Goal: Use online tool/utility: Utilize a website feature to perform a specific function

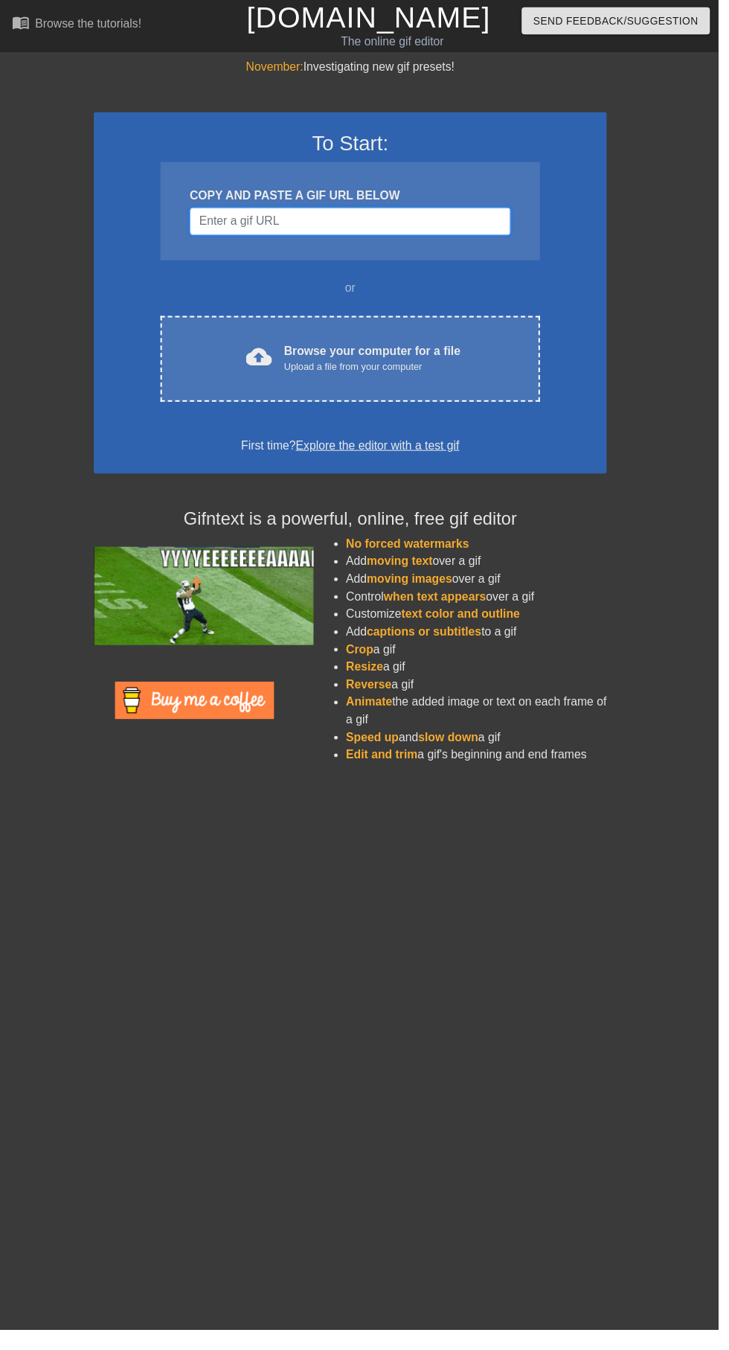
click at [238, 228] on input "Username" at bounding box center [356, 225] width 326 height 28
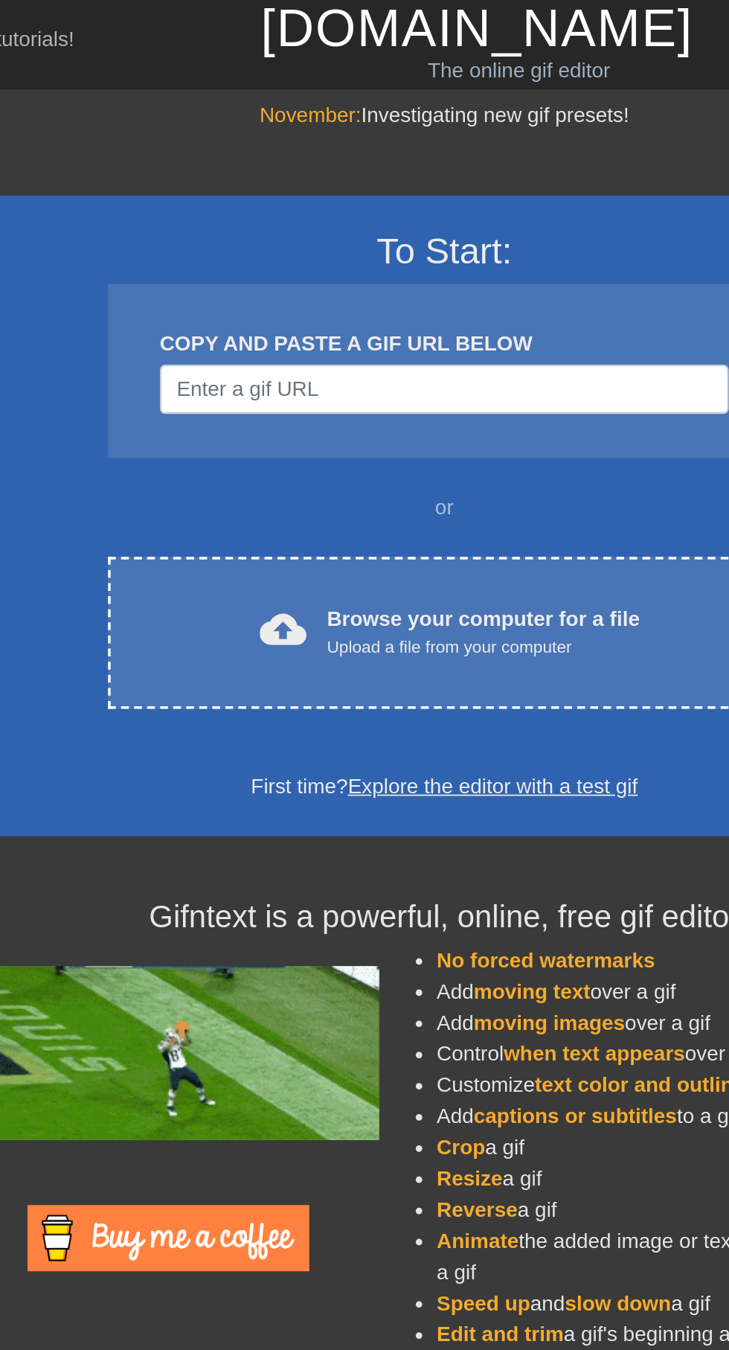
click at [262, 348] on div "cloud_upload Browse your computer for a file Upload a file from your computer" at bounding box center [355, 364] width 323 height 33
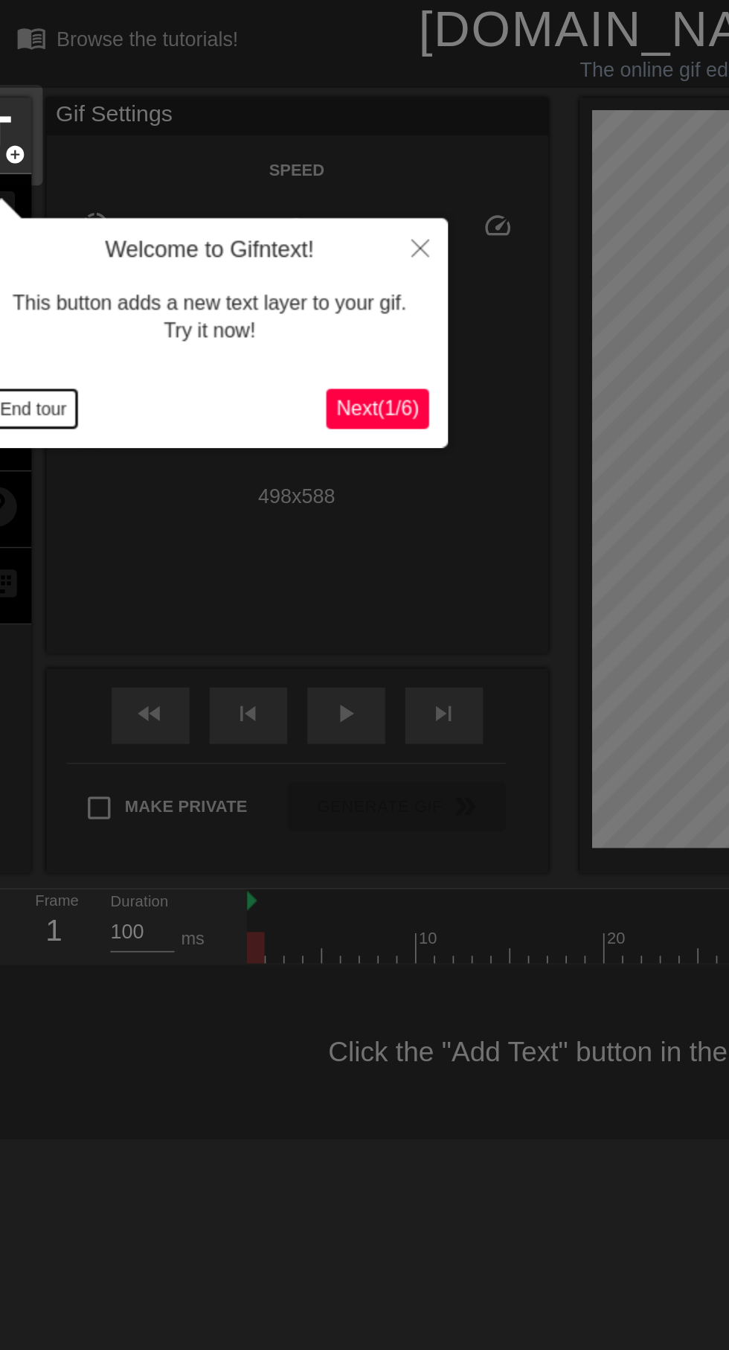
click at [18, 237] on button "End tour" at bounding box center [21, 243] width 51 height 22
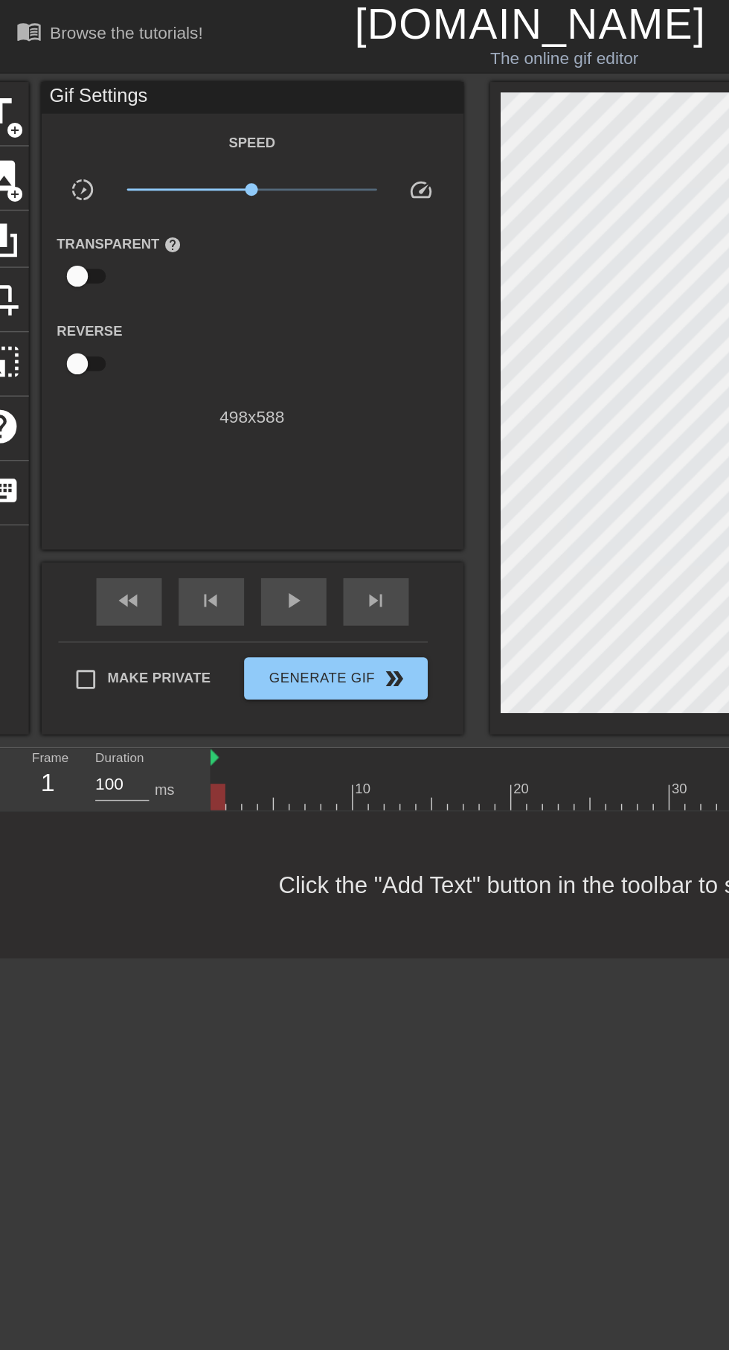
click at [11, 136] on span "add_circle" at bounding box center [11, 138] width 13 height 13
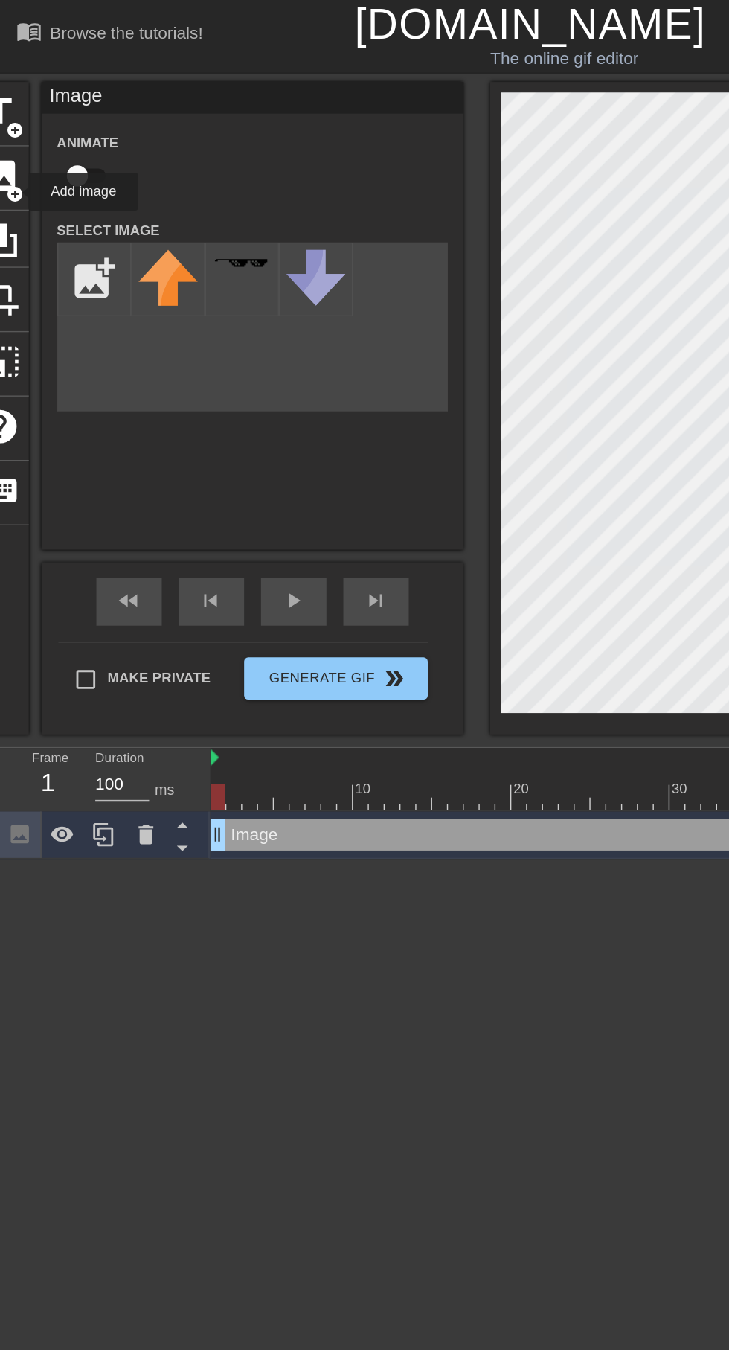
click at [147, 124] on div "Animate" at bounding box center [179, 115] width 298 height 47
click at [71, 191] on input "file" at bounding box center [67, 198] width 51 height 51
type input "C:\fakepath\Picsart_25-10-11_00-35-17-864.jpg"
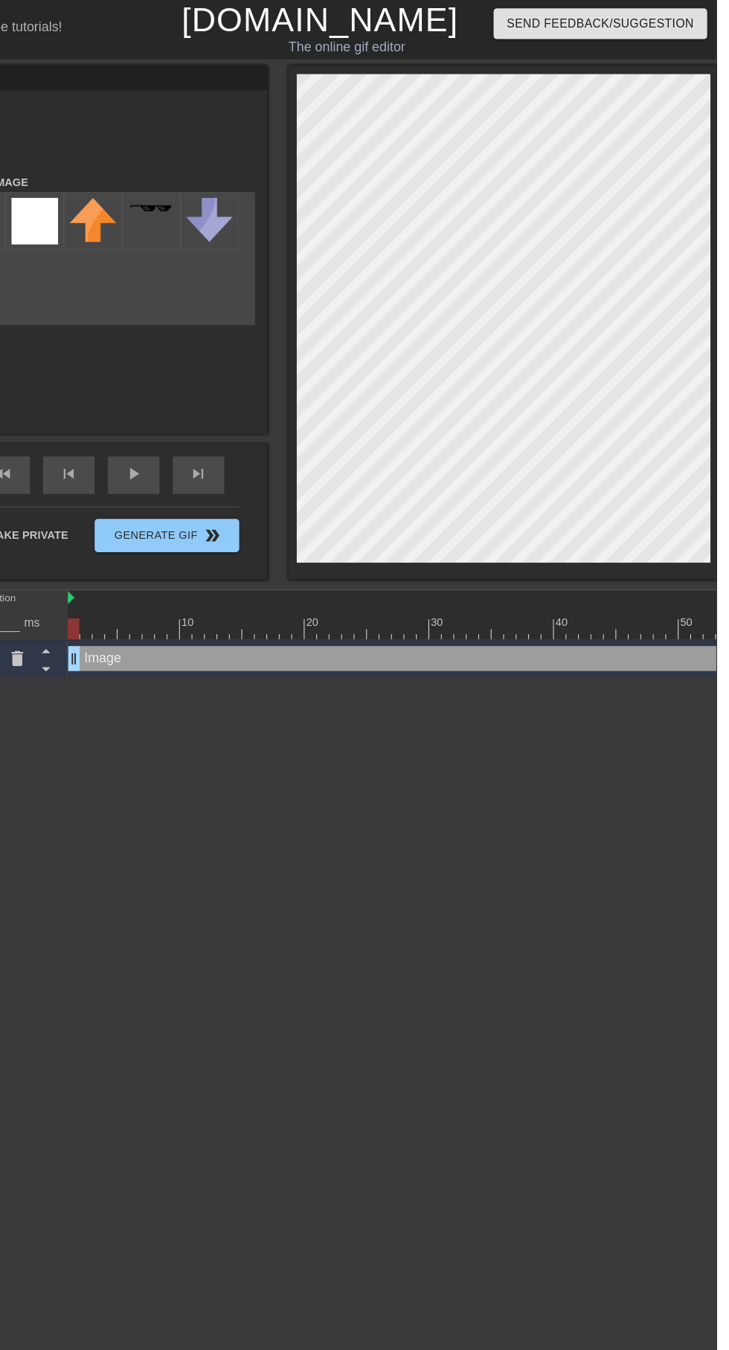
click at [127, 205] on img at bounding box center [119, 198] width 42 height 42
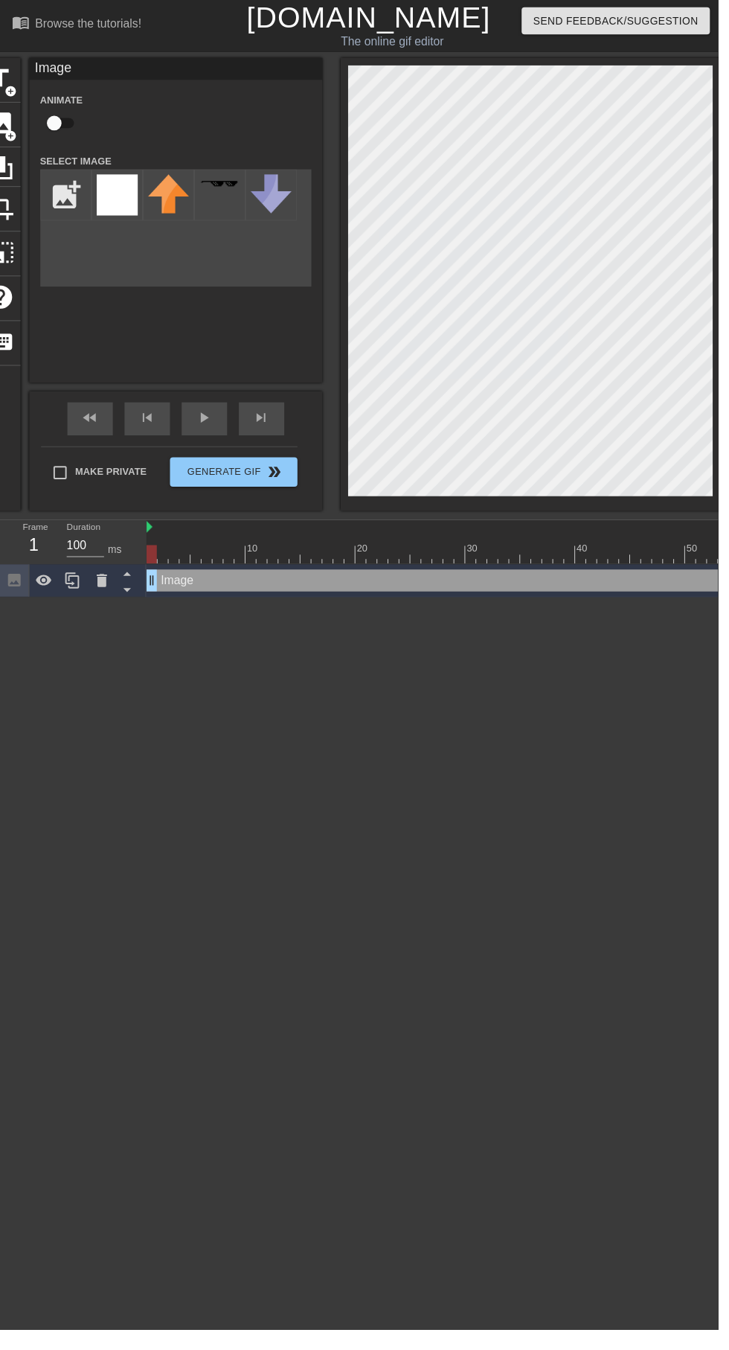
click at [109, 213] on img at bounding box center [119, 198] width 42 height 42
click at [167, 223] on div at bounding box center [171, 198] width 52 height 52
click at [95, 208] on div at bounding box center [119, 198] width 52 height 52
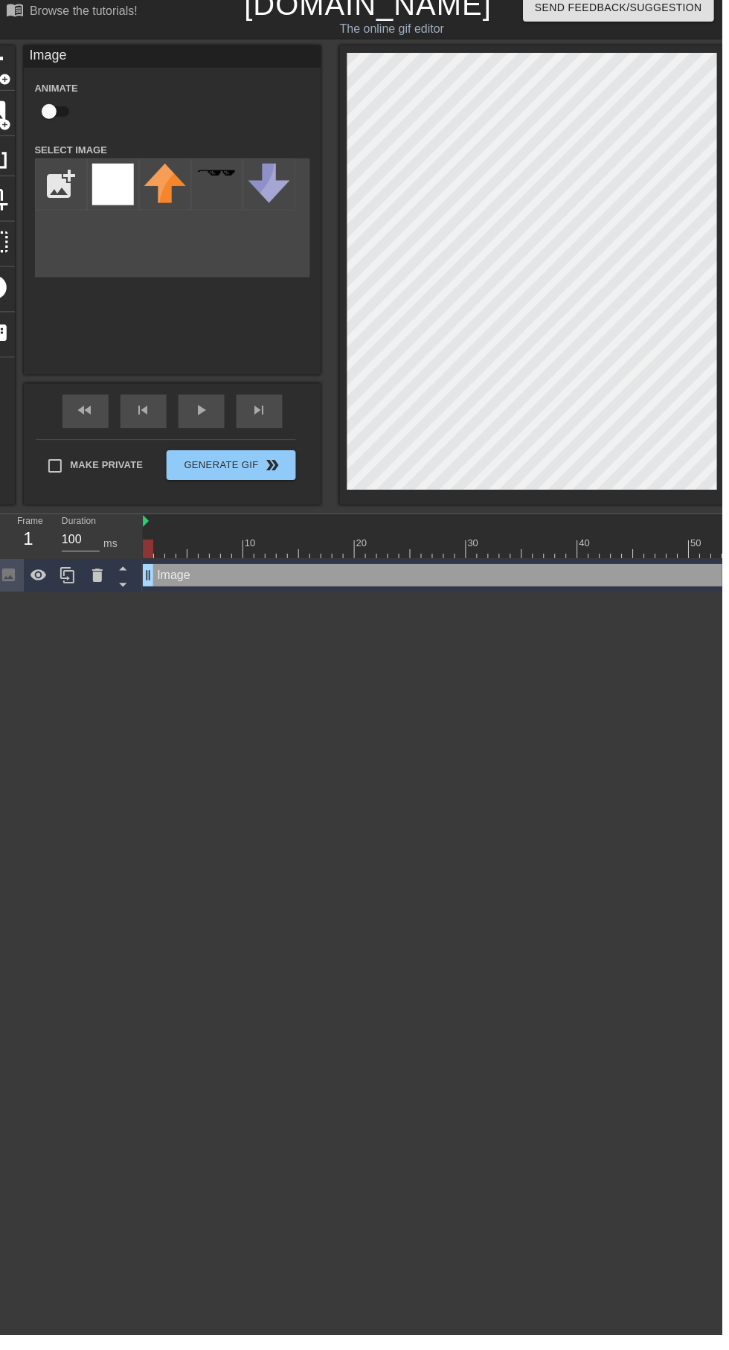
click at [135, 208] on img at bounding box center [119, 198] width 42 height 42
click at [116, 198] on img at bounding box center [119, 198] width 42 height 42
click at [185, 196] on img at bounding box center [171, 196] width 42 height 39
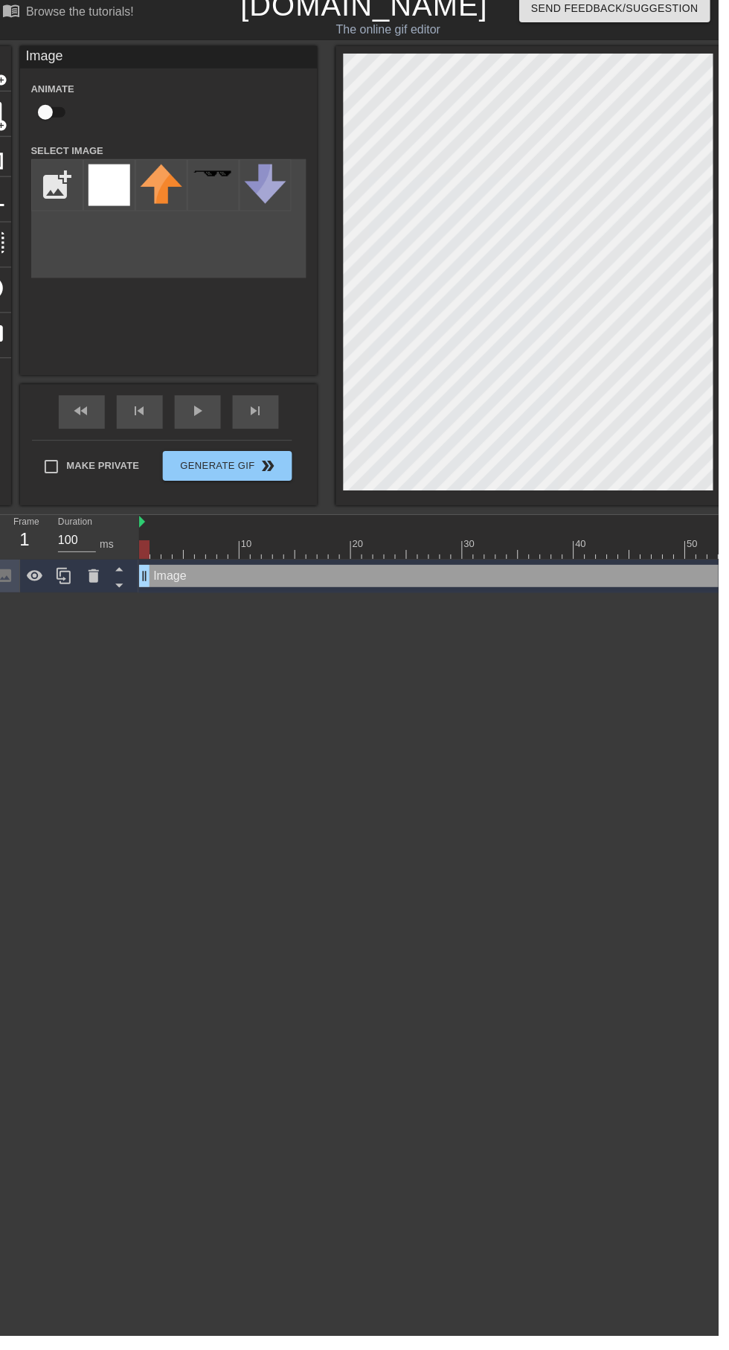
click at [63, 182] on input "file" at bounding box center [67, 198] width 51 height 51
type input "C:\fakepath\Picsart_25-10-11_00-36-45-919.jpg"
click at [113, 196] on img at bounding box center [119, 198] width 42 height 42
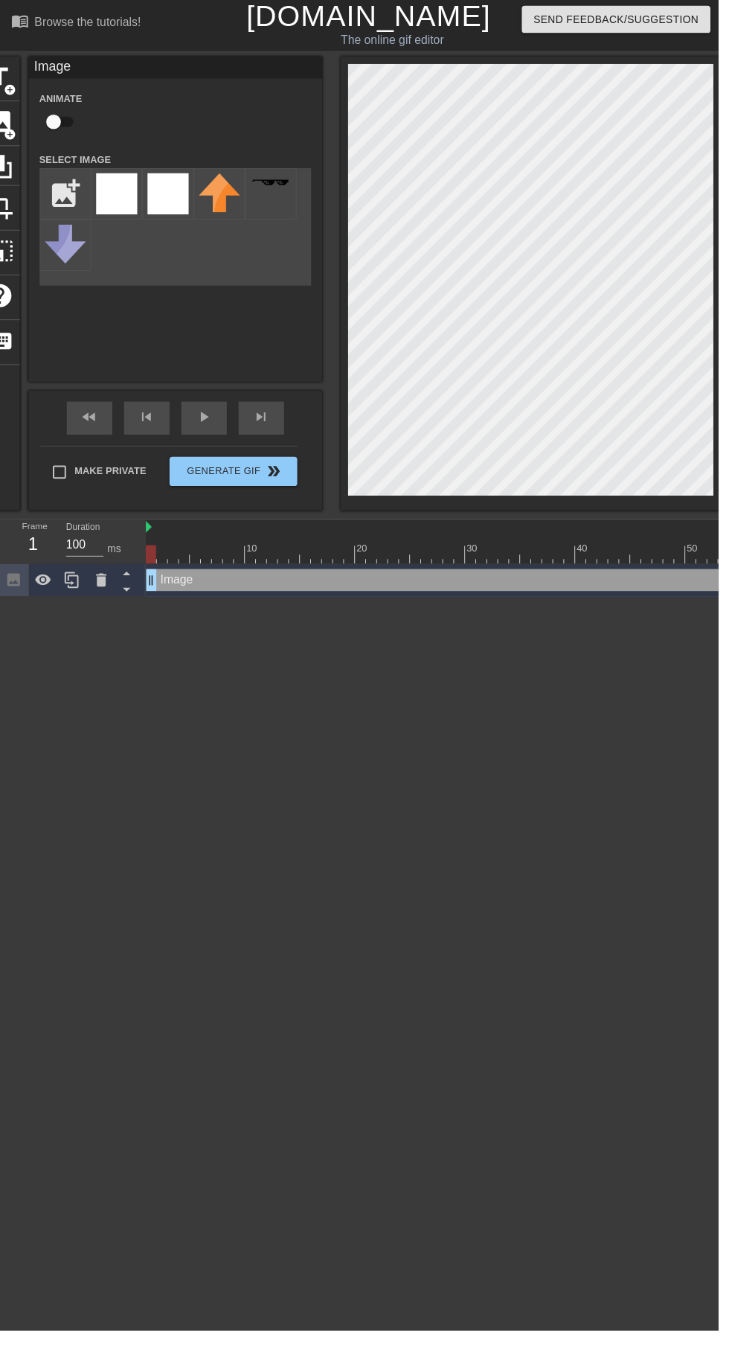
click at [171, 197] on img at bounding box center [171, 198] width 42 height 42
click at [124, 211] on img at bounding box center [119, 198] width 42 height 42
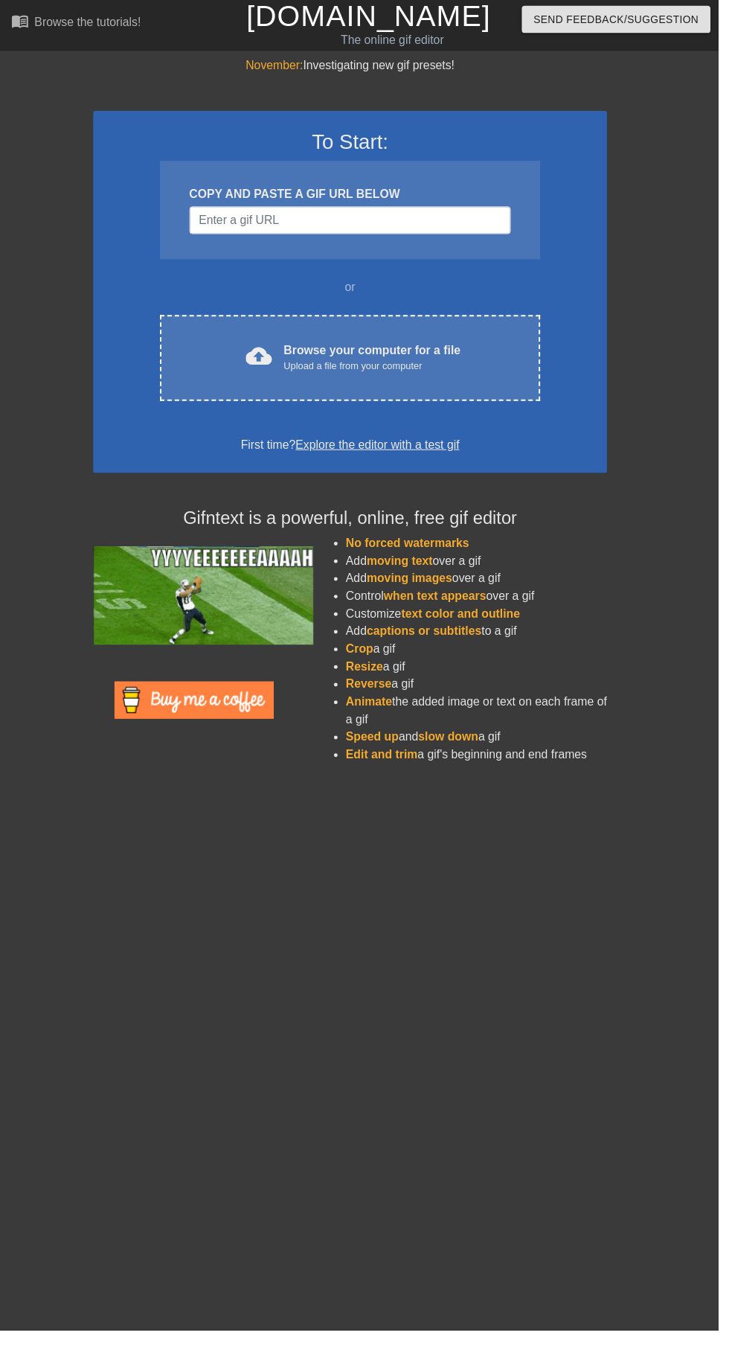
click at [273, 354] on div "cloud_upload Browse your computer for a file Upload a file from your computer" at bounding box center [355, 364] width 323 height 33
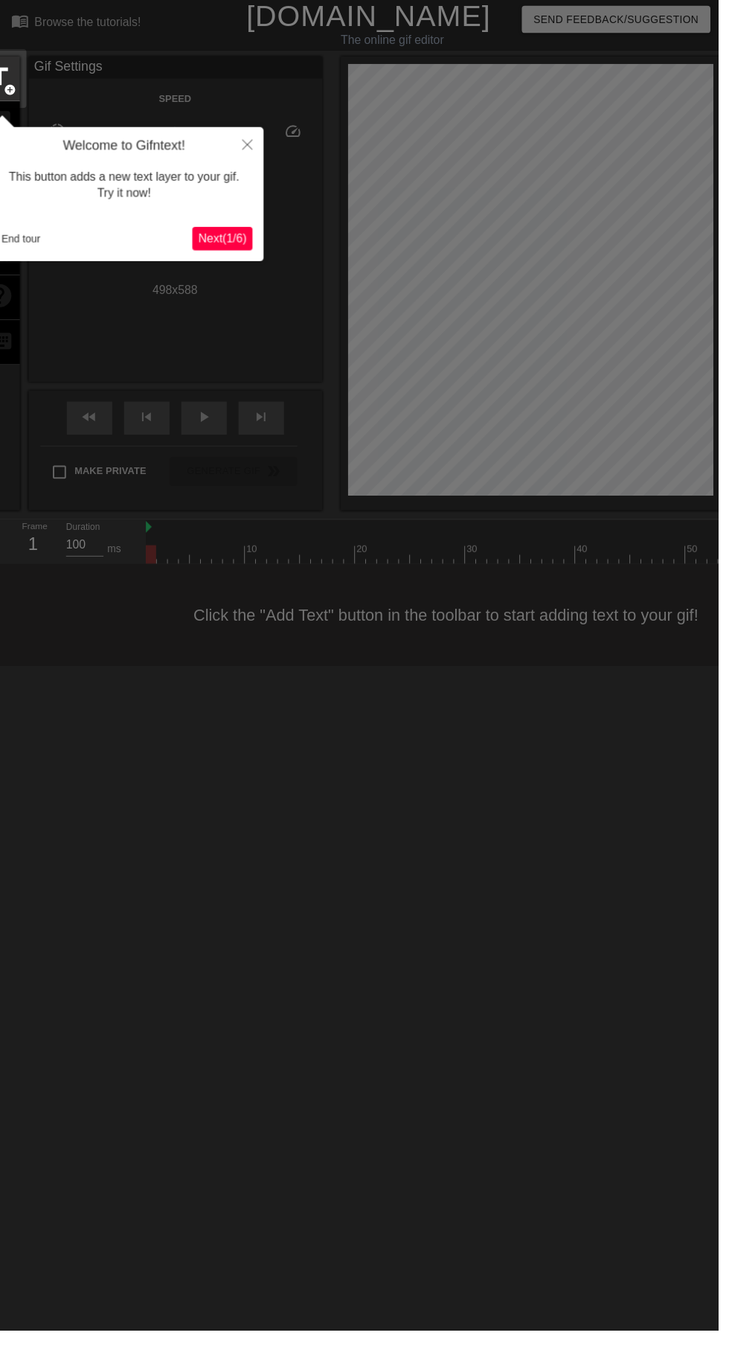
click at [33, 255] on div "End tour Next ( 1 / 6 )" at bounding box center [126, 243] width 260 height 24
click at [25, 243] on button "End tour" at bounding box center [21, 243] width 51 height 22
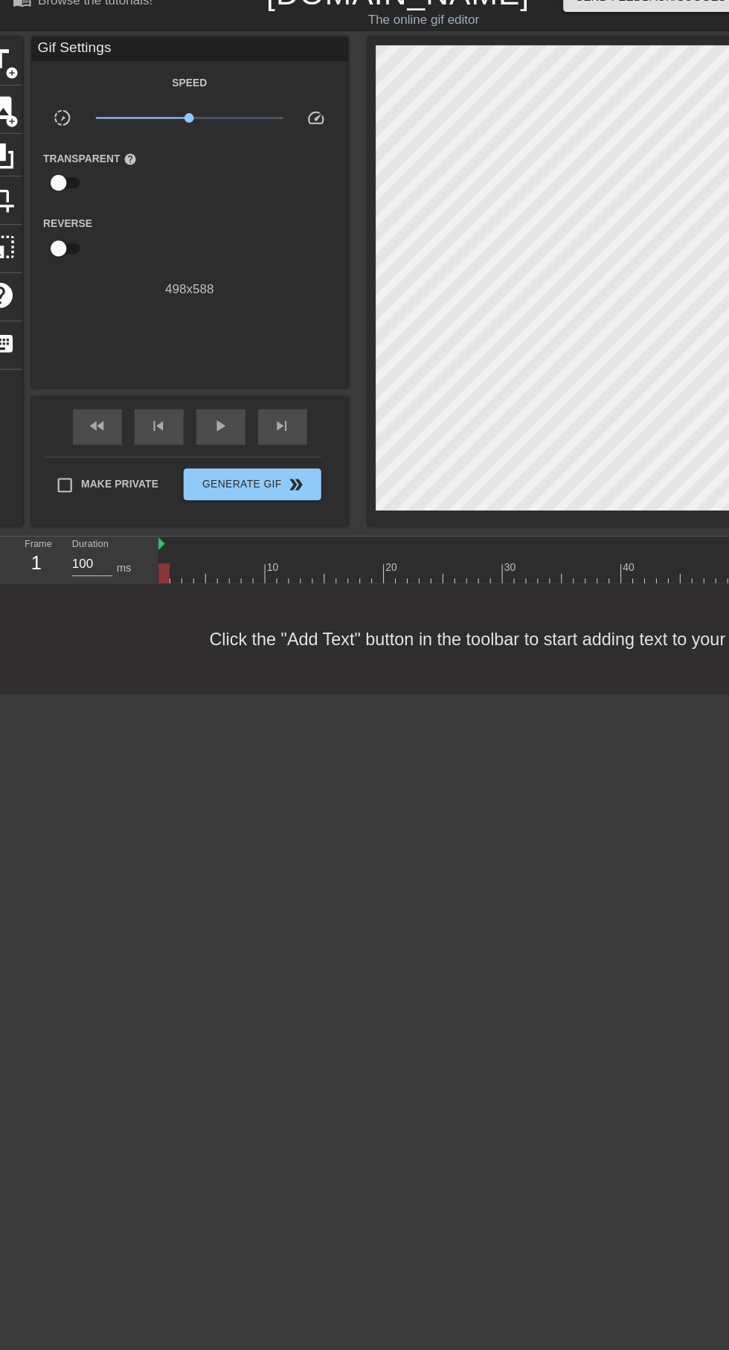
click at [11, 136] on span "add_circle" at bounding box center [11, 138] width 13 height 13
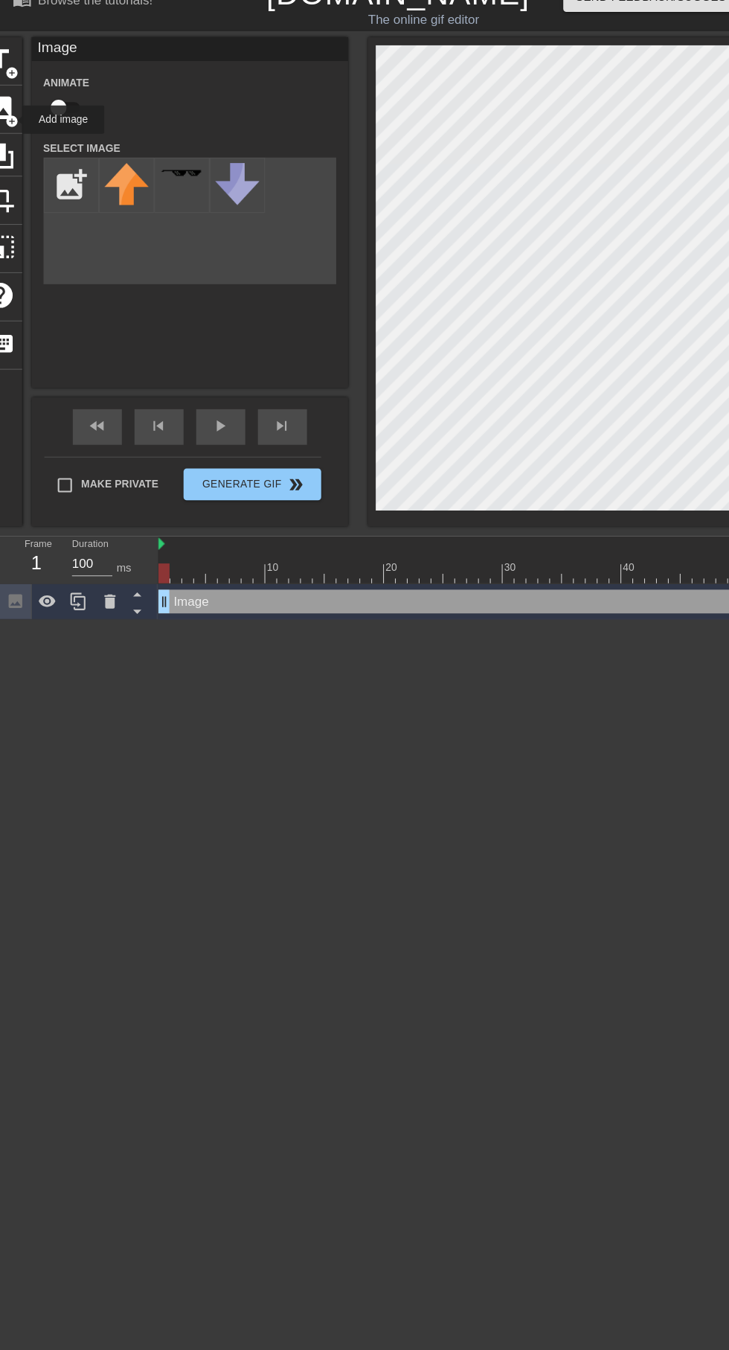
click at [76, 223] on input "file" at bounding box center [67, 198] width 51 height 51
type input "C:\fakepath\Picsart_25-10-11_00-36-45-919.jpg"
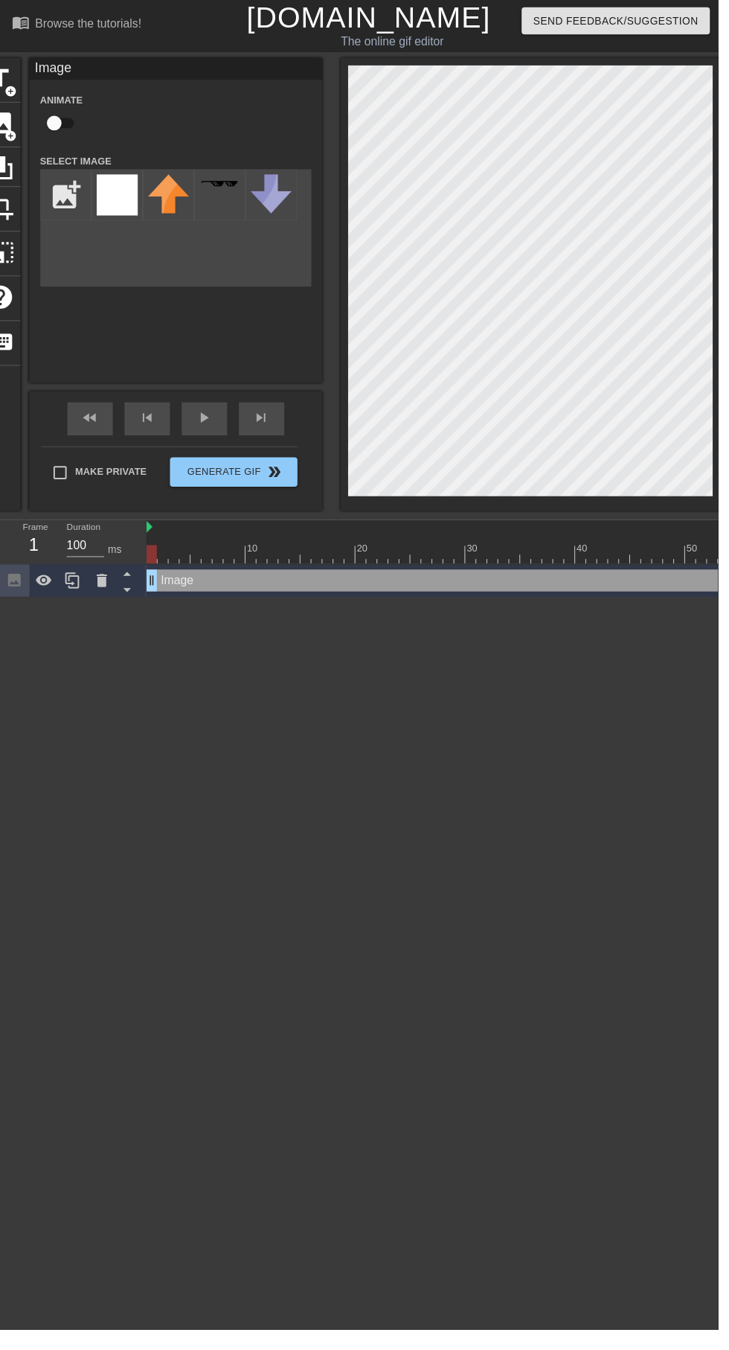
click at [126, 185] on img at bounding box center [119, 198] width 42 height 42
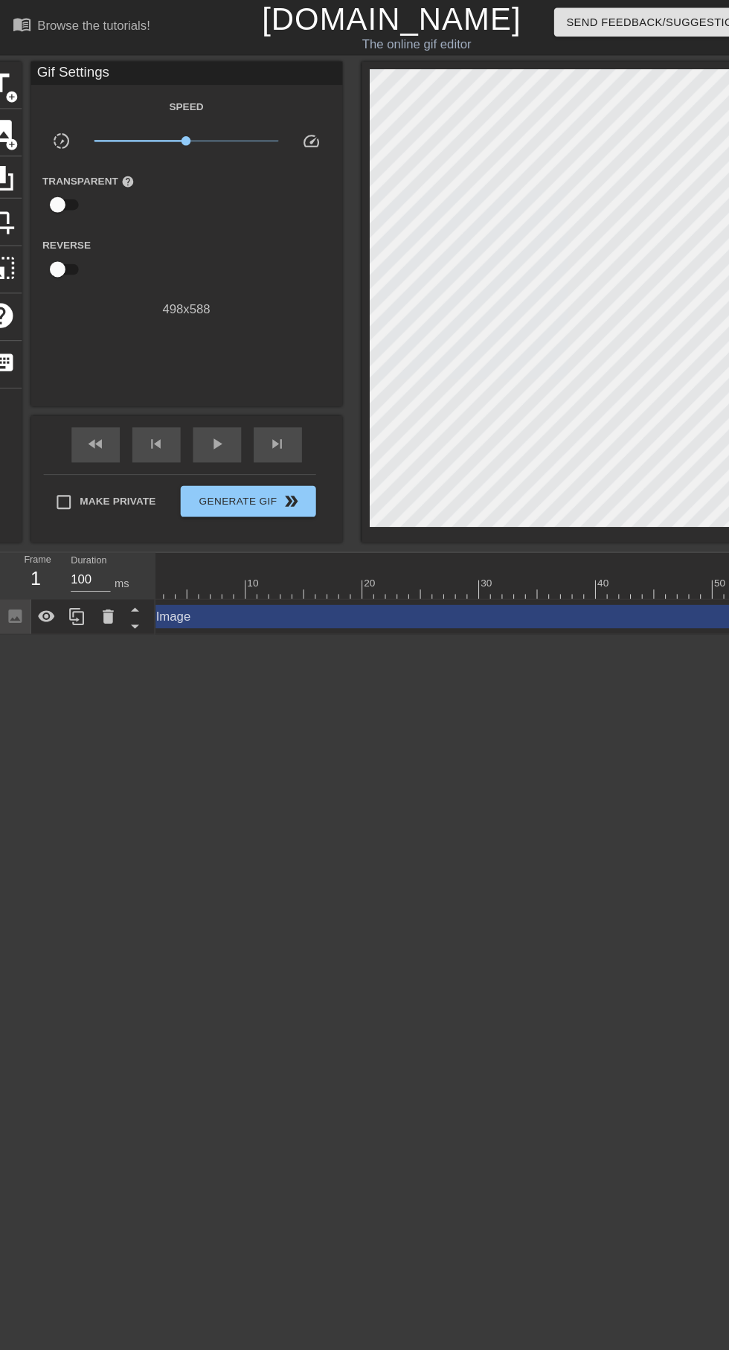
click at [10, 92] on span "add_circle" at bounding box center [11, 92] width 13 height 13
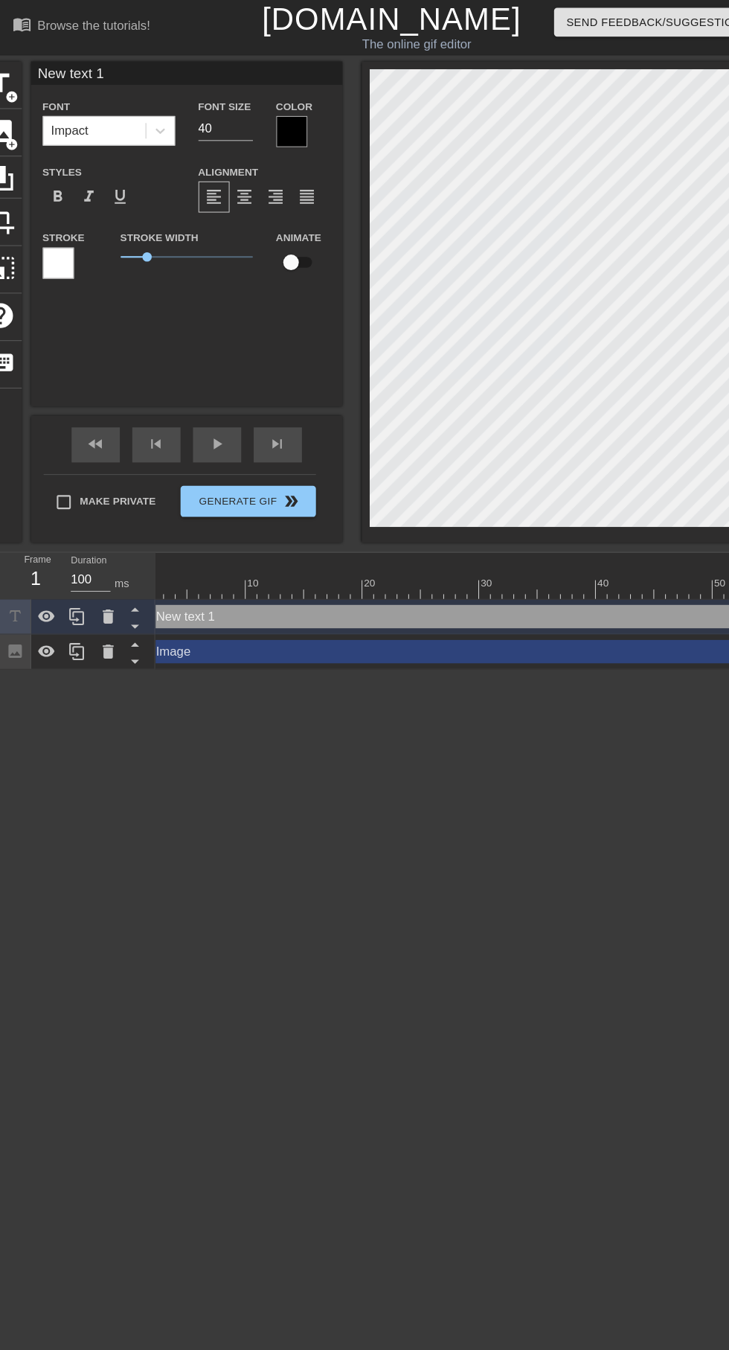
scroll to position [0, 1]
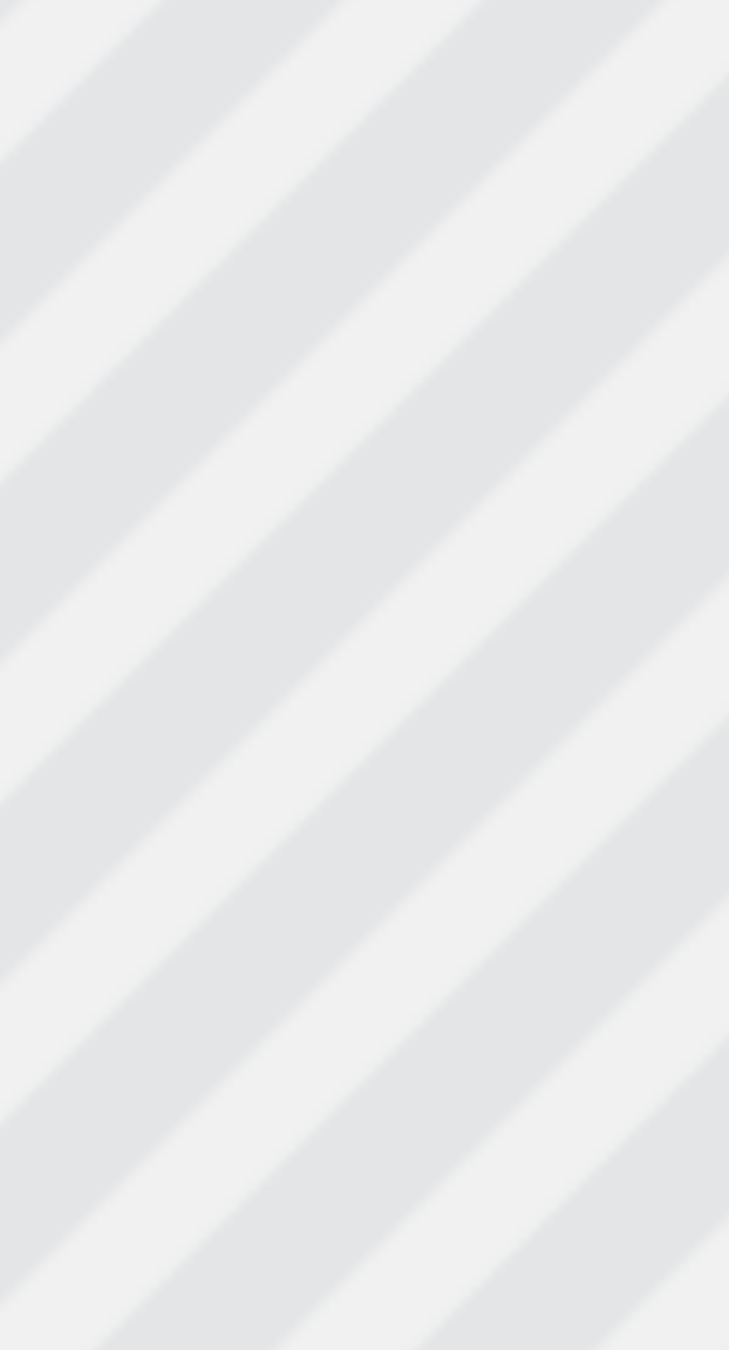
type textarea "New 1"
type input "New 1"
type textarea "New j"
type input "New j"
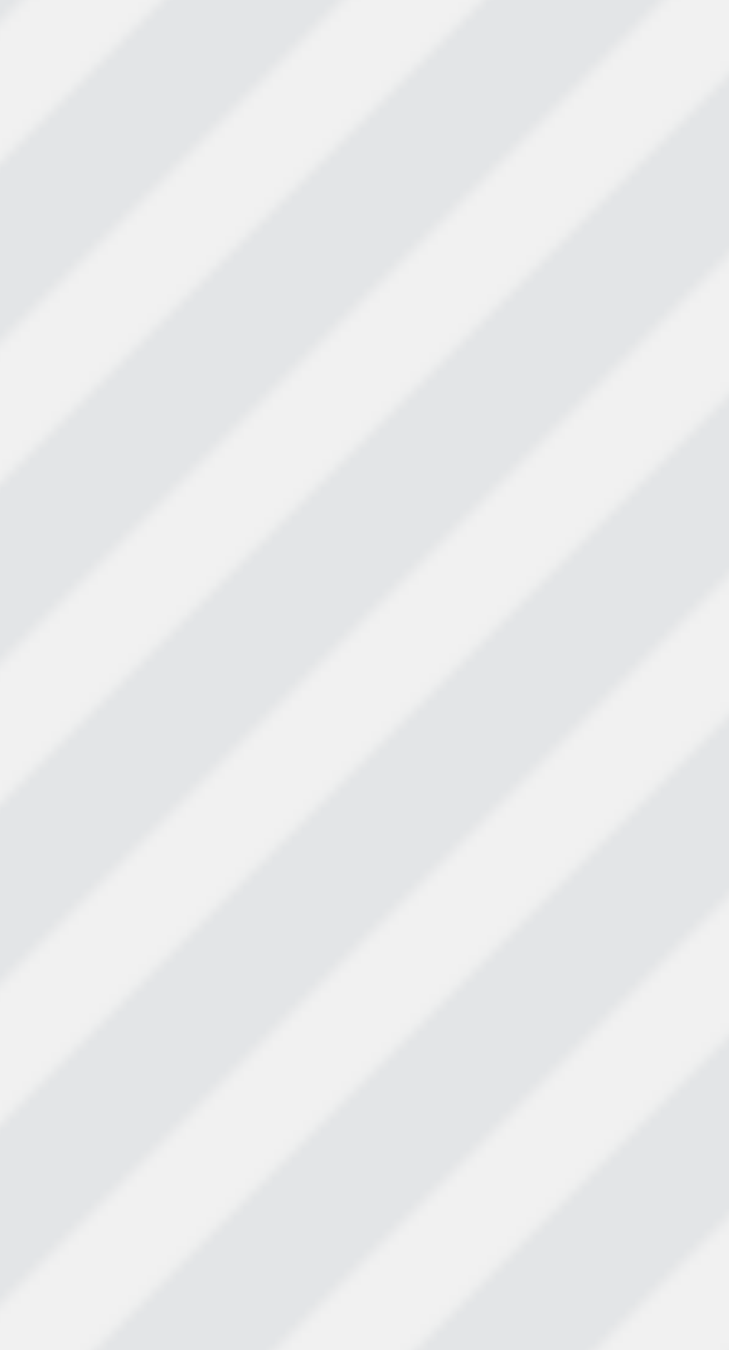
type textarea "New js"
type input "New js"
type textarea "New jsjs"
type input "New jsjs"
type textarea "New jsjsjf"
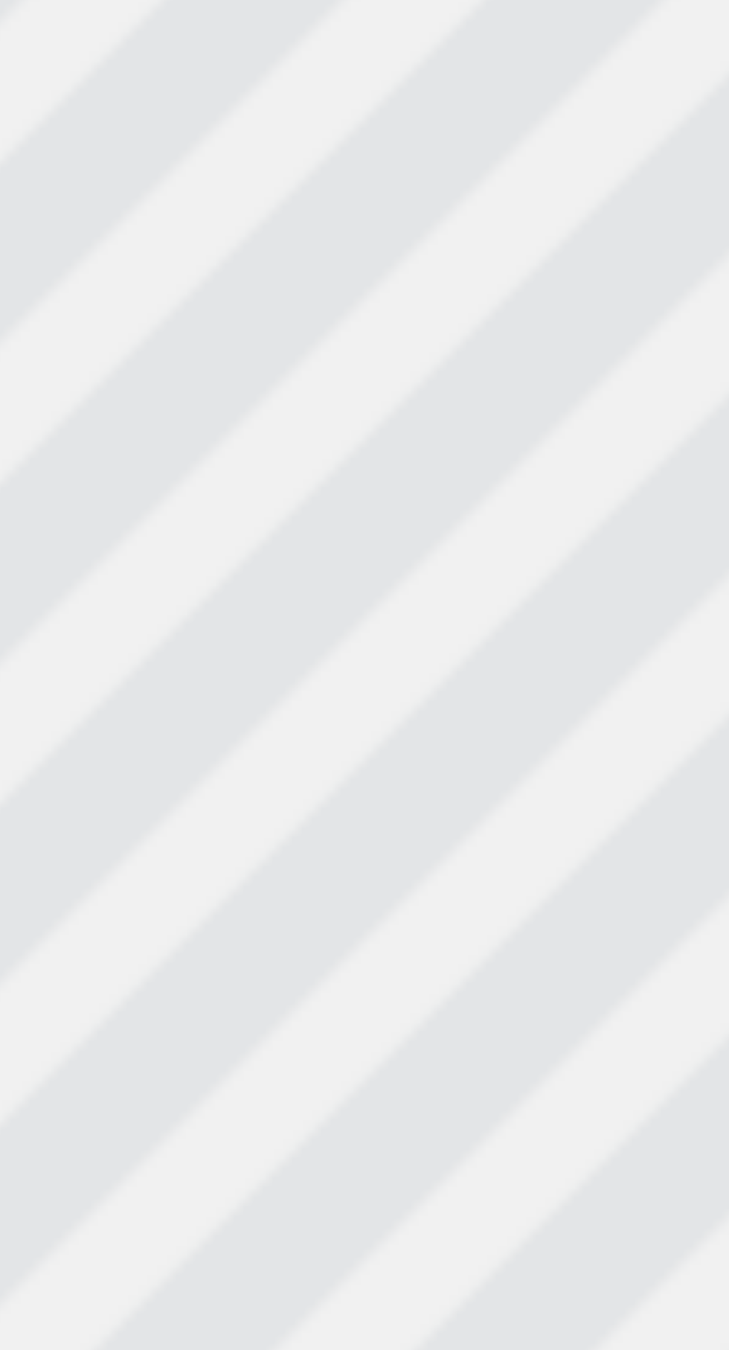
type input "New jsjsjf"
type textarea "New jsjsjfek"
type input "New jsjsjfek"
type textarea "New jsjsjfekf"
type input "New jsjsjfekf"
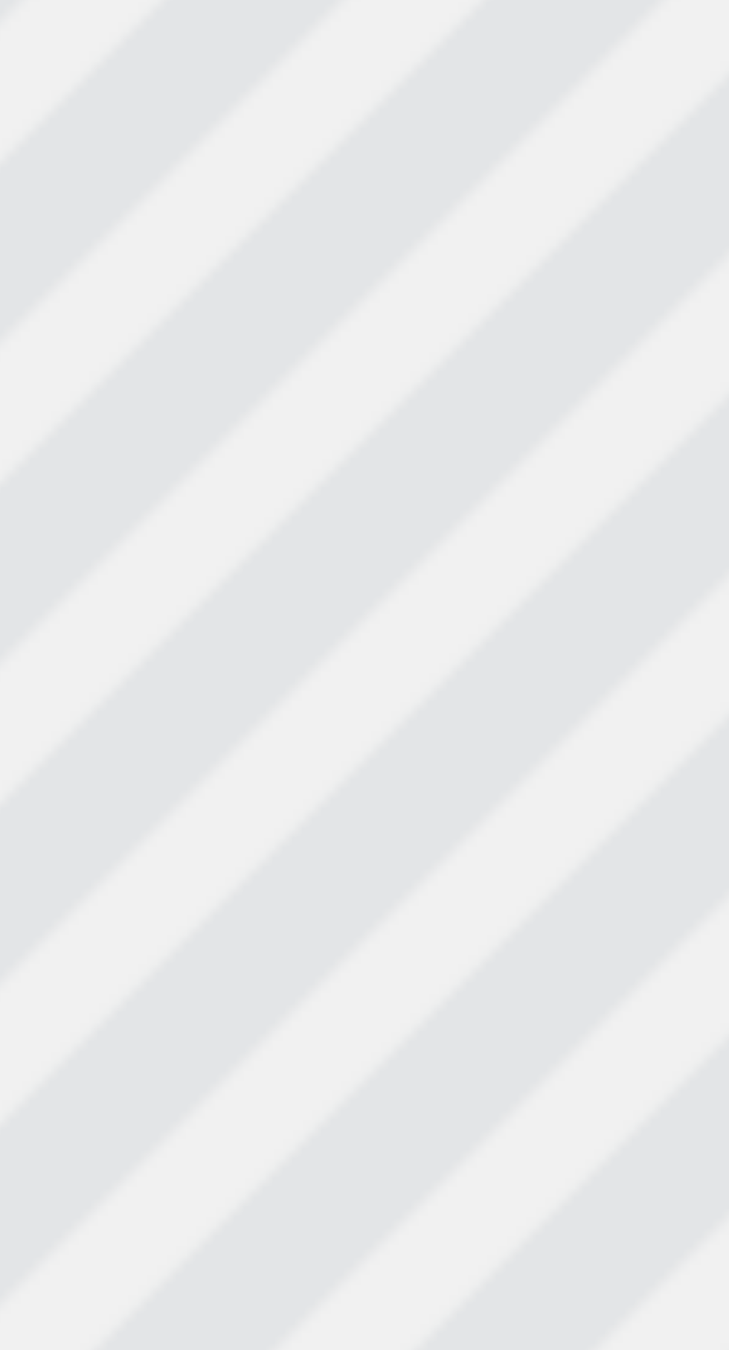
type textarea "New jsjsjfekfj"
type input "New jsjsjfekfj"
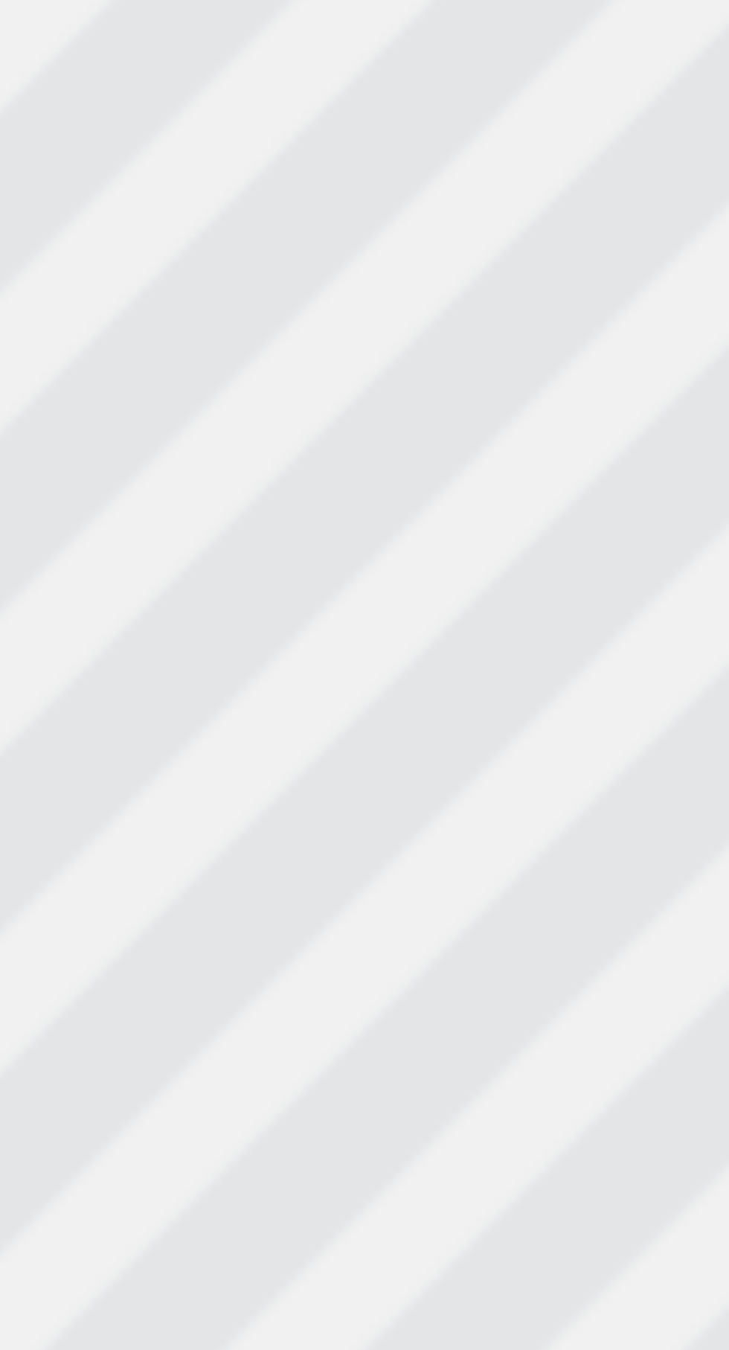
type textarea "New jsjsjfekfje"
type input "New jsjsjfekfje"
type textarea "New jsjsjfekfjek"
type input "New jsjsjfekfjek"
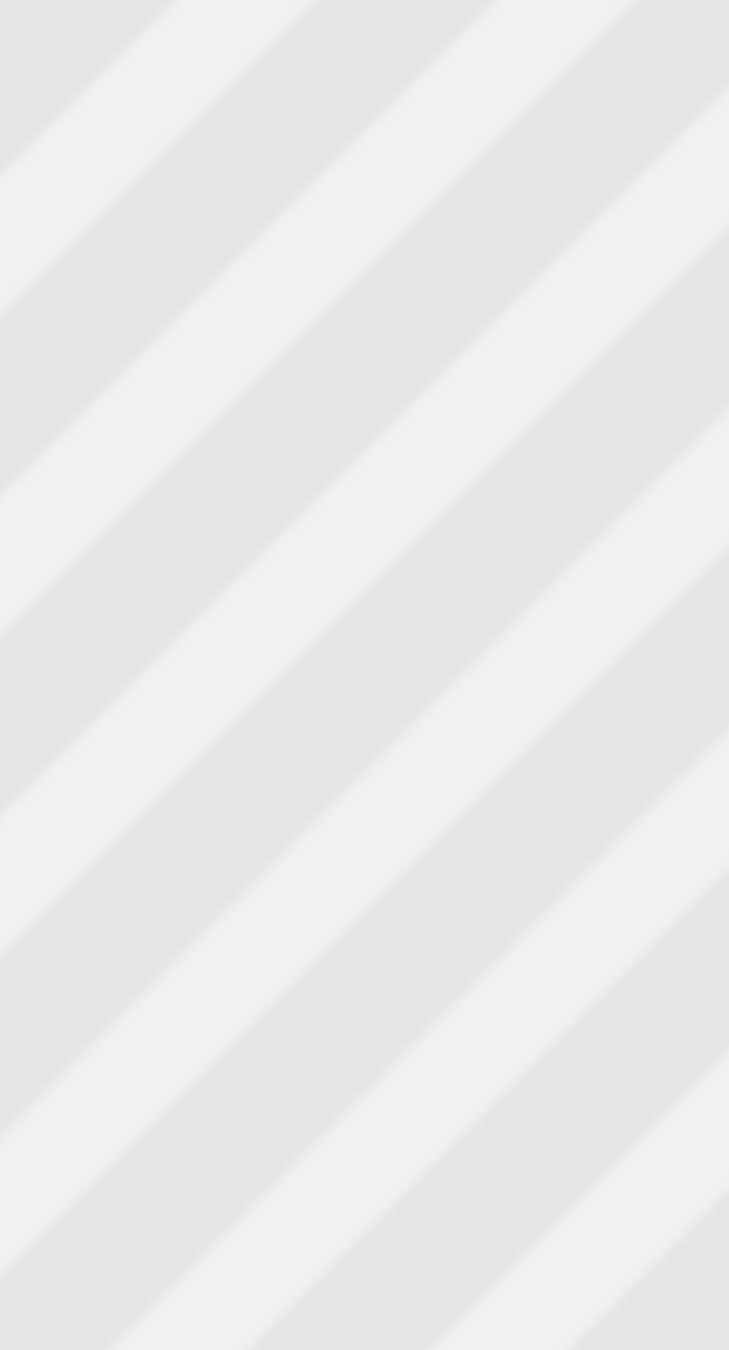
type textarea "New jsjsjfekfjek"
type input "New jsjsjfekfjek"
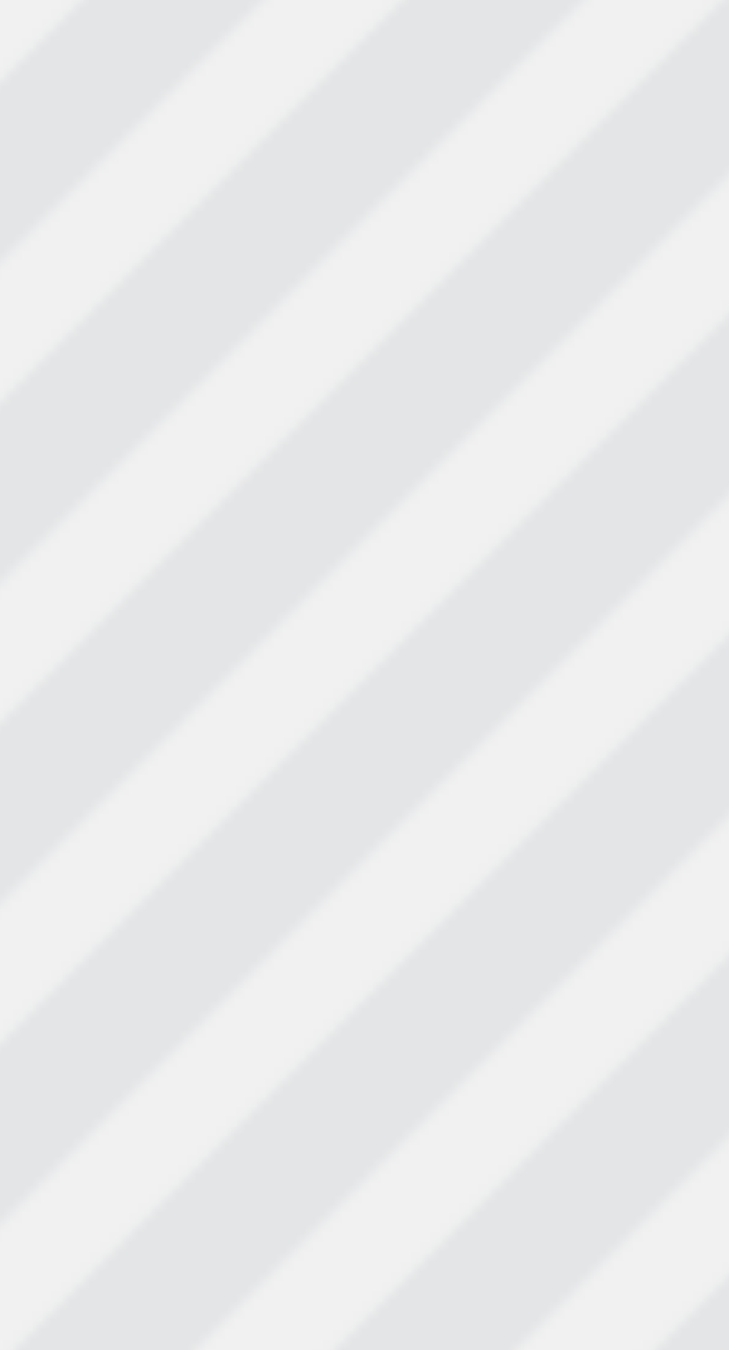
type textarea "New jsjsjfekfjek D"
type input "New jsjsjfekfjekD"
type textarea "New jsjsjfekfjek Dk"
type input "New jsjsjfekfjekDk"
type textarea "New jsjsjfekfjek Dks"
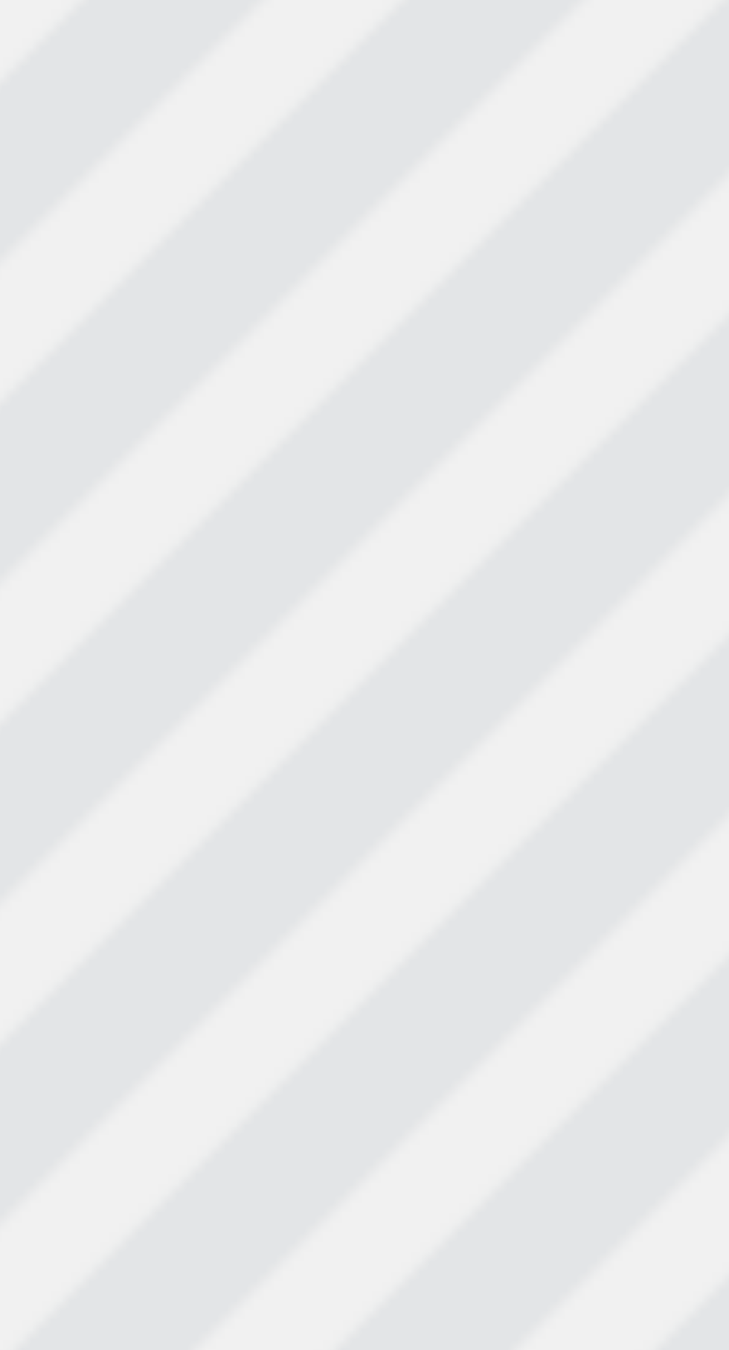
type input "New jsjsjfekfjekDks"
type textarea "New jsjsjfekfjek Dksk"
type input "New jsjsjfekfjekDksk"
type textarea "New jsjsjfekfjek Dkskf"
type input "New jsjsjfekfjekDkskf"
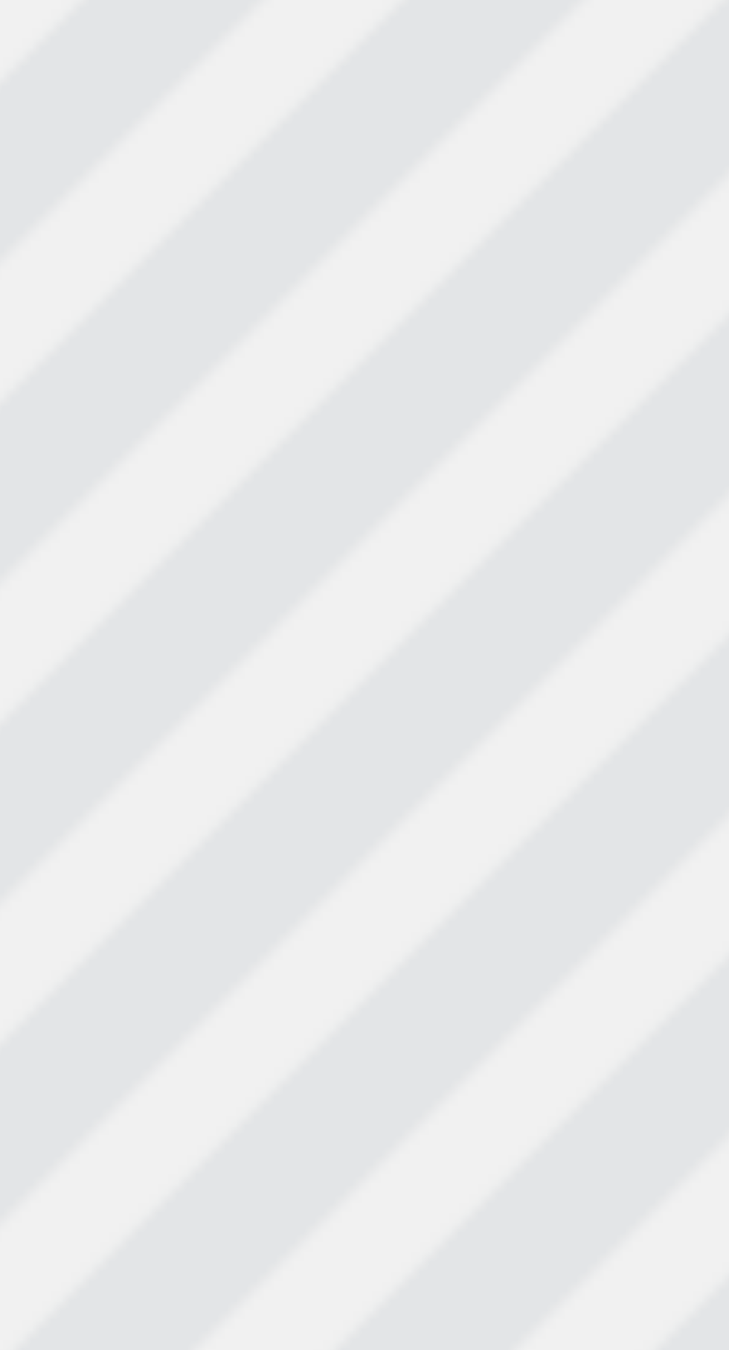
type textarea "New jsjsjfekfjek Dkskfk"
type input "New jsjsjfekfjekDkskfk"
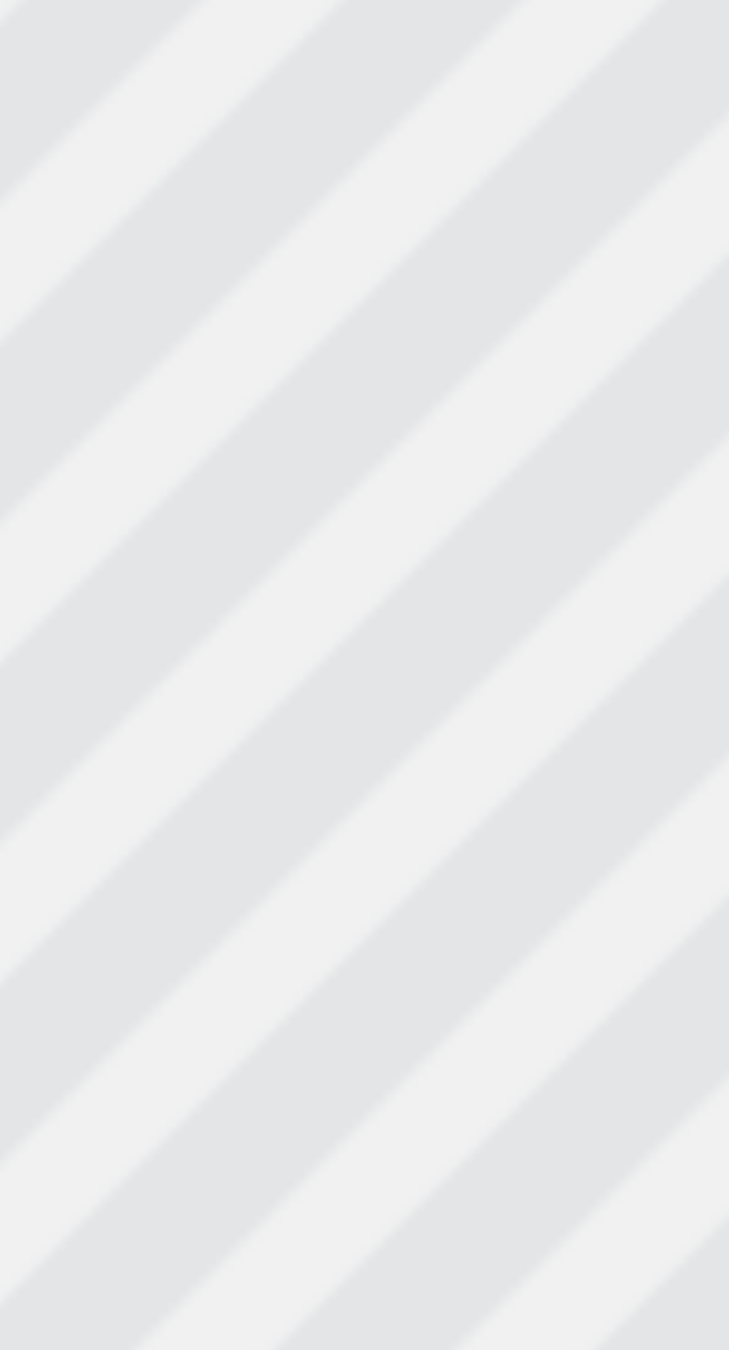
type textarea "New jsjsjfekfjek Dkskfkd"
type input "New jsjsjfekfjekDkskfkd"
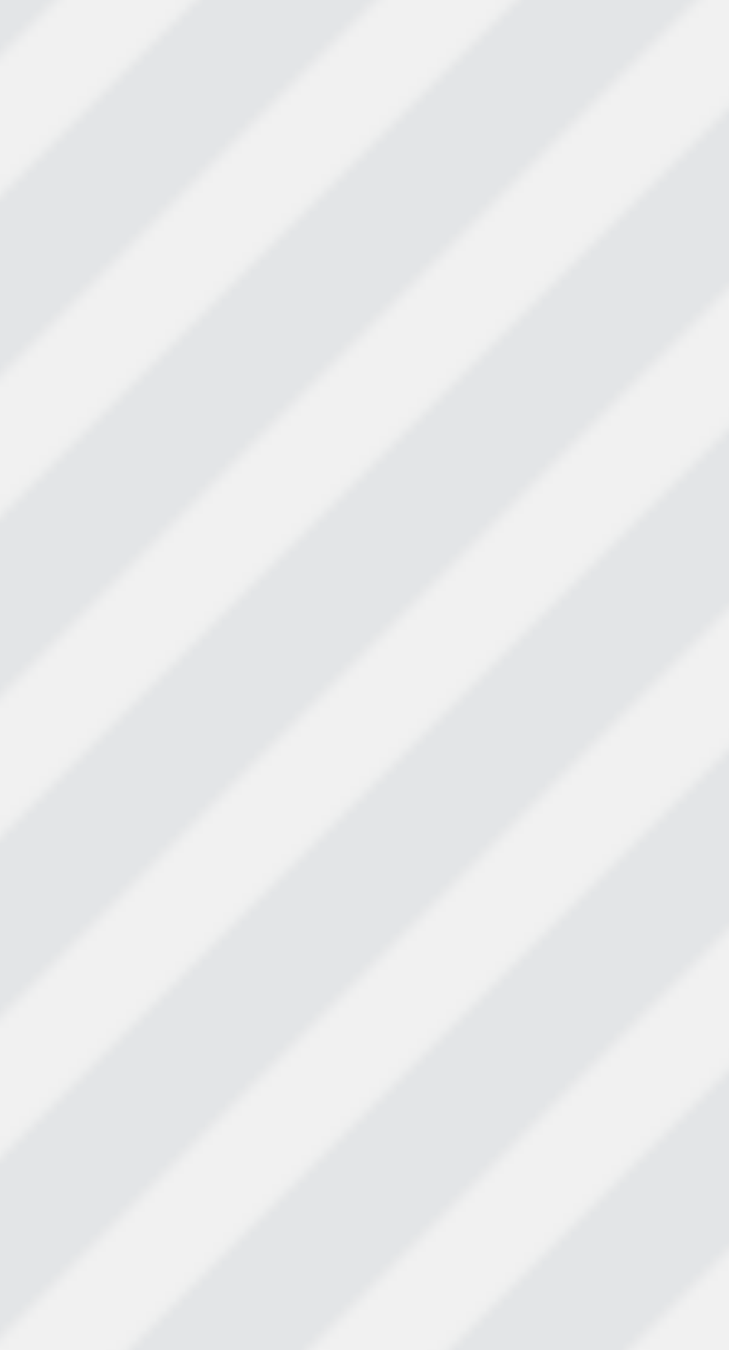
scroll to position [0, 1]
type textarea "New jsjsjfekfjek Dkskfkdf"
type input "New jsjsjfekfjekDkskfkdf"
type textarea "New jsjsjfekfjek Dkskfkdf"
type input "New jsjsjfekfjekDkskfkdf"
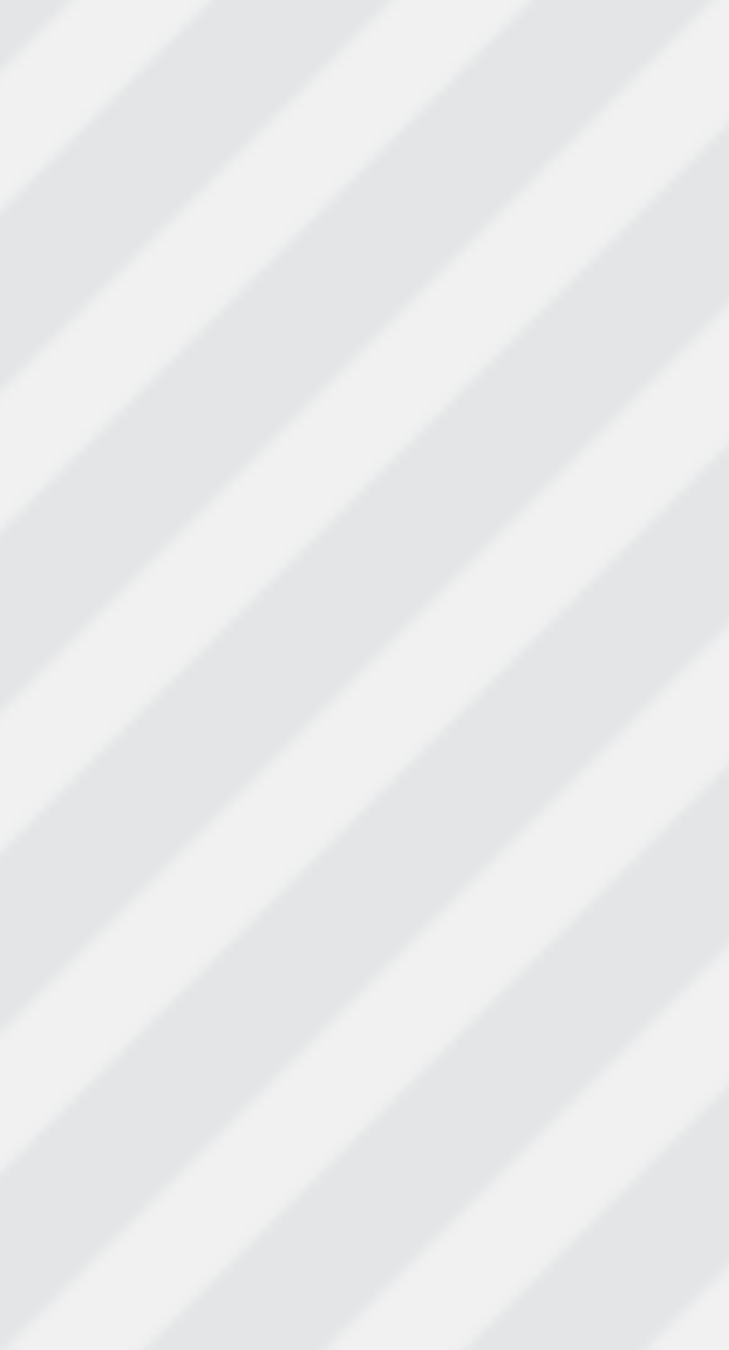
type textarea "New jsjsjfekfjek Dkskfkdf D"
type input "New jsjsjfekfjekDkskfkdfD"
type textarea "New jsjsjfekfjek Dkskfkdf D"
type input "New jsjsjfekfjekDkskfkdfD"
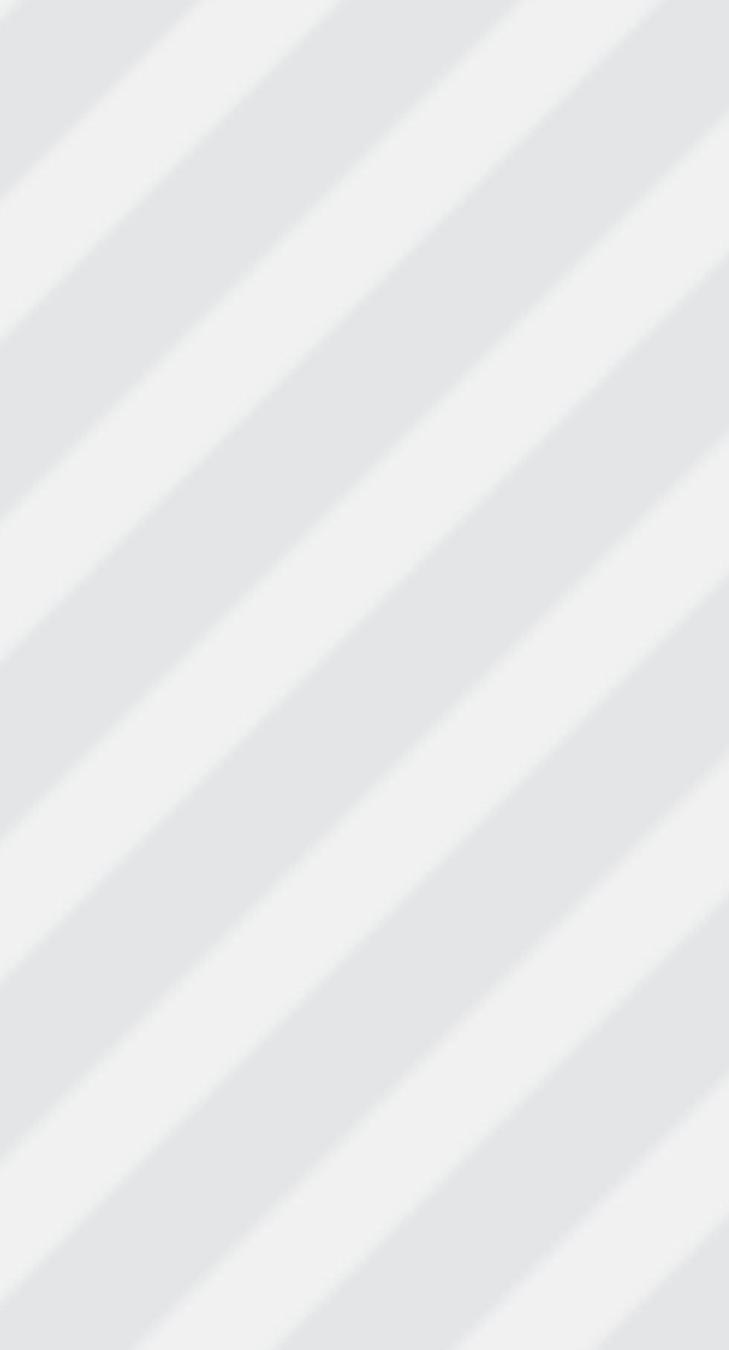
type textarea "New jsjsjfekfjek Dkskfkdf D D"
type input "New jsjsjfekfjekDkskfkdfDD"
type textarea "New jsjsjfekfjek Dkskfkdf D D"
type input "New jsjsjfekfjekDkskfkdfDD"
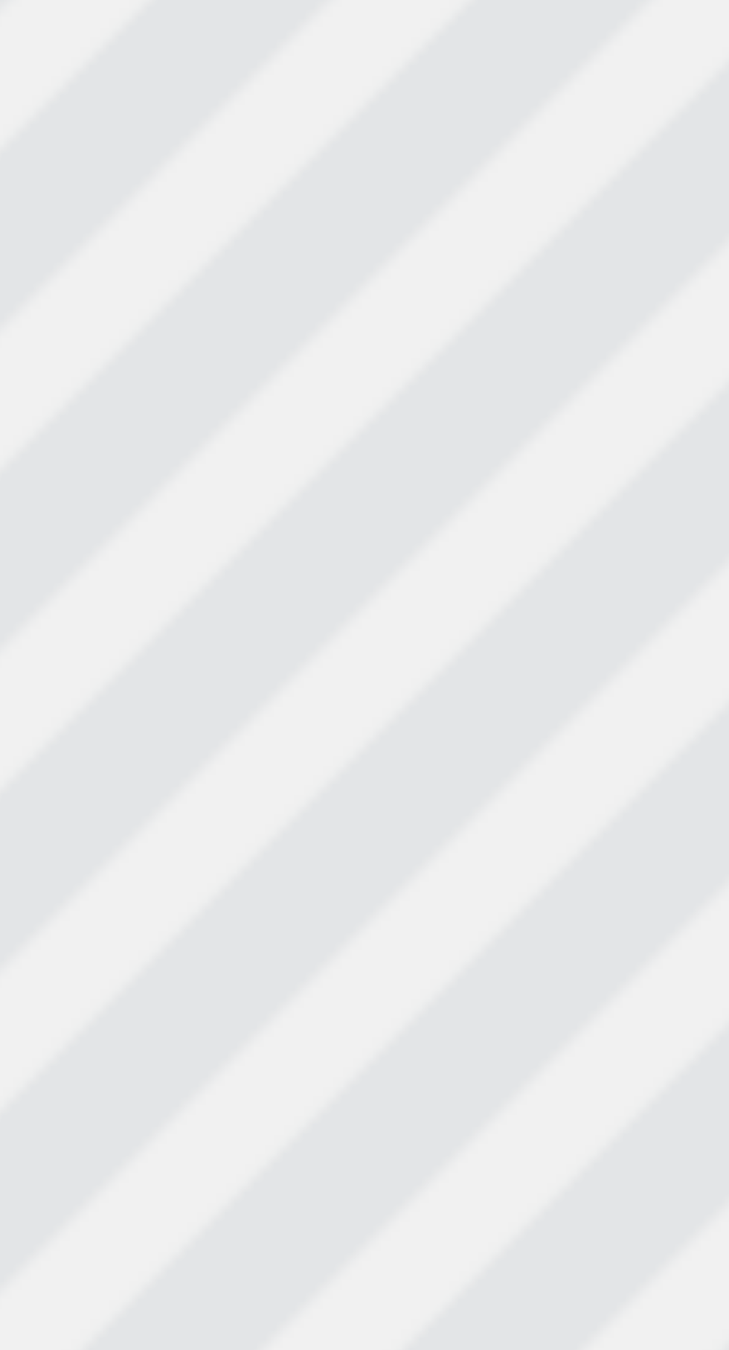
type textarea "New jsjsjfekfjek Dkskfkdf D D D"
type input "New jsjsjfekfjekDkskfkdfDDD"
type textarea "New jsjsjfekfjek Dkskfkdf D D D"
type input "New jsjsjfekfjekDkskfkdfDDD"
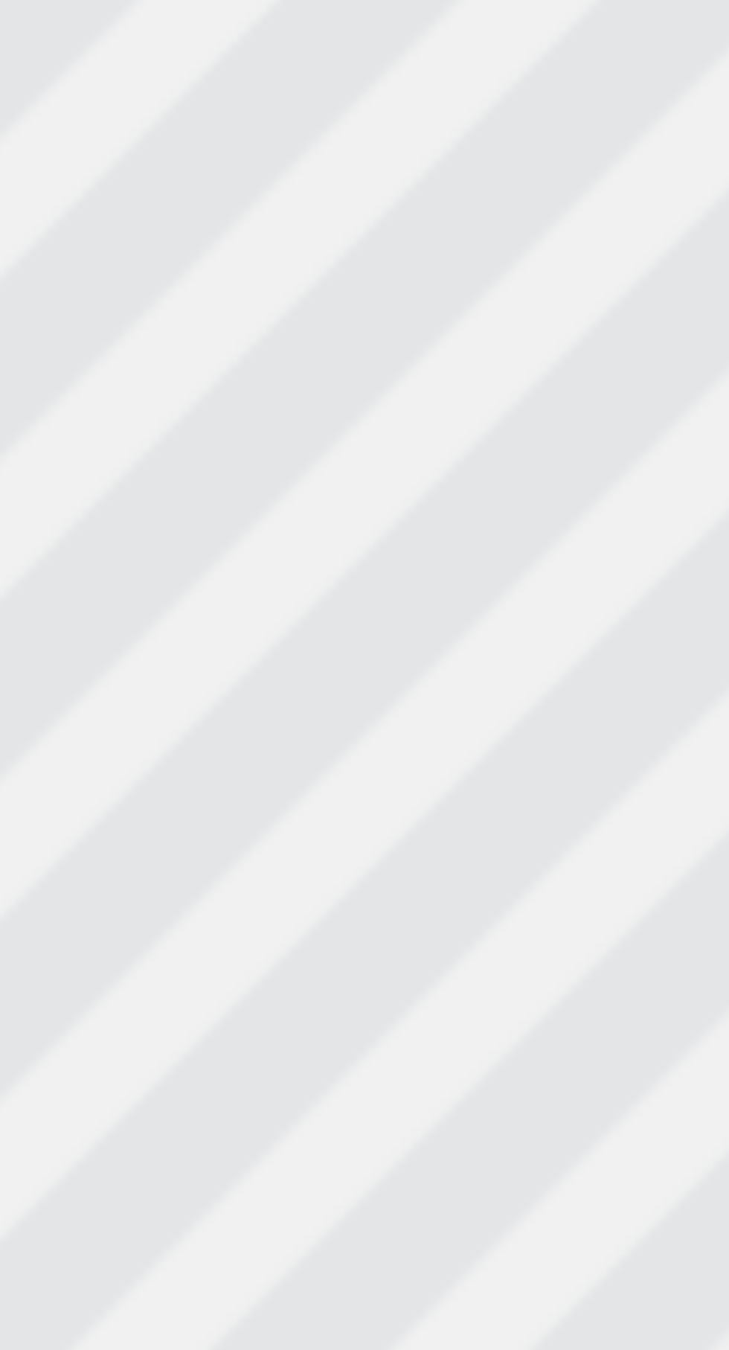
type textarea "New jsjsjfekfjek Dkskfkdf D D D D"
type input "New jsjsjfekfjekDkskfkdfDDDD"
type textarea "New jsjsjfekfjek Dkskfkdf D D D D"
type input "New jsjsjfekfjekDkskfkdfDDDD"
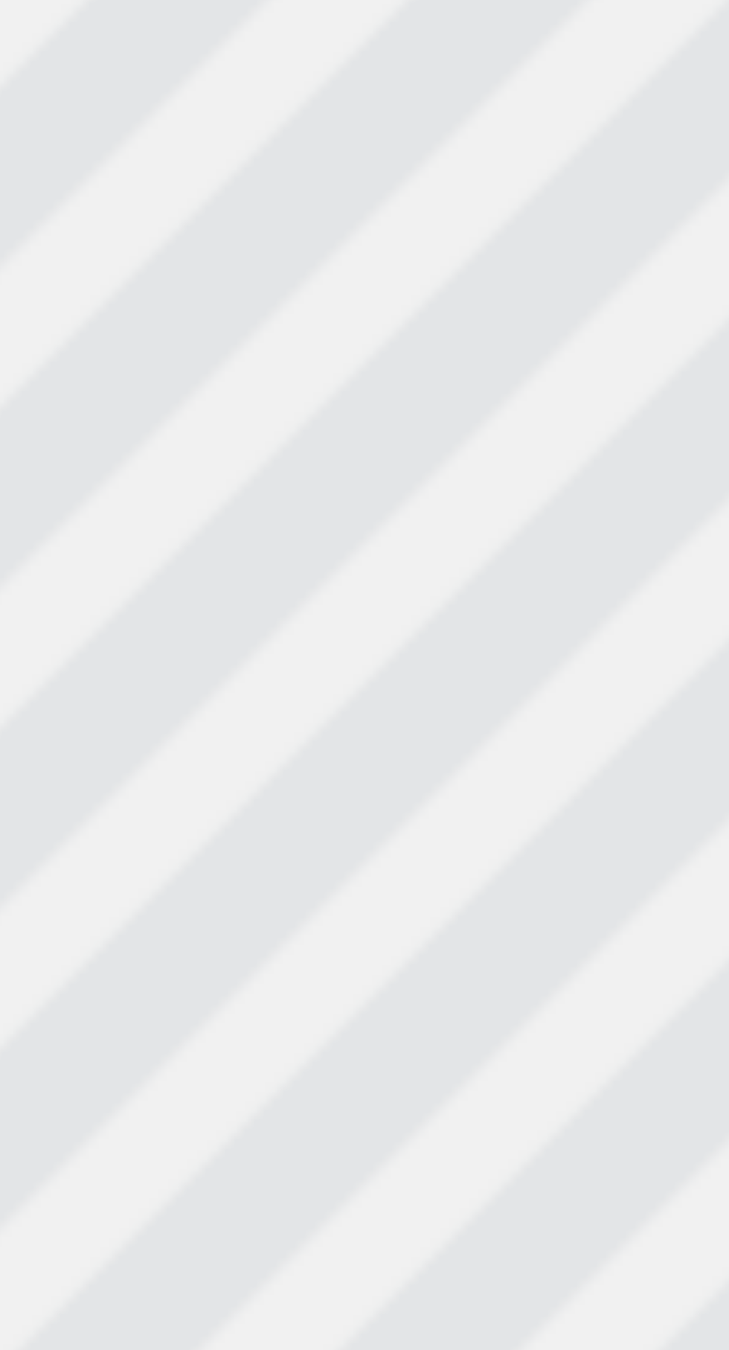
type textarea "New jsjsjfekfjek Dkskfkdf D D D D"
type input "New jsjsjfekfjekDkskfkdfDDDD"
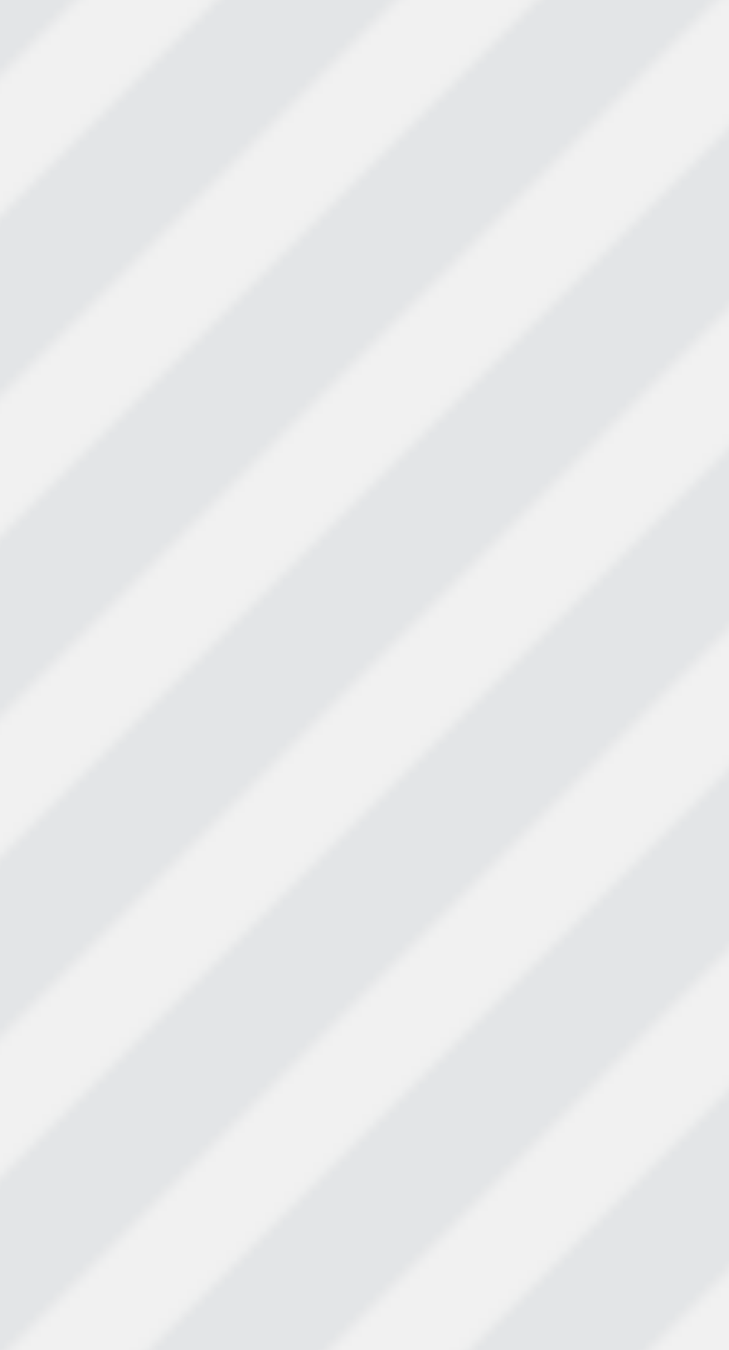
type textarea "New jsjsjfekfjek Dkskfkdf D D D D"
type input "New jsjsjfekfjekDkskfkdfDDDD"
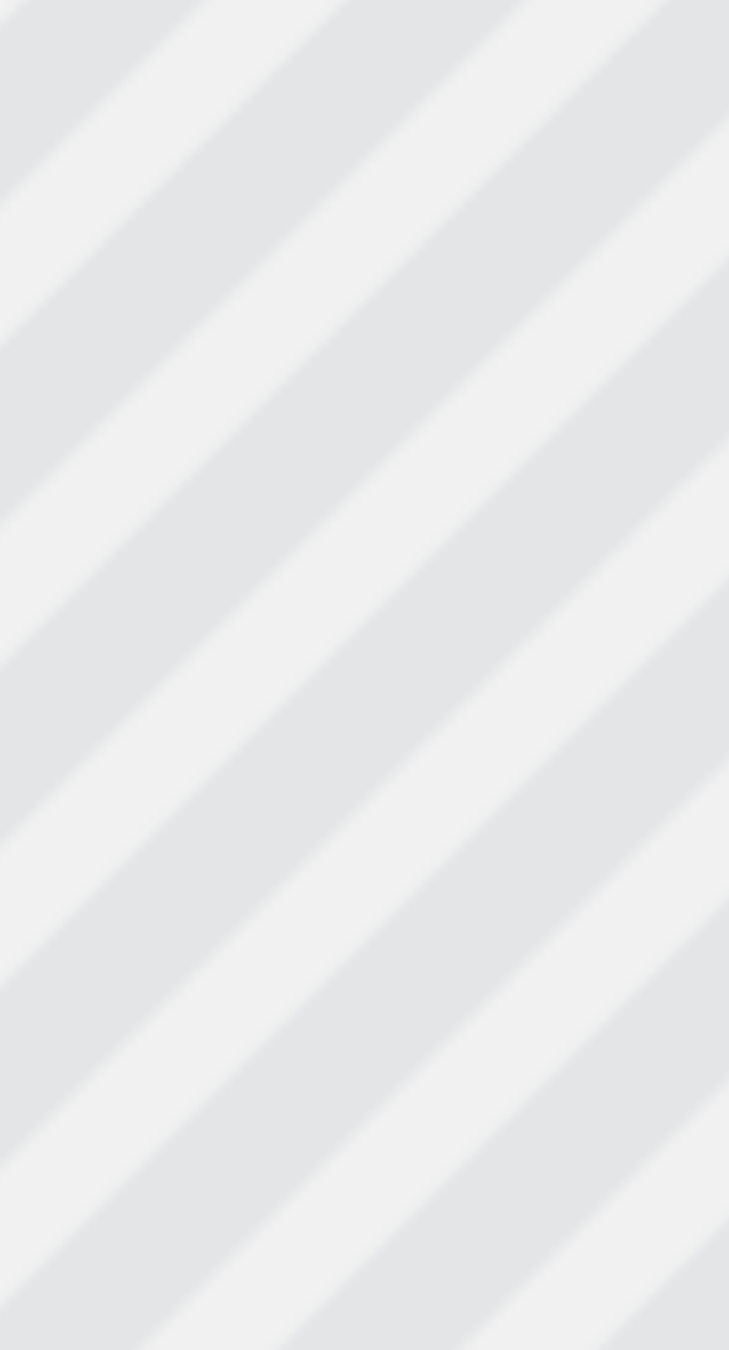
type textarea "New jsjsjfekfjek Dkskfkdf D D D D D"
type input "New jsjsjfekfjekDkskfkdfDDDDD"
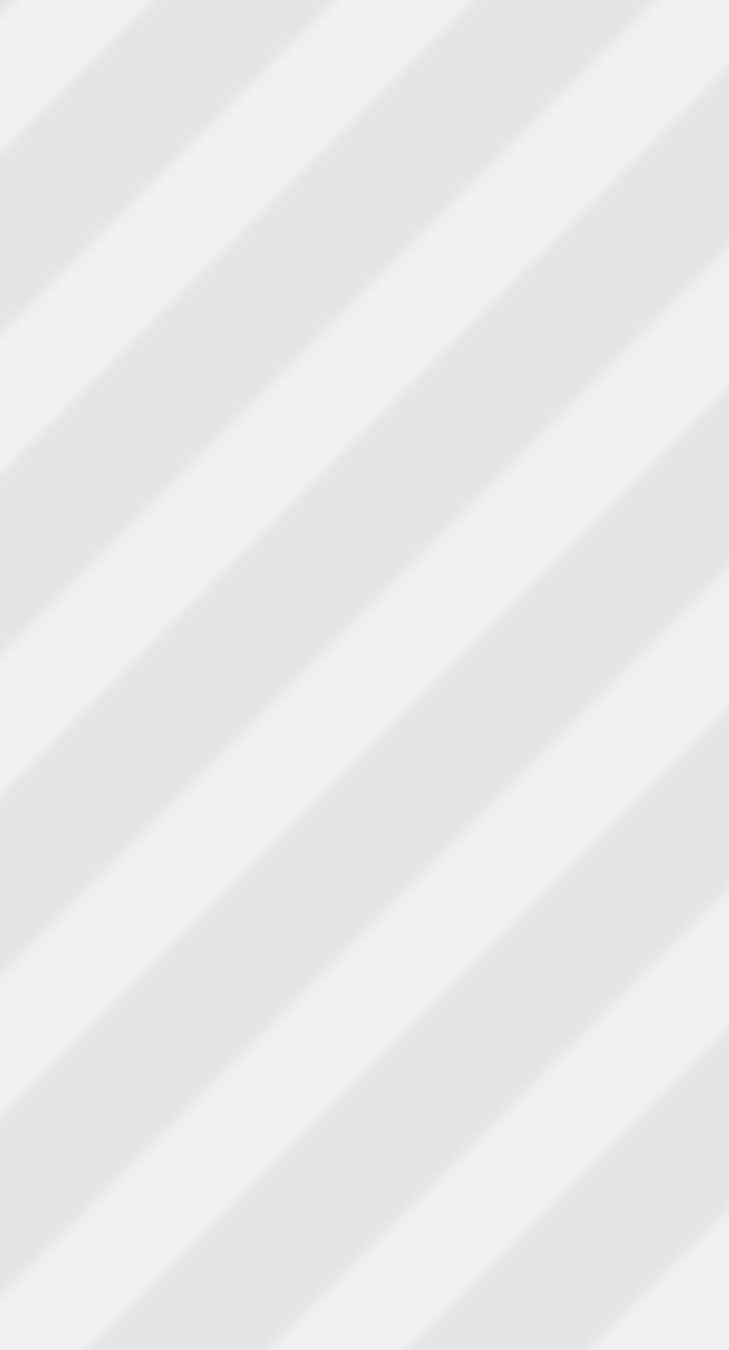
type textarea "New jsjsjfekfjek Dkskfkdf D D D D D"
type input "New jsjsjfekfjekDkskfkdfDDDDD"
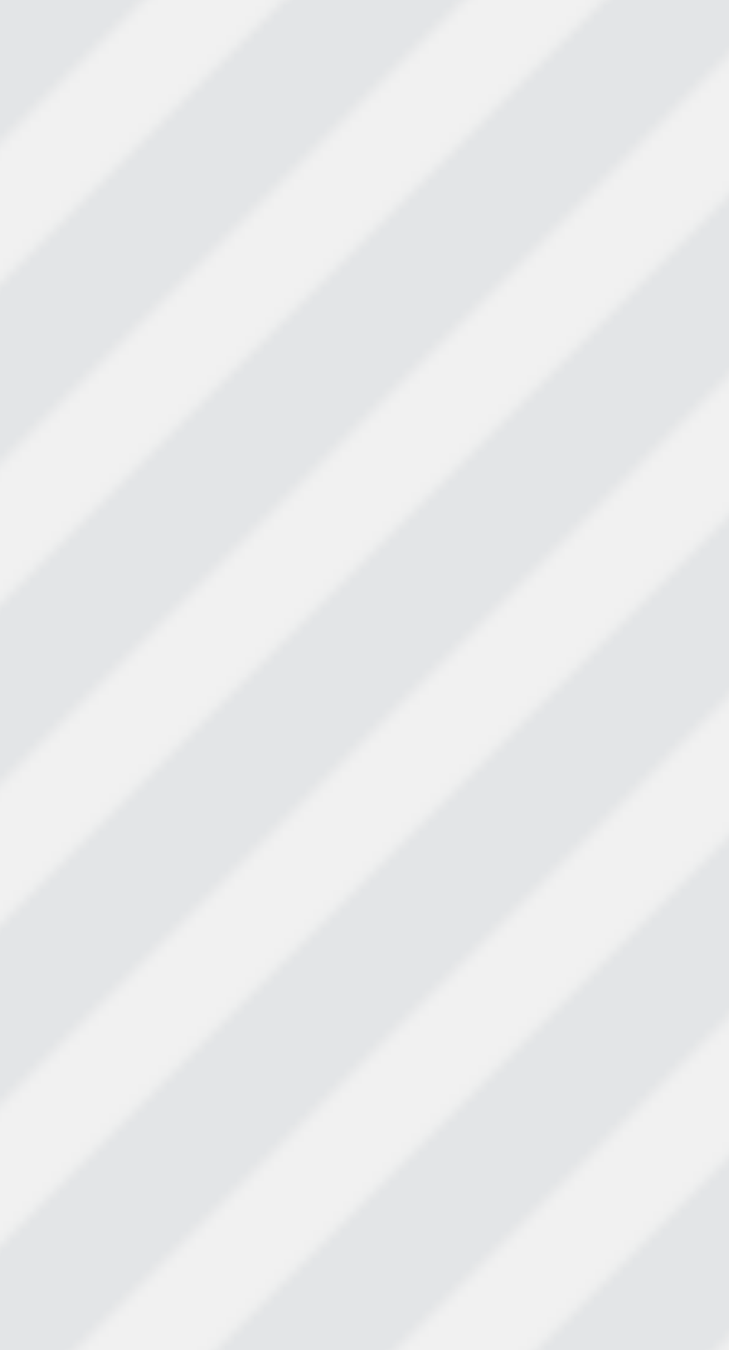
type textarea "New jsjsjfekfjek Dkskfkdf D D D D D D"
type input "New jsjsjfekfjekDkskfkdfDDDDDD"
type textarea "New jsjsjfekfjek Dkskfkdf D D D D D D"
type input "New jsjsjfekfjekDkskfkdfDDDDDD"
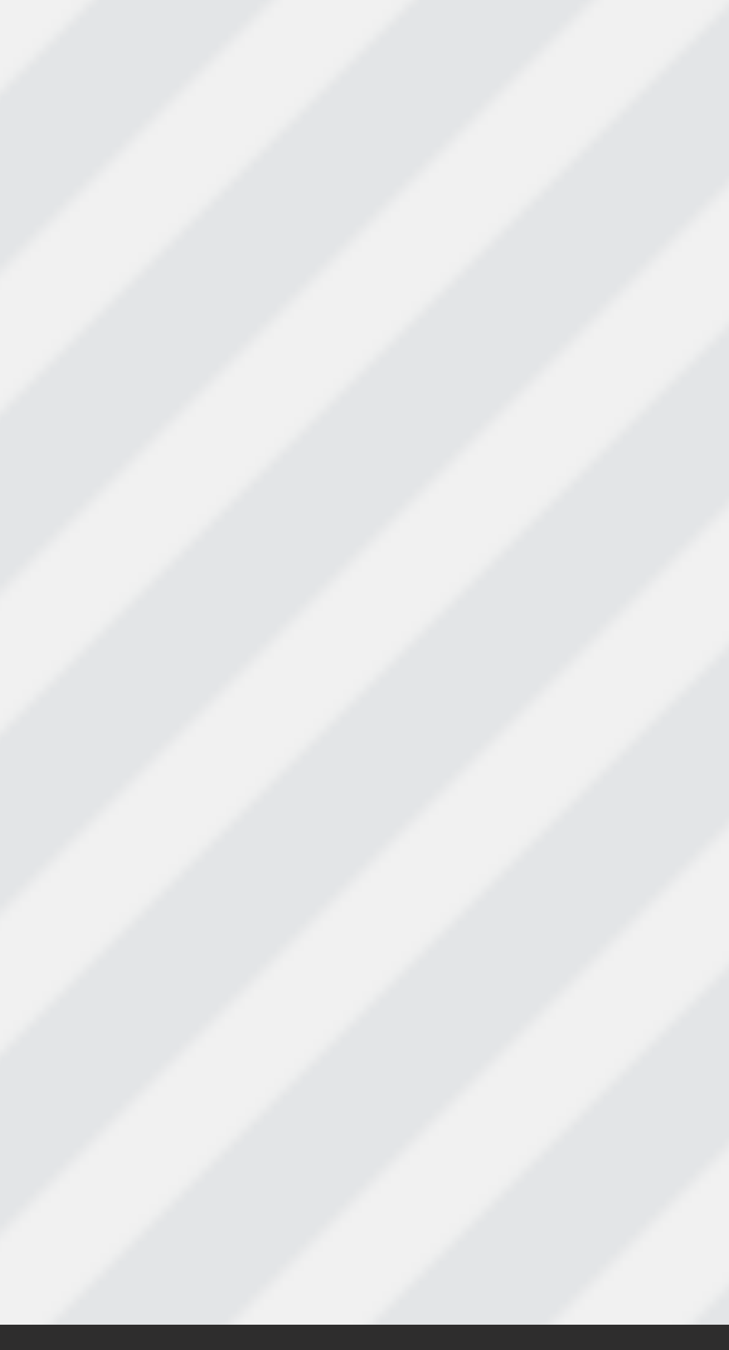
type textarea "New jsjsjfekfjek Dkskfkdf D D D D D D D"
type input "New jsjsjfekfjekDkskfkdfDDDDDDD"
type textarea "New jsjsjfekfjek Dkskfkdf D D D D D D D"
type input "New jsjsjfekfjekDkskfkdfDDDDDDD"
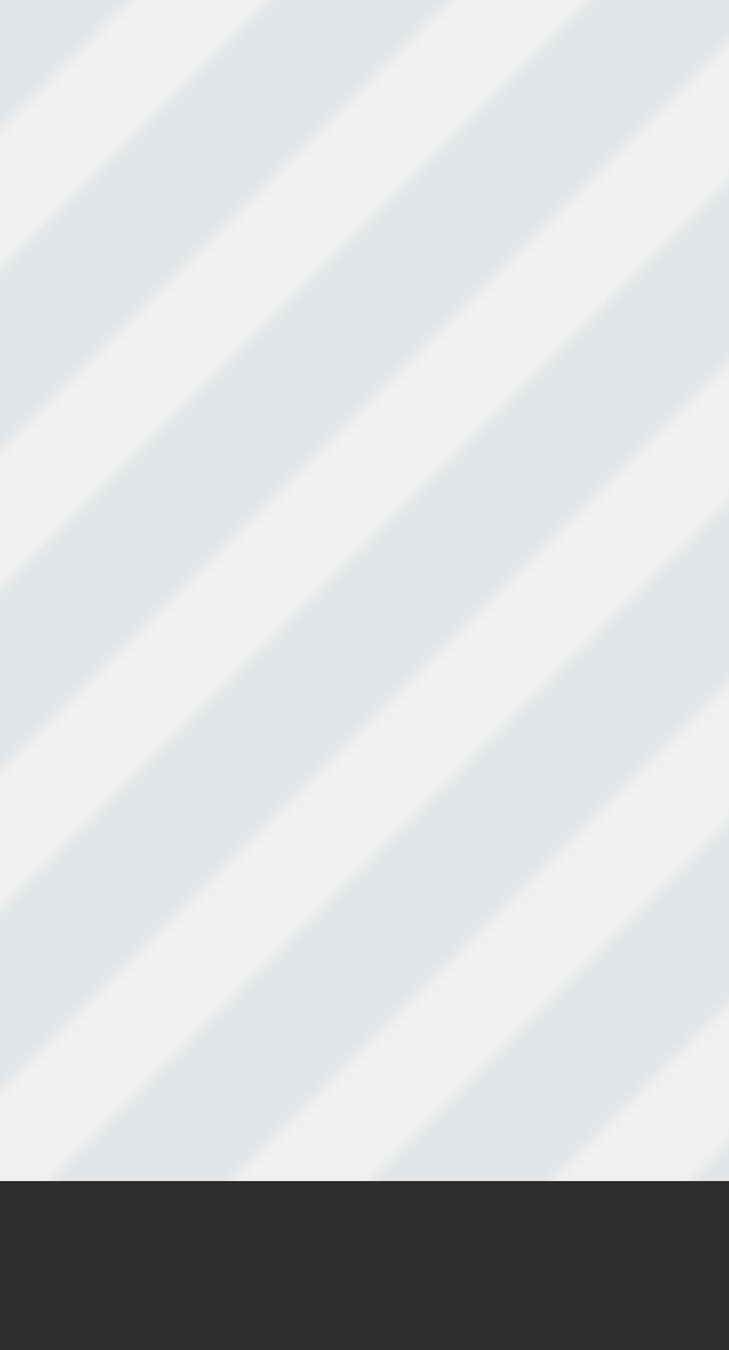
type textarea "New jsjsjfekfjek Dkskfkdf D D D D D D D D"
type input "New jsjsjfekfjekDkskfkdfDDDDDDDD"
type textarea "New jsjsjfekfjek Dkskfkdf D D D D D D D Dd"
type input "New jsjsjfekfjekDkskfkdfDDDDDDDDd"
type textarea "New jsjsjfekfjek Dkskfkdf D D D D D D D Ddd"
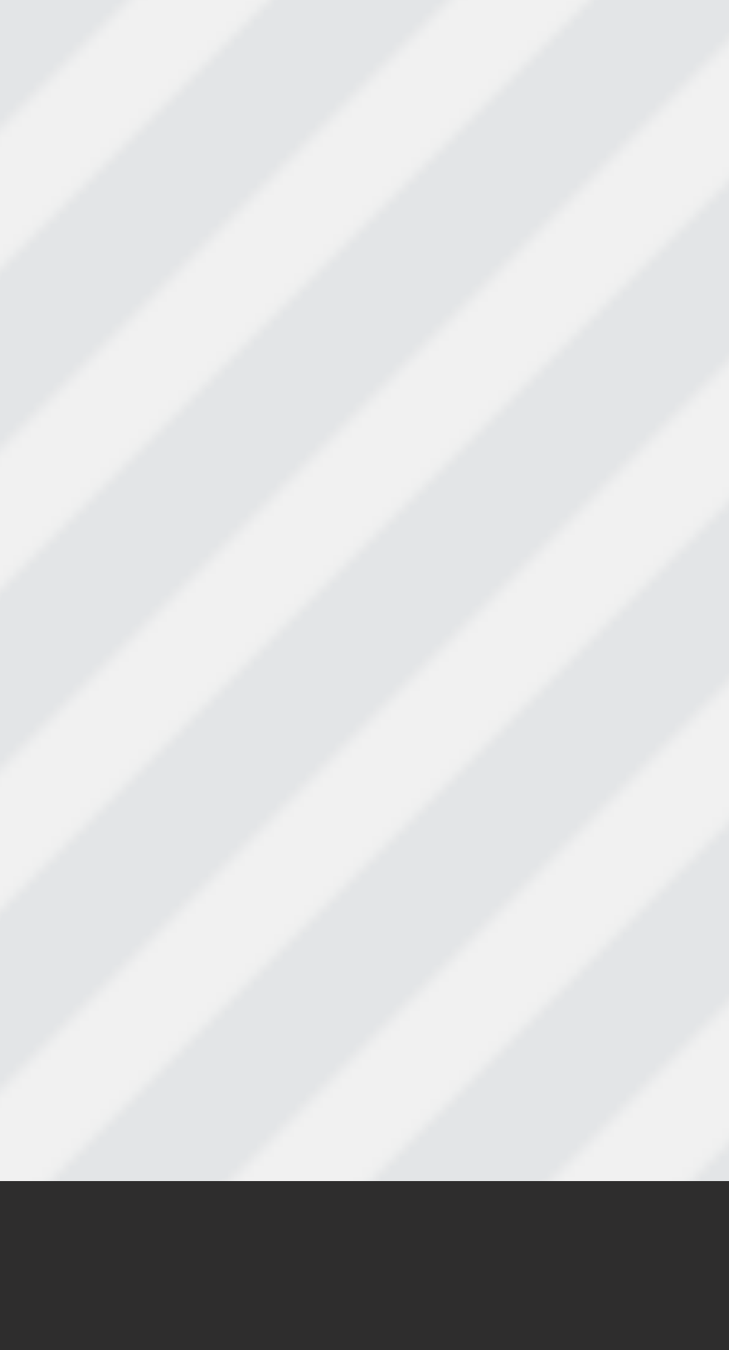
type input "New jsjsjfekfjekDkskfkdfDDDDDDDDdd"
type textarea "New jsjsjfekfjek Dkskfkdf D D D D D D D Dddd"
type input "New jsjsjfekfjekDkskfkdfDDDDDDDDddd"
type textarea "New jsjsjfekfjek Dkskfkdf D D D D D D D Dddd"
type input "New jsjsjfekfjekDkskfkdfDDDDDDDDddd"
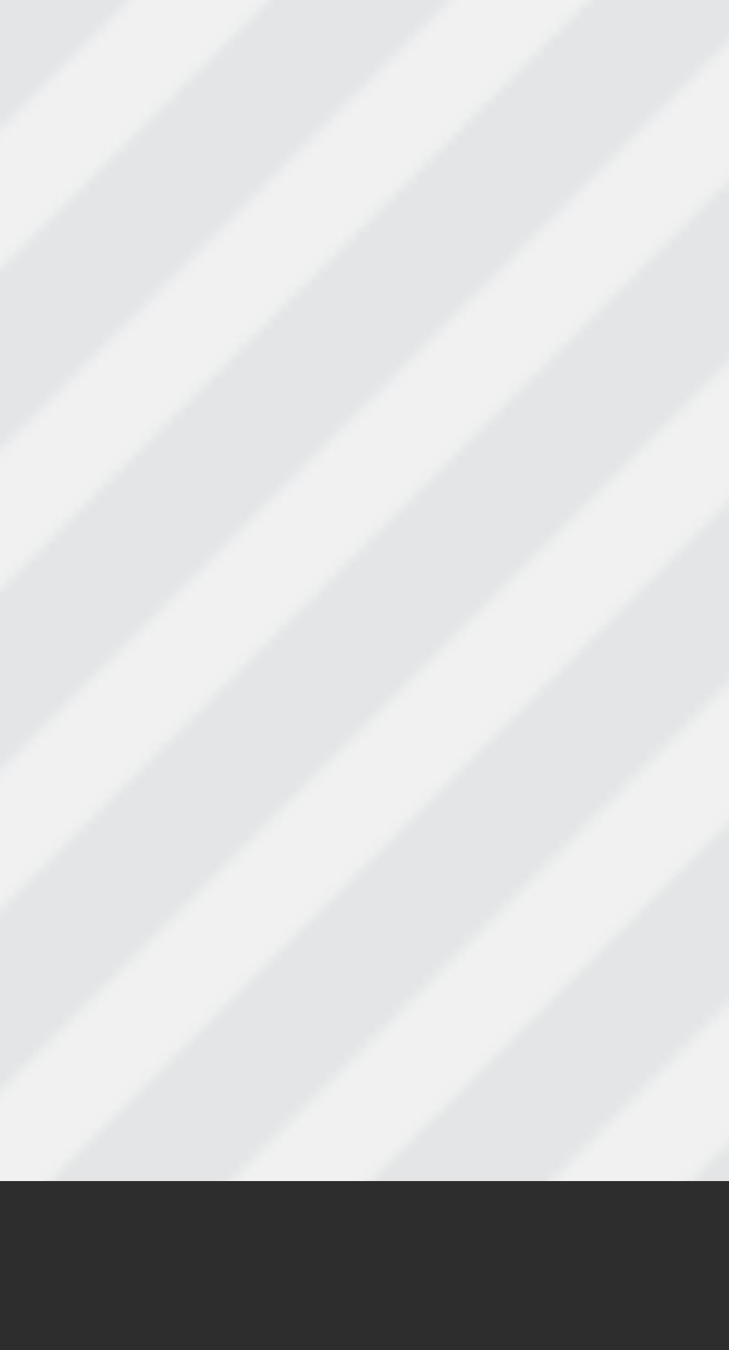
type textarea "New jsjsjfekfjek Dkskfkdf D D D D D D D Dddd D"
type input "New jsjsjfekfjekDkskfkdfDDDDDDDDdddD"
type textarea "New jsjsjfekfjek Dkskfkdf D D D D D D D Dddd D"
type input "New jsjsjfekfjekDkskfkdfDDDDDDDDdddD"
type textarea "New jsjsjfekfjek Dkskfkdf D D D D D D D Dddd D D"
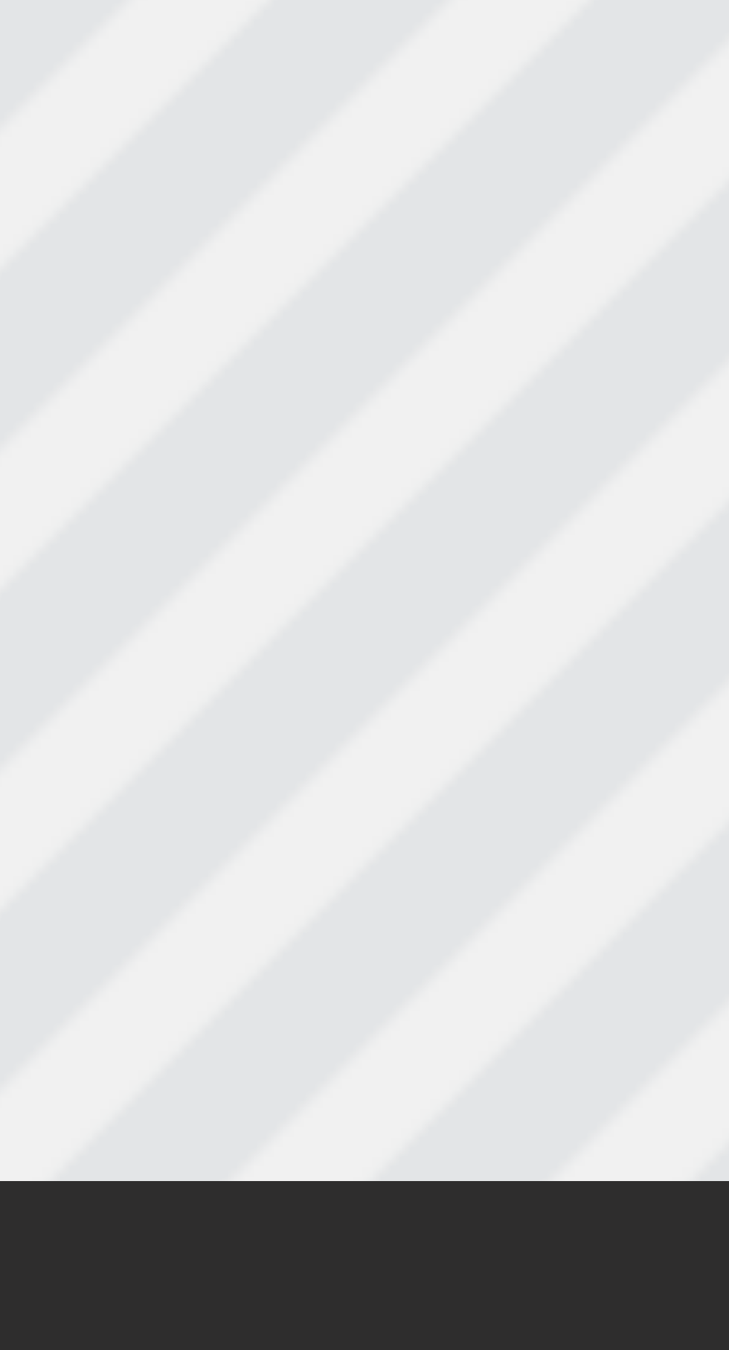
type input "New jsjsjfekfjekDkskfkdfDDDDDDDDdddDD"
type textarea "New jsjsjfekfjek Dkskfkdf D D D D D D D Dddd D D"
type input "New jsjsjfekfjekDkskfkdfDDDDDDDDdddDD"
type textarea "New jsjsjfekfjek Dkskfkdf D D D D D D D Dddd D D D"
type input "New jsjsjfekfjekDkskfkdfDDDDDDDDdddDDD"
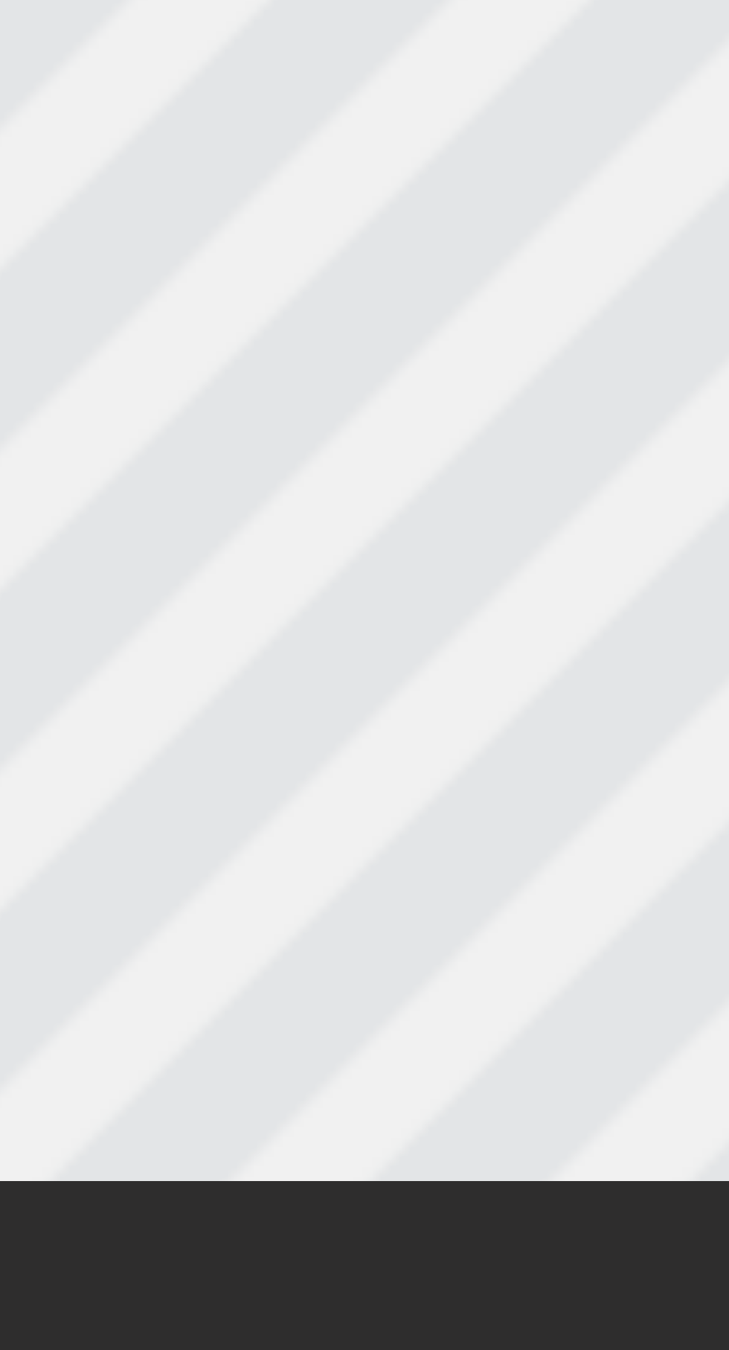
type textarea "New jsjsjfekfjek Dkskfkdf D D D D D D D Dddd D D Dd"
type input "New jsjsjfekfjekDkskfkdfDDDDDDDDdddDDDd"
type textarea "New jsjsjfekfjek Dkskfkdf D D D D D D D Dddd D D Dd"
type input "New jsjsjfekfjekDkskfkdfDDDDDDDDdddDDDd"
type textarea "New jsjsjfekfjek Dkskfkdf D D D D D D D Dddd D D Dd D"
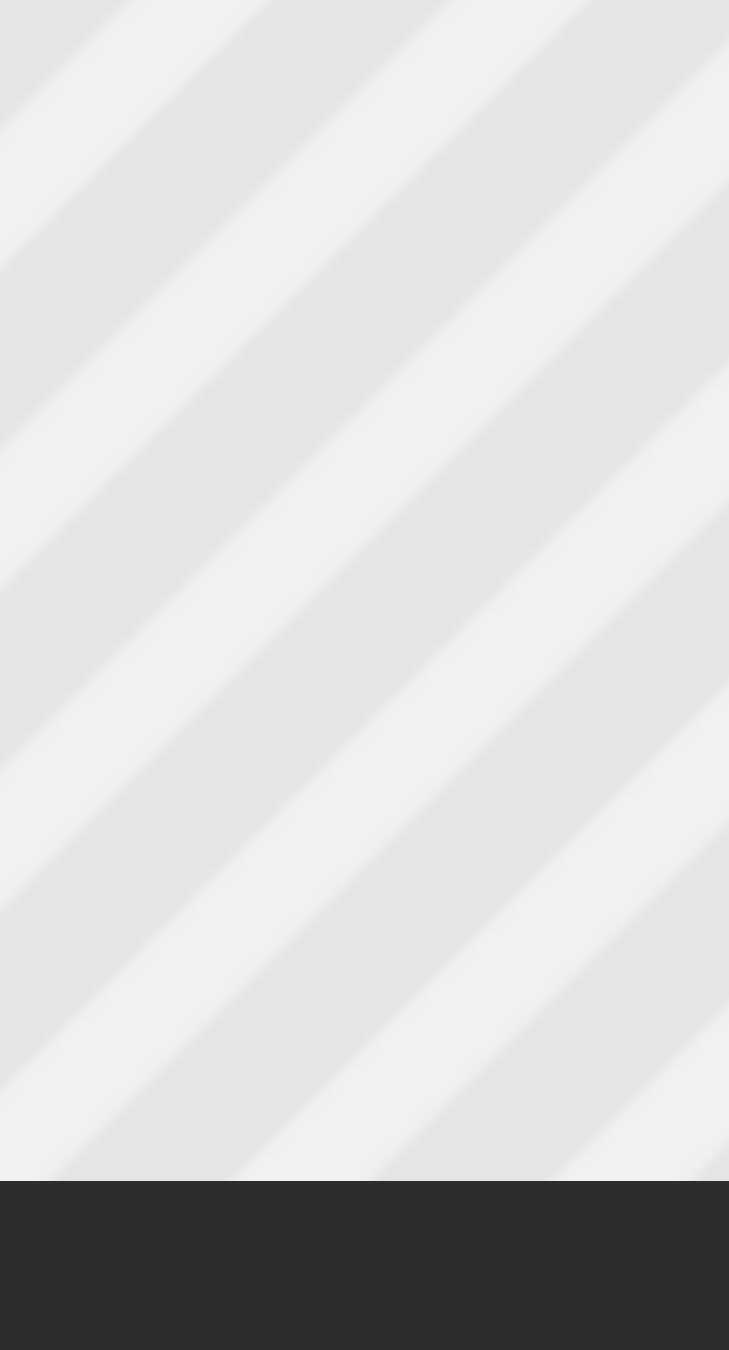
type input "New jsjsjfekfjekDkskfkdfDDDDDDDDdddDDDdD"
type textarea "New jsjsjfekfjek Dkskfkdf D D D D D D D Dddd D D Dd D"
type input "New jsjsjfekfjekDkskfkdfDDDDDDDDdddDDDdD"
type textarea "New jsjsjfekfjek Dkskfkdf D D D D D D D Dddd D D Dd D D"
type input "New jsjsjfekfjekDkskfkdfDDDDDDDDdddDDDdDD"
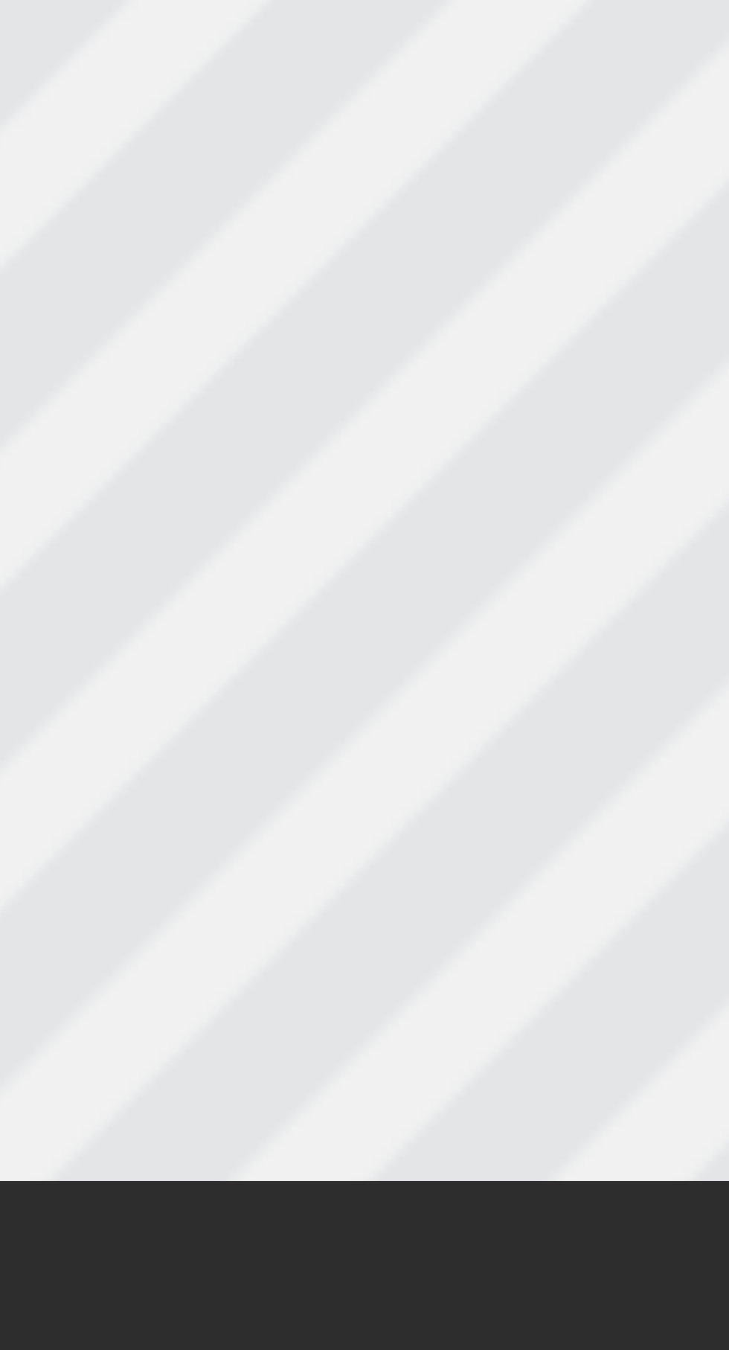
type textarea "New jsjsjfekfjek Dkskfkdf D D D D D D D Dddd D D Dd D Dd"
type input "New jsjsjfekfjekDkskfkdfDDDDDDDDdddDDDdDDd"
type textarea "New jsjsjfekfjek Dkskfkdf D D D D D D D Dddd D D Dd D Dds"
type input "New jsjsjfekfjekDkskfkdfDDDDDDDDdddDDDdDDds"
type textarea "New jsjsjfekfjek Dkskfkdf D D D D D D D Dddd D D Dd D Ddss"
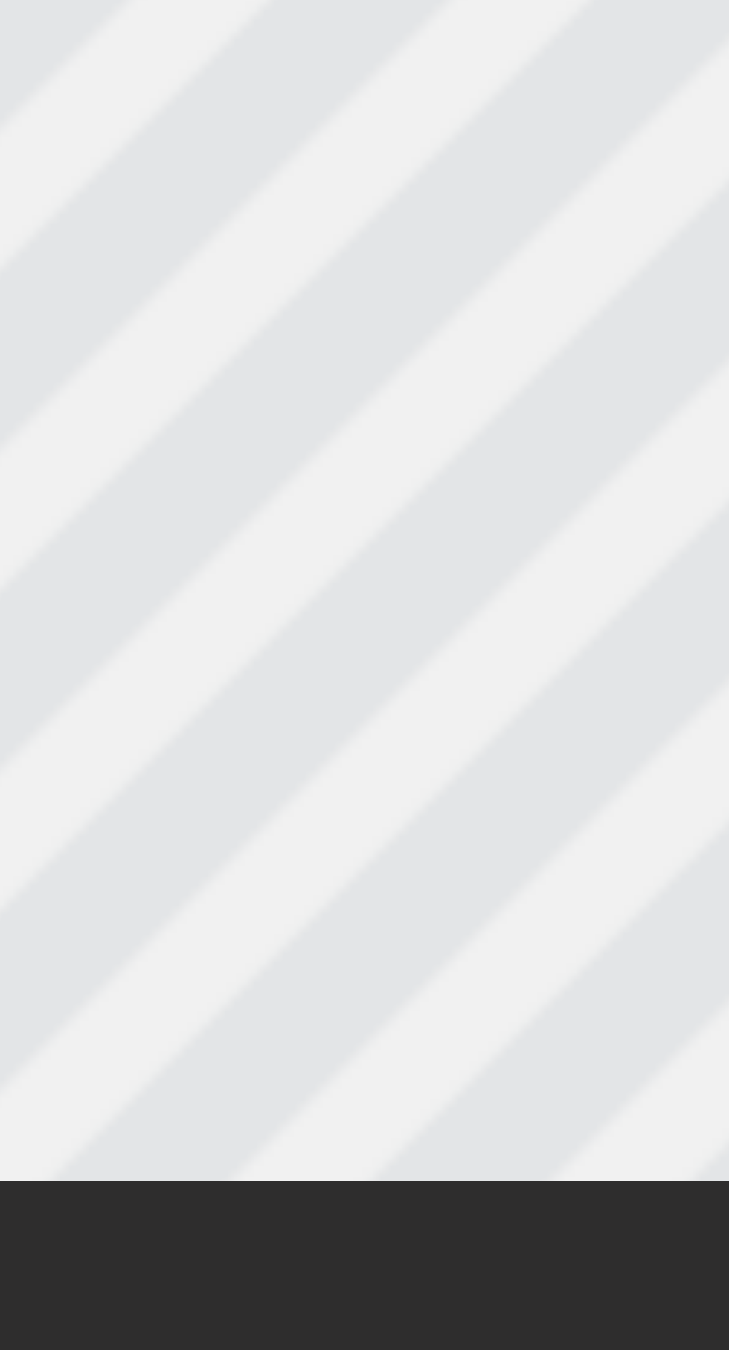
type input "New jsjsjfekfjekDkskfkdfDDDDDDDDdddDDDdDDdss"
type textarea "New jsjsjfekfjek Dkskfkdf D D D D D D D Dddd D D Dd D Ddss"
type input "New jsjsjfekfjekDkskfkdfDDDDDDDDdddDDDdDDdss"
type textarea "New jsjsjfekfjek Dkskfkdf D D D D D D D Dddd D D Dd D Ddss A"
type input "New jsjsjfekfjekDkskfkdfDDDDDDDDdddDDDdDDdssA"
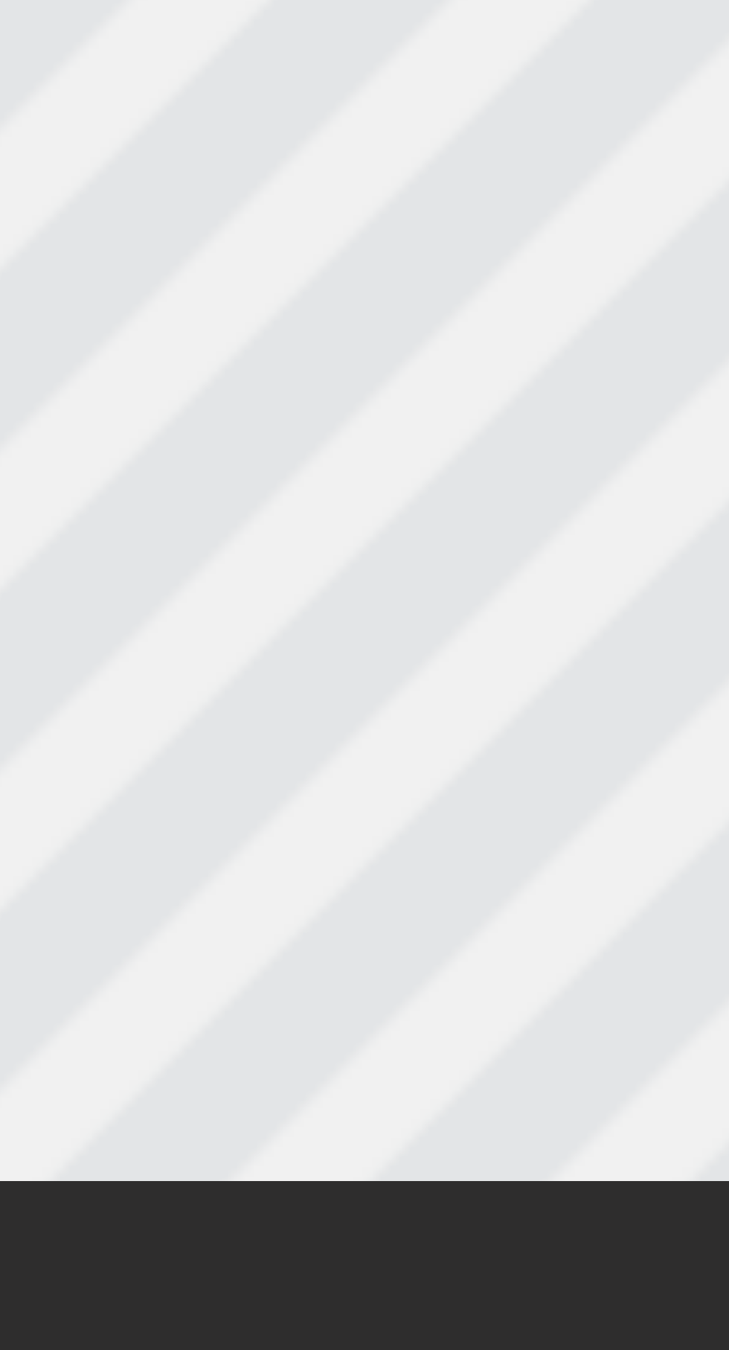
type textarea "New jsjsjfekfjek Dkskfkdf D D D D D D D Dddd D D Dd D Ddss A"
type input "New jsjsjfekfjekDkskfkdfDDDDDDDDdddDDDdDDdssA"
type textarea "New jsjsjfekfjek Dkskfkdf D D D D D D D Dddd D D Dd D Ddss A A"
type input "New jsjsjfekfjekDkskfkdfDDDDDDDDdddDDDdDDdssAA"
type textarea "New jsjsjfekfjek Dkskfkdf D D D D D D D Dddd D D Dd D Ddss A A"
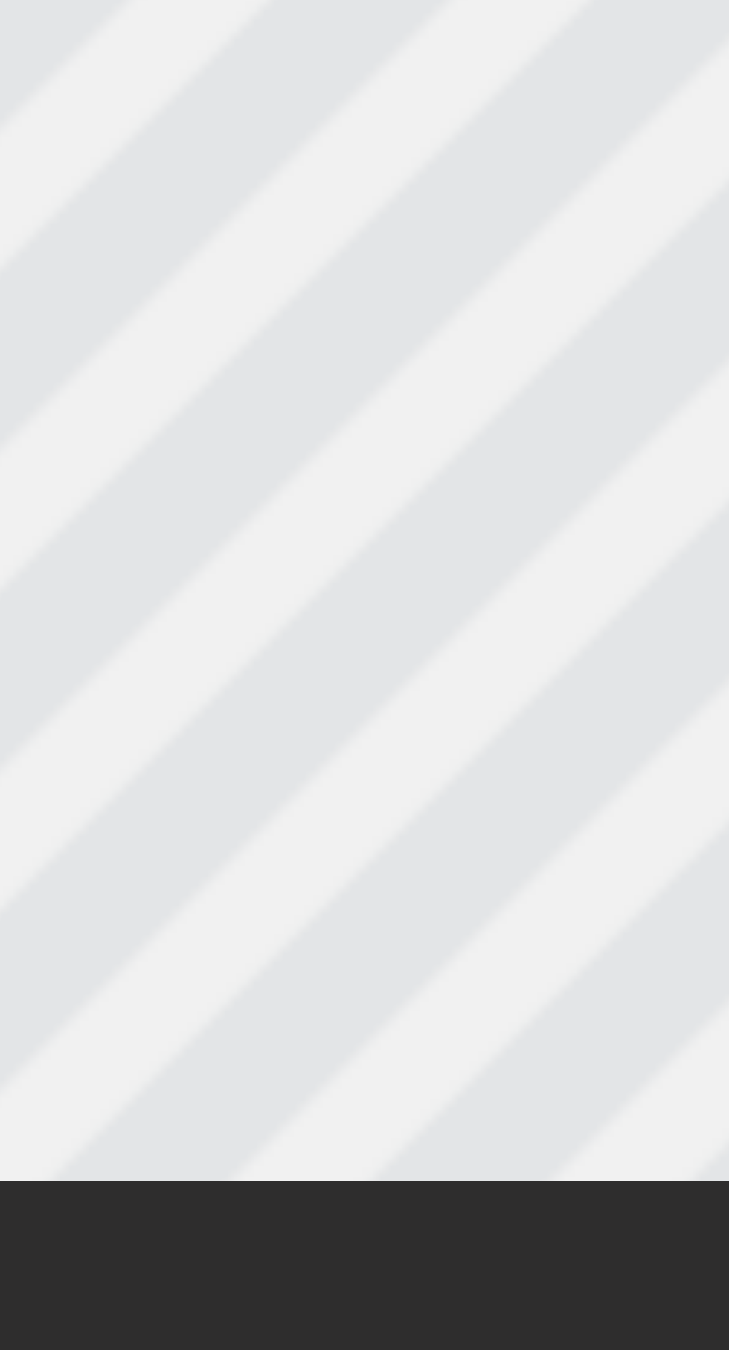
type input "New jsjsjfekfjekDkskfkdfDDDDDDDDdddDDDdDDdssAA"
type textarea "New jsjsjfekfjek Dkskfkdf D D D D D D D Dddd D D Dd D Ddss A A A"
type input "New jsjsjfekfjekDkskfkdfDDDDDDDDdddDDDdDDdssAAA"
type textarea "New jsjsjfekfjek Dkskfkdf D D D D D D D Dddd D D Dd D Ddss A A A"
type input "New jsjsjfekfjekDkskfkdfDDDDDDDDdddDDDdDDdssAAA"
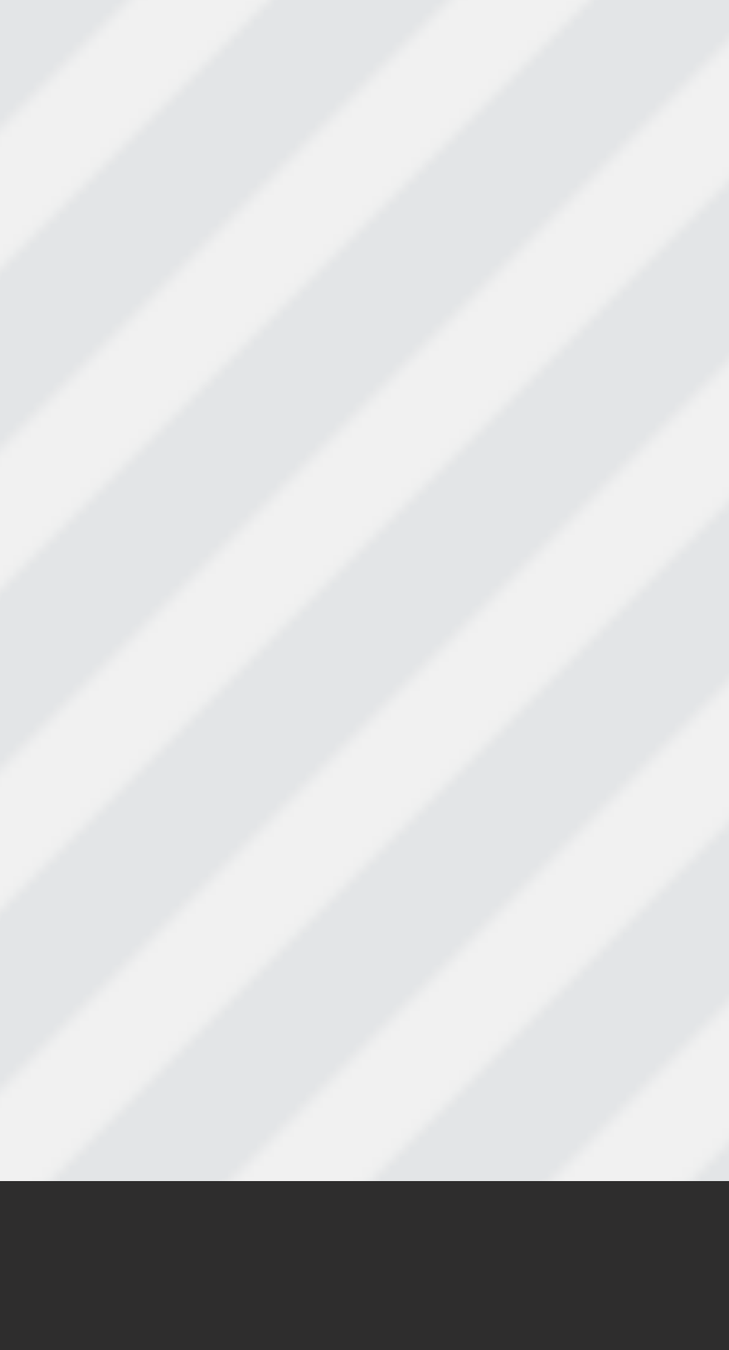
type textarea "New jsjsjfekfjek Dkskfkdf D D D D D D D Dddd D D Dd D Ddss A A A A"
type input "New jsjsjfekfjekDkskfkdfDDDDDDDDdddDDDdDDdssAAAA"
type textarea "New jsjsjfekfjek Dkskfkdf D D D D D D D Dddd D D Dd D Ddss A A A A"
type input "New jsjsjfekfjekDkskfkdfDDDDDDDDdddDDDdDDdssAAAA"
type textarea "New jsjsjfekfjek Dkskfkdf D D D D D D D Dddd D D Dd D Ddss A A A A A"
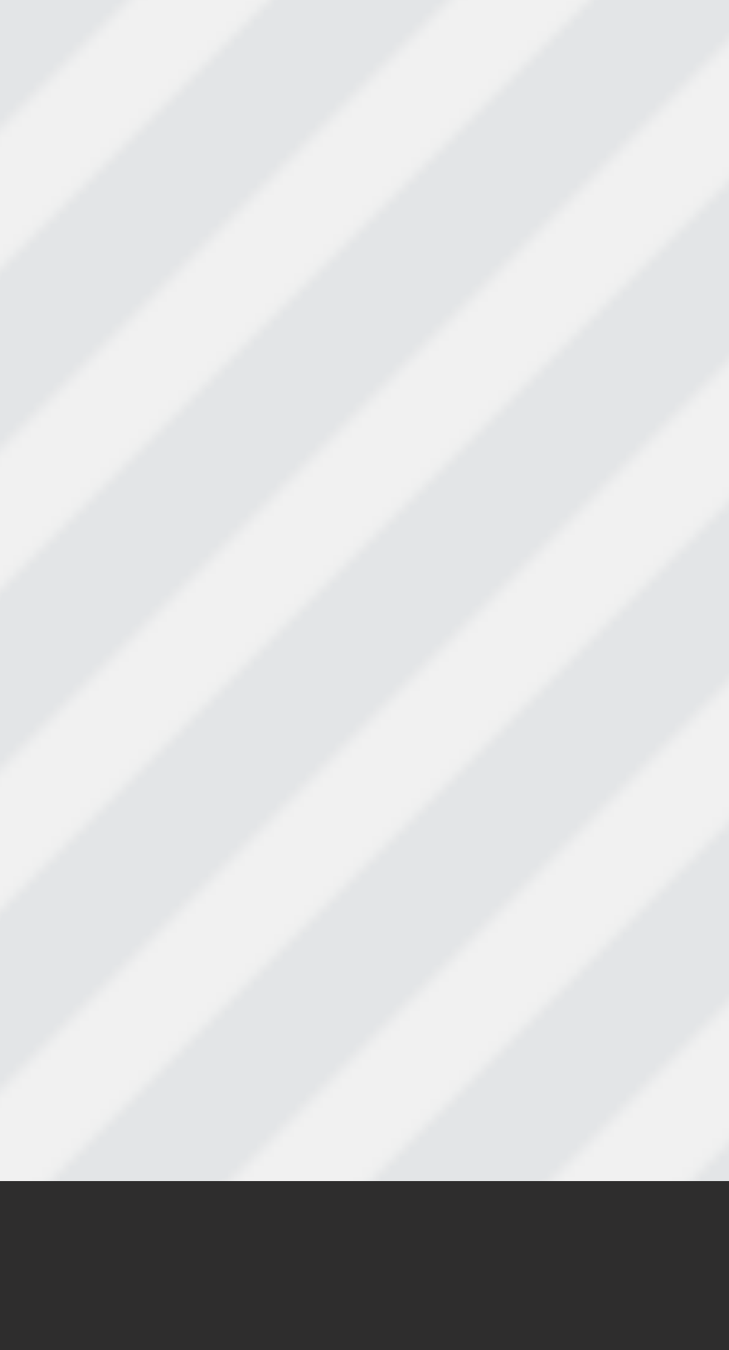
type input "New jsjsjfekfjekDkskfkdfDDDDDDDDdddDDDdDDdssAAAAA"
type textarea "New jsjsjfekfjek Dkskfkdf D D D D D D D Dddd D D Dd D Ddss A A A A A"
type input "New jsjsjfekfjekDkskfkdfDDDDDDDDdddDDDdDDdssAAAAA"
type textarea "New jsjsjfekfjek Dkskfkdf D D D D D D D Dddd D D Dd D Ddss A A A A A A"
type input "New jsjsjfekfjekDkskfkdfDDDDDDDDdddDDDdDDdssAAAAAA"
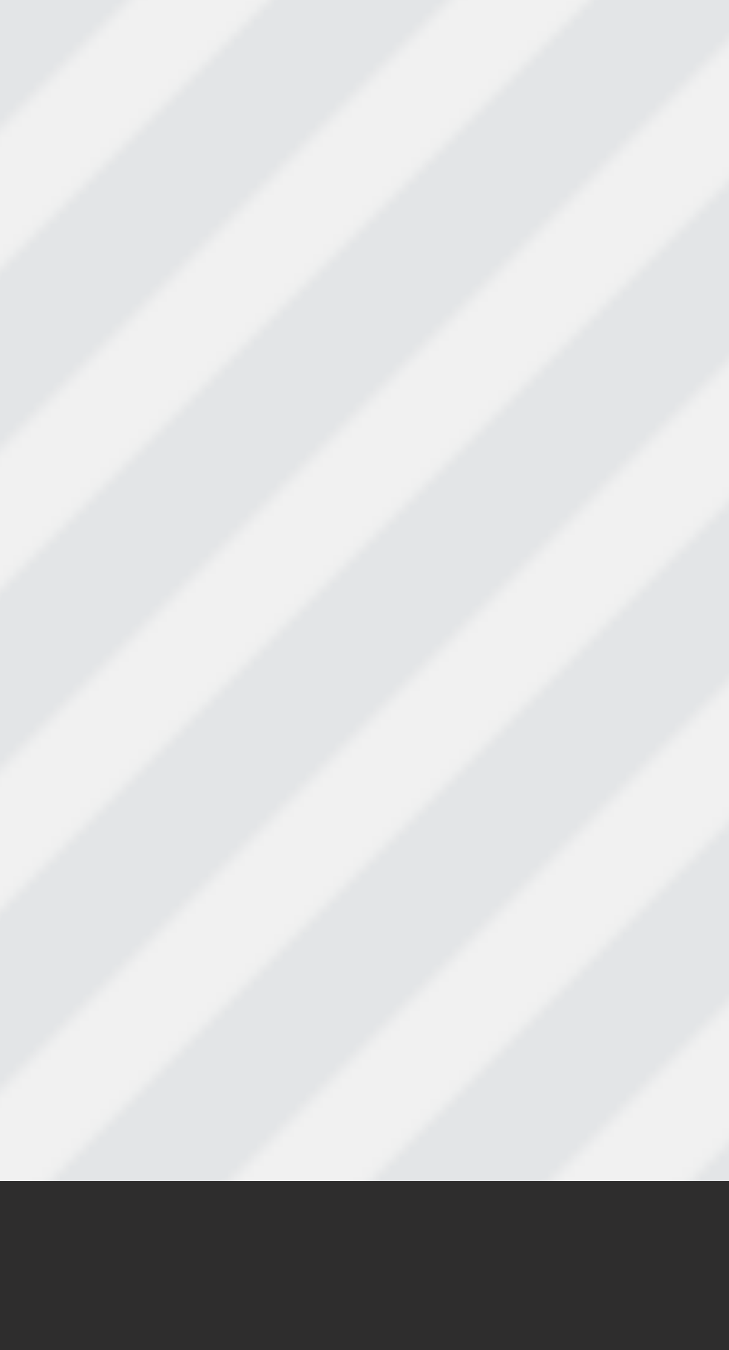
type textarea "New jsjsjfekfjek Dkskfkdf D D D D D D D Dddd D D Dd D Ddss A A A A A A"
type input "New jsjsjfekfjekDkskfkdfDDDDDDDDdddDDDdDDdssAAAAAA"
type textarea "New jsjsjfekfjek Dkskfkdf D D D D D D D Dddd D D Dd D Ddss A A A A A A A"
type input "New jsjsjfekfjekDkskfkdfDDDDDDDDdddDDDdDDdssAAAAAAA"
type textarea "New jsjsjfekfjek Dkskfkdf D D D D D D D Dddd D D Dd D Ddss A A A A A A A"
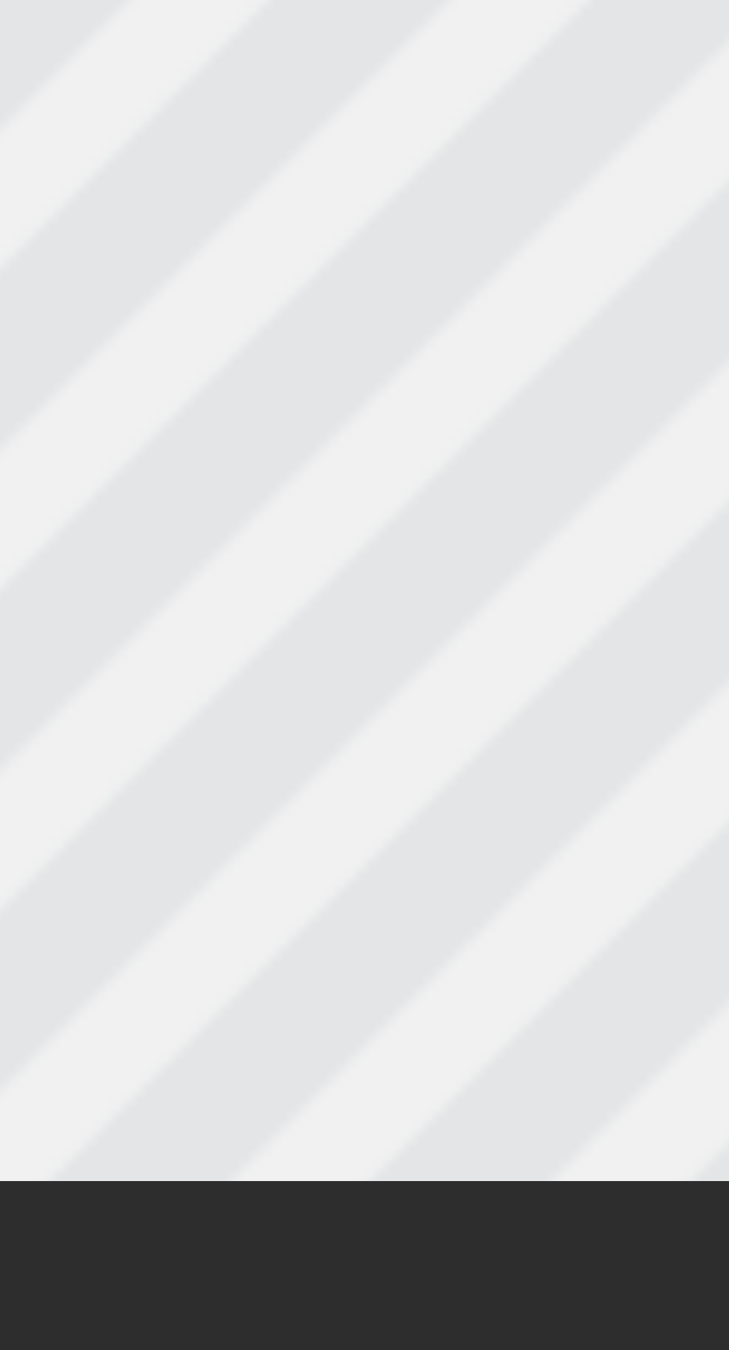
type input "New jsjsjfekfjekDkskfkdfDDDDDDDDdddDDDdDDdssAAAAAAA"
type textarea "New jsjsjfekfjek Dkskfkdf D D D D D D D Dddd D D Dd D Ddss A A A A A A A A"
type input "New jsjsjfekfjekDkskfkdfDDDDDDDDdddDDDdDDdssAAAAAAAA"
type textarea "New jsjsjfekfjek Dkskfkdf D D D D D D D Dddd D D Dd D Ddss A A A A A A A A"
type input "New jsjsjfekfjekDkskfkdfDDDDDDDDdddDDDdDDdssAAAAAAAA"
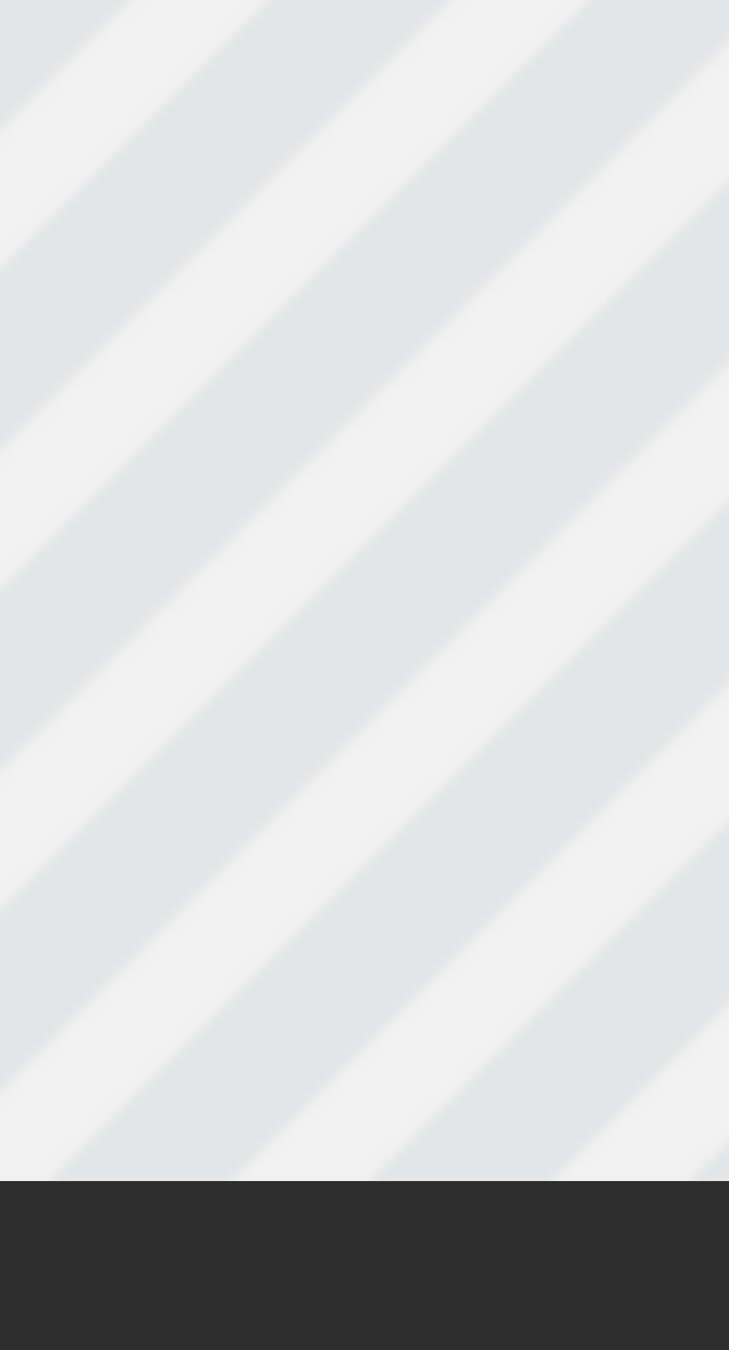
type textarea "New jsjsjfekfjek Dkskfkdf D D D D D D D Dddd D D Dd D Ddss A A A A A A A A S"
type input "New jsjsjfekfjekDkskfkdfDDDDDDDDdddDDDdDDdssAAAAAAAAS"
type textarea "New jsjsjfekfjek Dkskfkdf D D D D D D D Dddd D D Dd D Ddss A A A A A A A A S"
type input "New jsjsjfekfjekDkskfkdfDDDDDDDDdddDDDdDDdssAAAAAAAAS"
type textarea "New jsjsjfekfjek Dkskfkdf D D D D D D D Dddd D D Dd D Ddss A A A A A A A A S A"
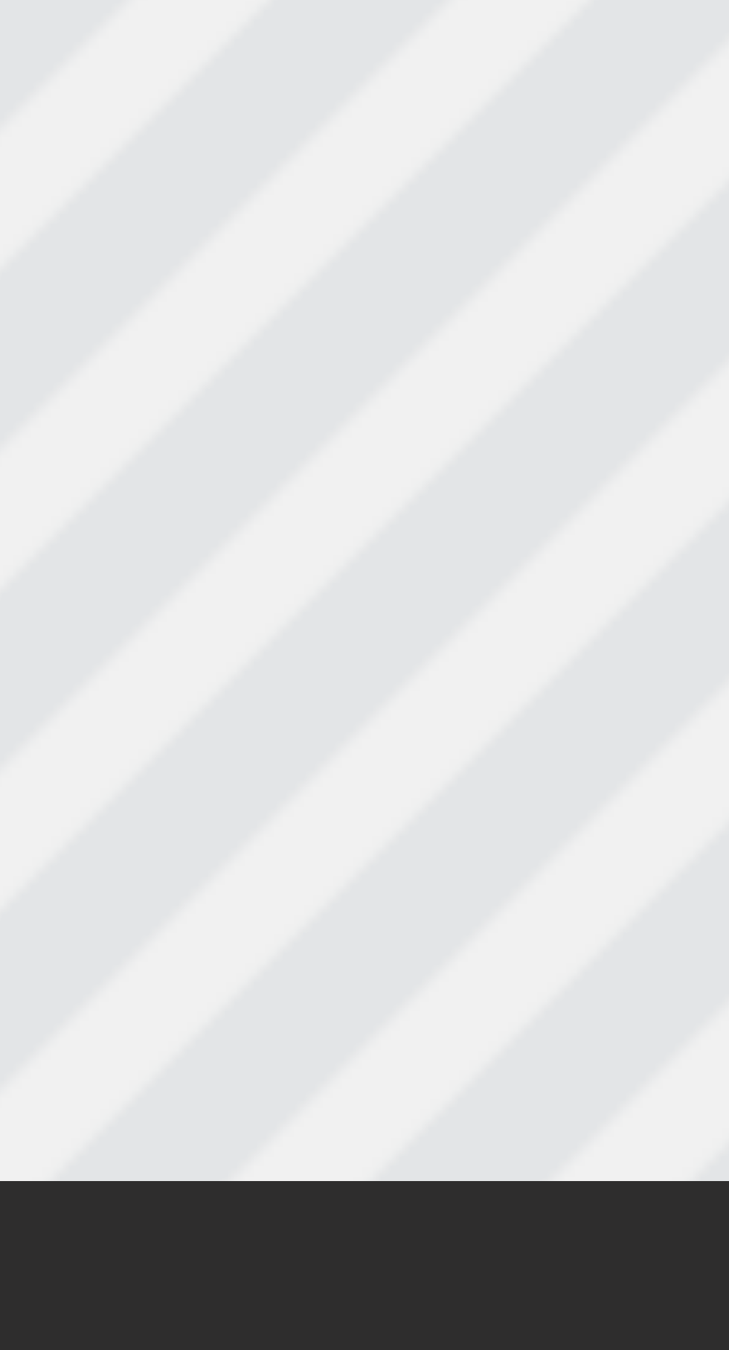
type input "New jsjsjfekfjekDkskfkdfDDDDDDDDdddDDDdDDdssAAAAAAAASA"
type textarea "New jsjsjfekfjek Dkskfkdf D D D D D D D Dddd D D Dd D Ddss A A A A A A A A S A"
type input "New jsjsjfekfjekDkskfkdfDDDDDDDDdddDDDdDDdssAAAAAAAASA"
type textarea "New jsjsjfekfjek Dkskfkdf D D D D D D D Dddd D D Dd D Ddss A A A A A A A A S A A"
type input "New jsjsjfekfjekDkskfkdfDDDDDDDDdddDDDdDDdssAAAAAAAASAA"
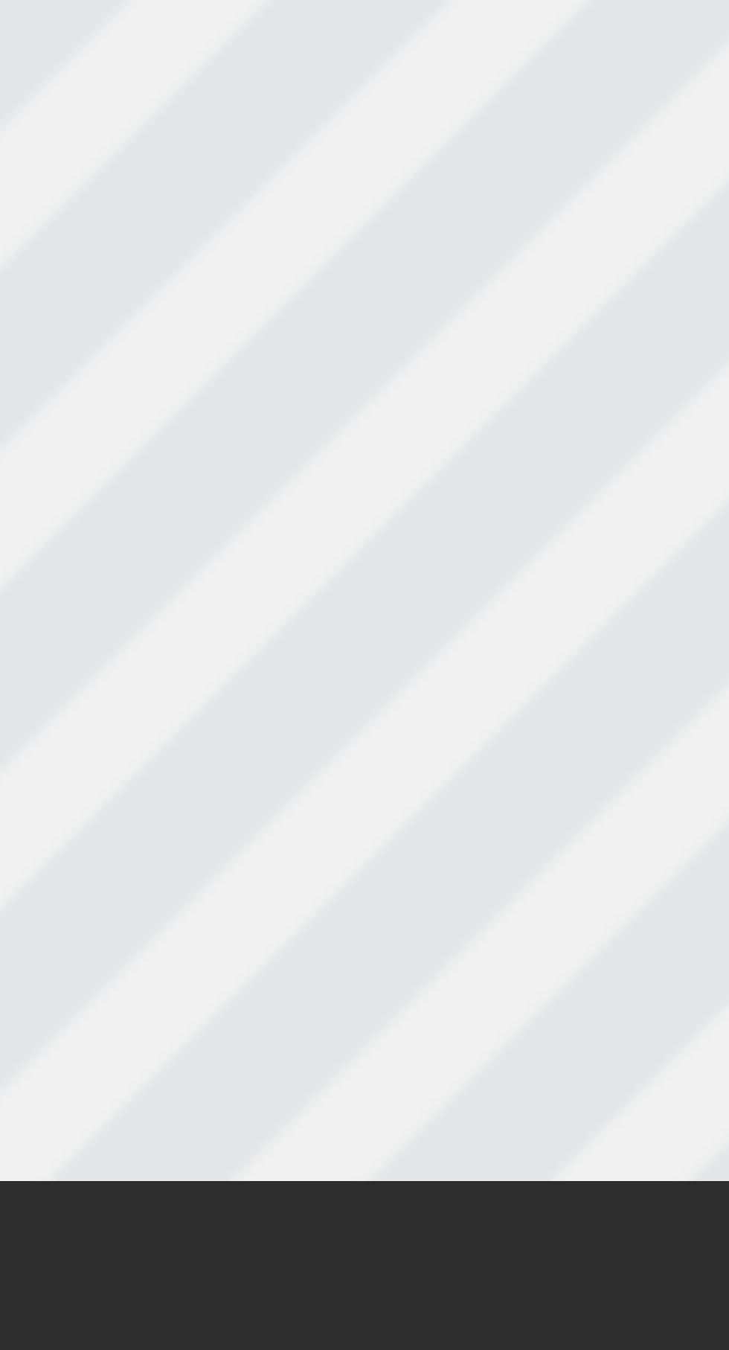
type textarea "New jsjsjfekfjek Dkskfkdf D D D D D D D Dddd D D Dd D Ddss A A A A A A A A S A A"
type input "New jsjsjfekfjekDkskfkdfDDDDDDDDdddDDDdDDdssAAAAAAAASAA"
type textarea "New jsjsjfekfjek Dkskfkdf D D D D D D D Dddd D D Dd D Ddss A A A A A A A A S A …"
type input "New jsjsjfekfjekDkskfkdfDDDDDDDDdddDDDdDDdssAAAAAAAASAAA"
type textarea "New jsjsjfekfjek Dkskfkdf D D D D D D D Dddd D D Dd D Ddss A A A A A A A A S A …"
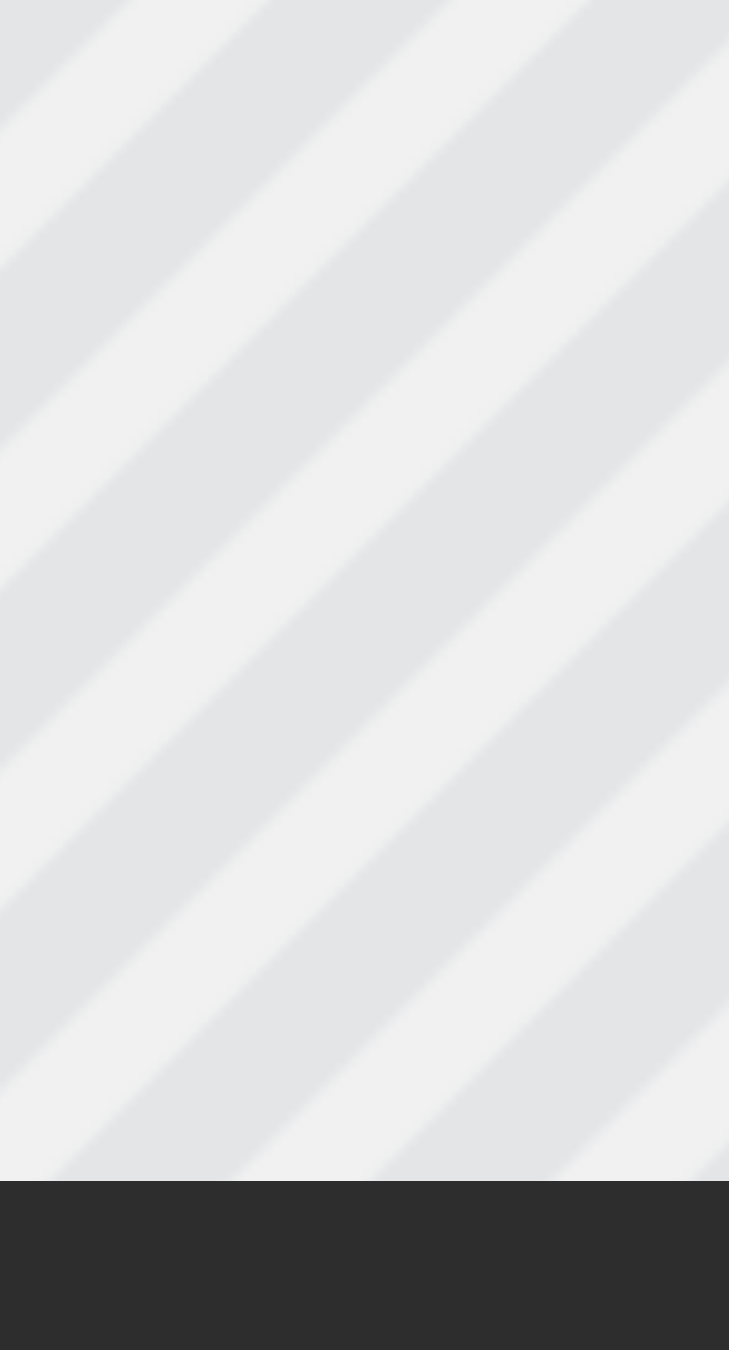
type input "New jsjsjfekfjekDkskfkdfDDDDDDDDdddDDDdDDdssAAAAAAAASAAA"
type textarea "New jsjsjfekfjek Dkskfkdf D D D D D D D Dddd D D Dd D Ddss A A A A A A A A S A …"
type input "New jsjsjfekfjekDkskfkdfDDDDDDDDdddDDDdDDdssAAAAAAAASAAAA"
type textarea "New jsjsjfekfjek Dkskfkdf D D D D D D D Dddd D D Dd D Ddss A A A A A A A A S A …"
type input "New jsjsjfekfjekDkskfkdfDDDDDDDDdddDDDdDDdssAAAAAAAASAAAA"
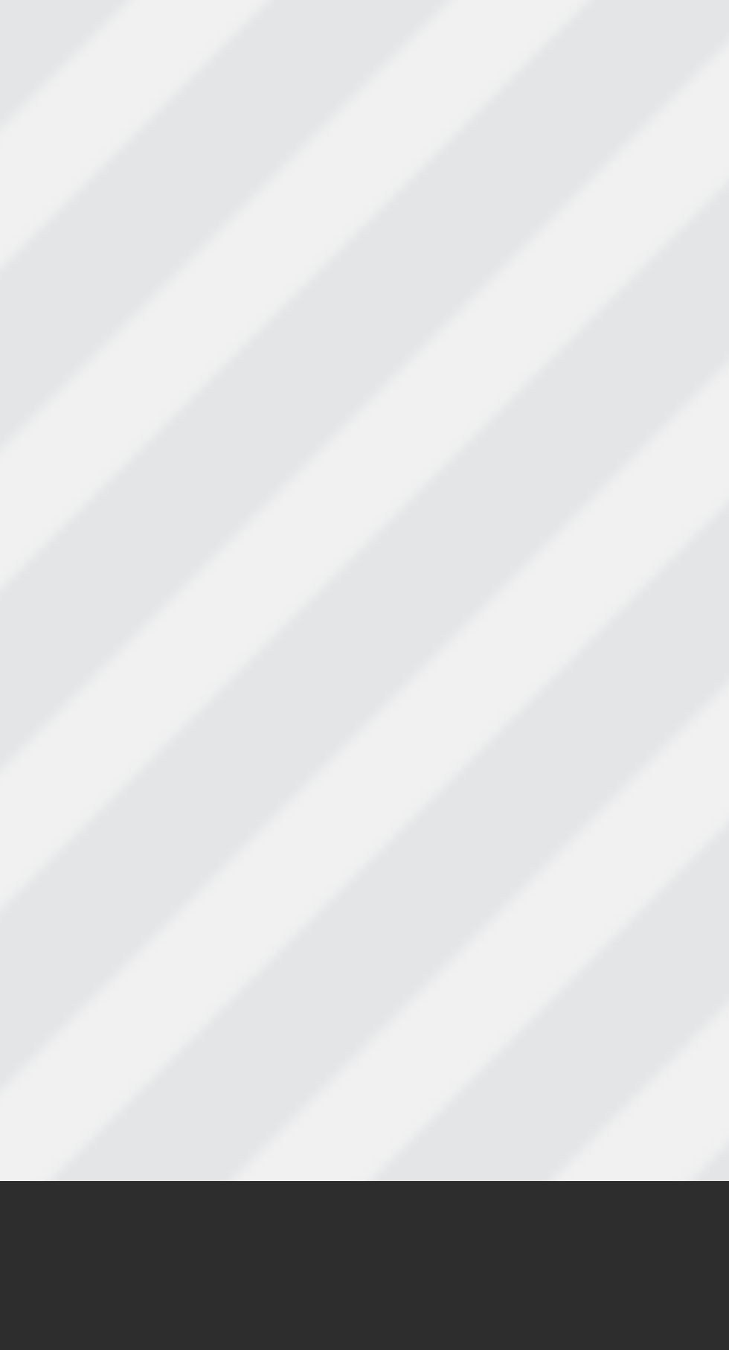
scroll to position [34, 0]
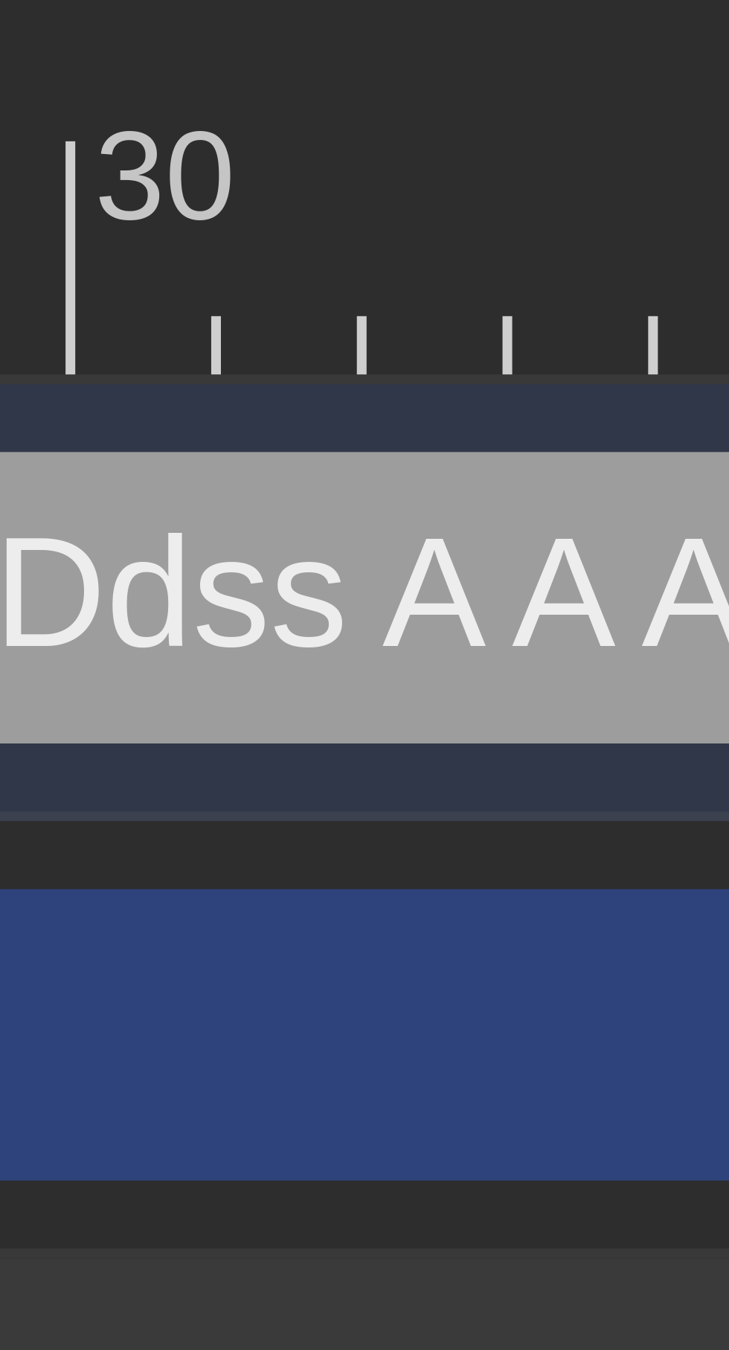
click at [498, 606] on div "New jsjsjfekfjek Dkskfkdf D D D D D D D Dddd D D Dd D Ddss A A A A A A A A S A …" at bounding box center [665, 589] width 1061 height 33
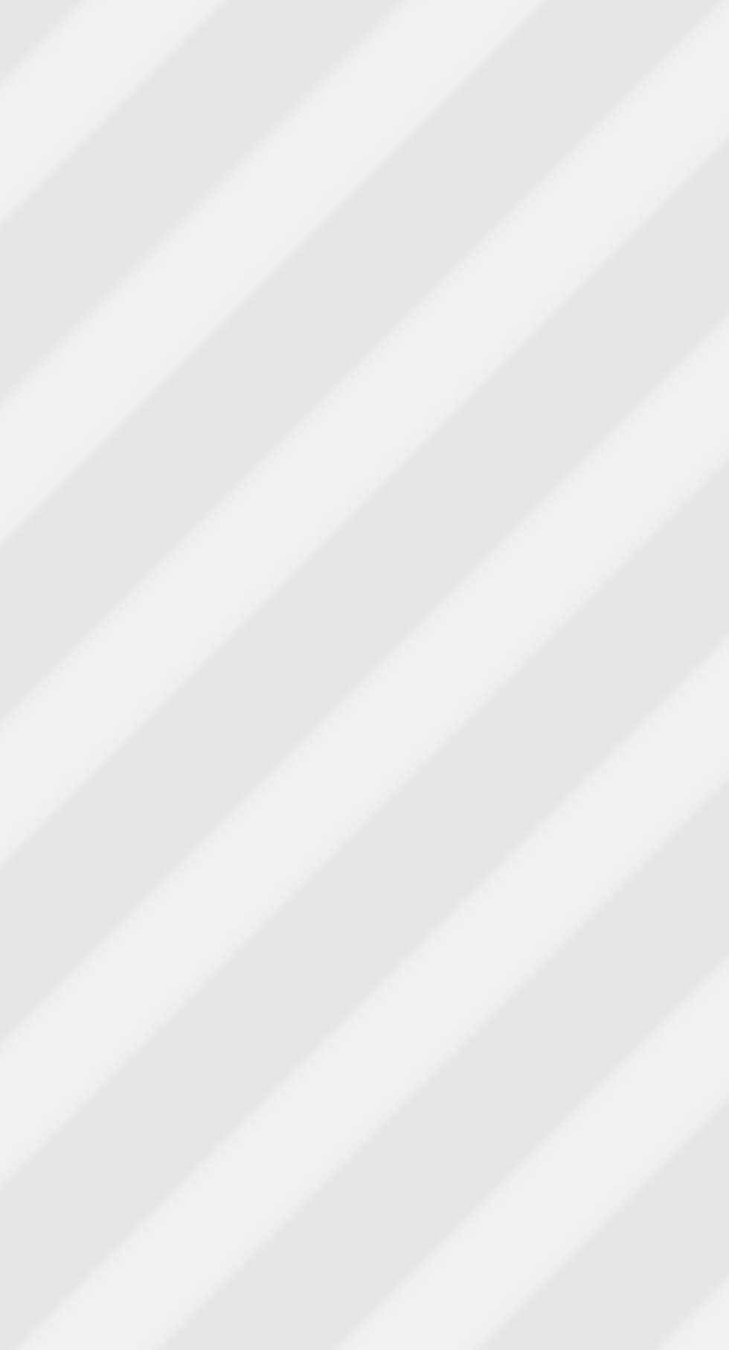
scroll to position [18, 0]
type textarea "New jsjsjfekfjek Dkskfkdf D D D D D D D Dddd D D Dd Ddss A A A A A A A A S A A …"
type input "New jsjsjfekfjekDkskfkdfDDDDDDDDdddDDDdDdssAAAAAAAASAAAA"
type textarea "New jsjsjfekfjek Dkskfkdf D D D D D D D Dddd D D Dd Ddss A A A A A A A A S A A …"
type input "New jsjsjfekfjekDkskfkdfDDDDDDDDdddDDDdDdssAAAAAAAASAAAA"
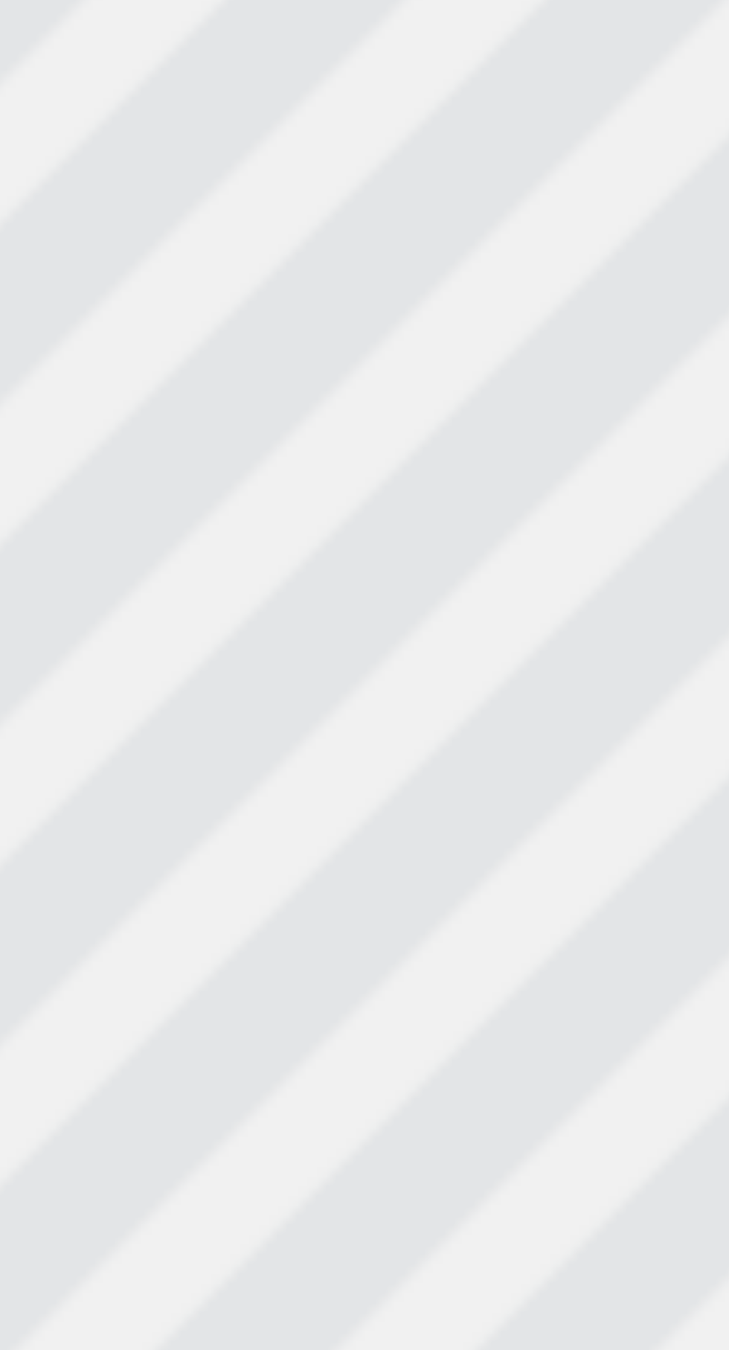
type textarea "New jsjsjfekfjek Dkskfkdf D D D D D D D Dddd D D D Ddss A A A A A A A A S A A A…"
type input "New jsjsjfekfjekDkskfkdfDDDDDDDDdddDDDDdssAAAAAAAASAAAA"
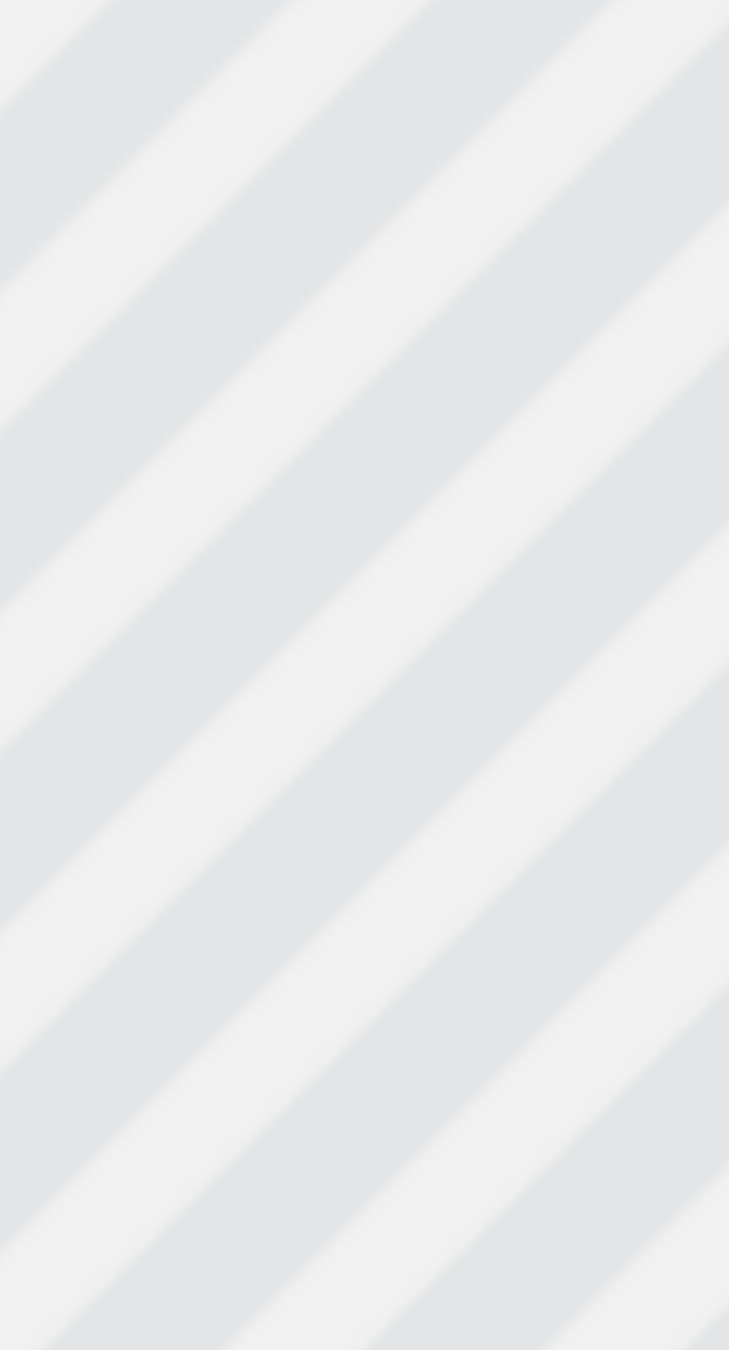
scroll to position [20, 0]
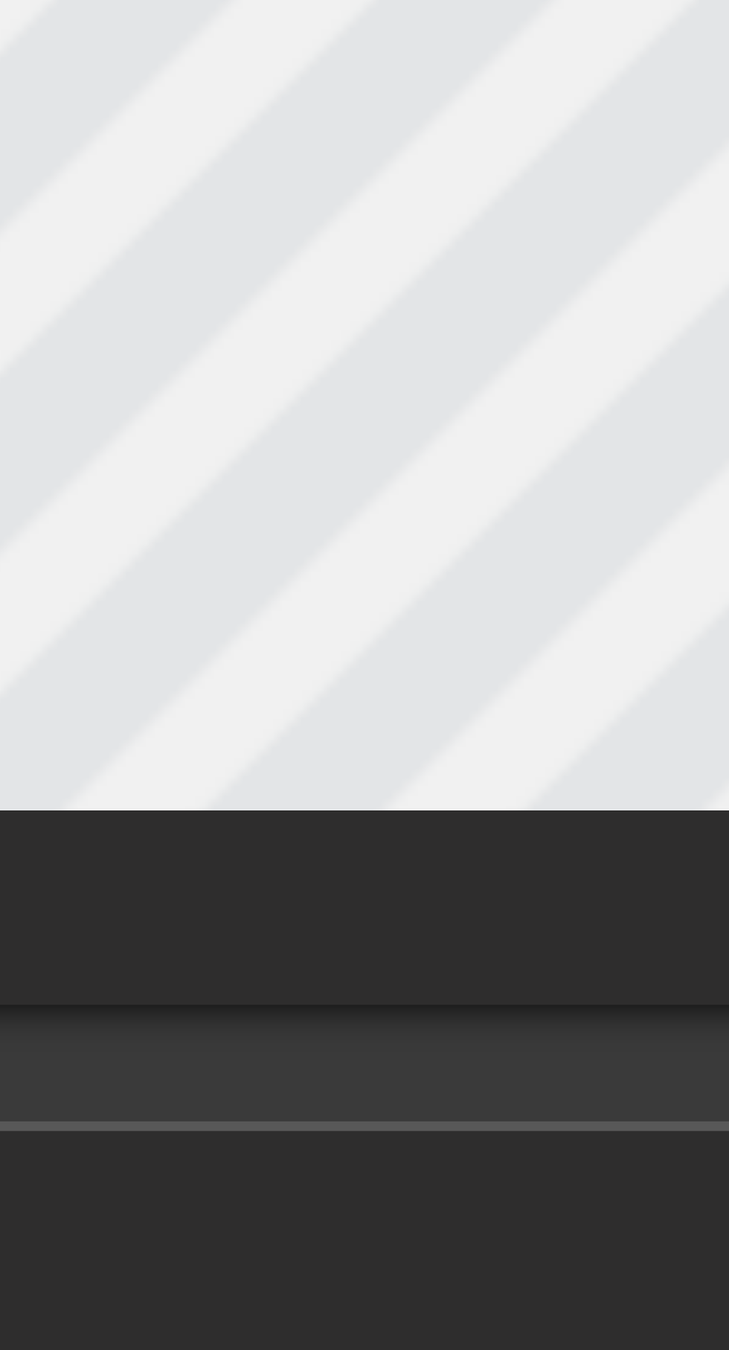
type textarea "New jsjsjfekfjek Dkskfkdf D D D D D D D Dddd D D D Ddss A A A A A A A A S A A A…"
type input "New jsjsjfekfjekDkskfkdfDDDDDDDDdddDDDDdssAA AAAAAASAAAA"
type textarea "New jsjsjfekfjek Dkskfkdf D D D D D D D Dddd D D D Ddss A A bi A A A A A A S A …"
type input "New jsjsjfekfjekDkskfkdfDDDDDDDDdddDDDDdssAA biAAAAAASAAAA"
type textarea "New jsjsjfekfjek Dkskfkdf D D D D D D D Dddd D D D Ddss A A b A A A A A A S A A…"
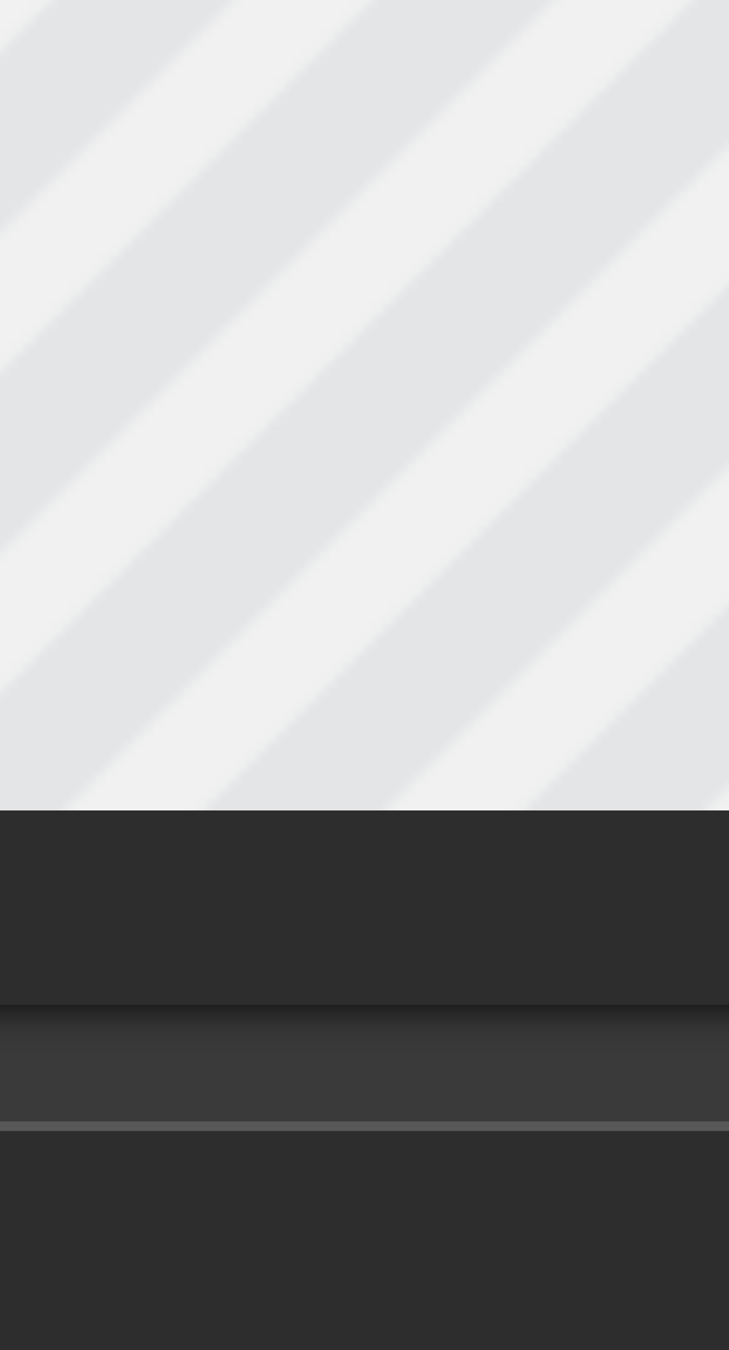
type input "New jsjsjfekfjekDkskfkdfDDDDDDDDdddDDDDdssAA bAAAAAASAAAA"
type textarea "New jsjsjfekfjek Dkskfkdf D D D D D D D Dddd D D D Ddss A A A A A A A A S A A A…"
type input "New jsjsjfekfjekDkskfkdfDDDDDDDDdddDDDDdssAA AAAAAASAAAA"
type textarea "New jsjsjfekfjek Dkskfkdf D D D D D D D Dddd D D D Ddss A A A A A A A A S A A A…"
type input "New jsjsjfekfjekDkskfkdfDDDDDDDDdddDDDDdssAAAAAAAASAAAA"
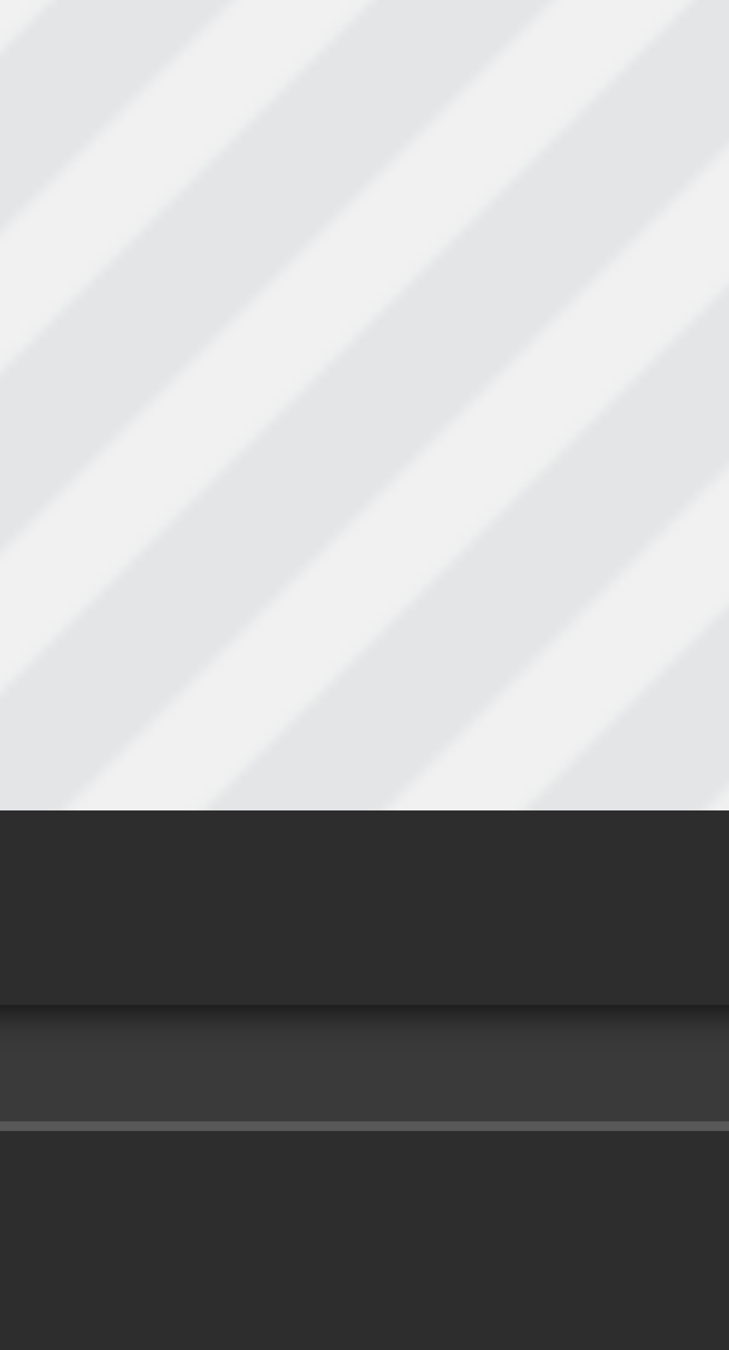
type textarea "New jsjsjfekfjek Dkskfkdf D D D D D D D Dddd D D D Ddss A A A A A A A S A A A A"
type input "New jsjsjfekfjekDkskfkdfDDDDDDDDdddDDDDdssAAAAAAASAAAA"
type textarea "New jsjsjfekfjek Dkskfkdf D D D D D D D Dddd D D D Ddss A A A A A A A S A A A A"
type input "New jsjsjfekfjekDkskfkdfDDDDDDDDdddDDDDdssAAAAAAASAAAA"
type textarea "New jsjsjfekfjek Dkskfkdf D D D D D D D Dddd D D D Ddss A A A A A A A S A A A A"
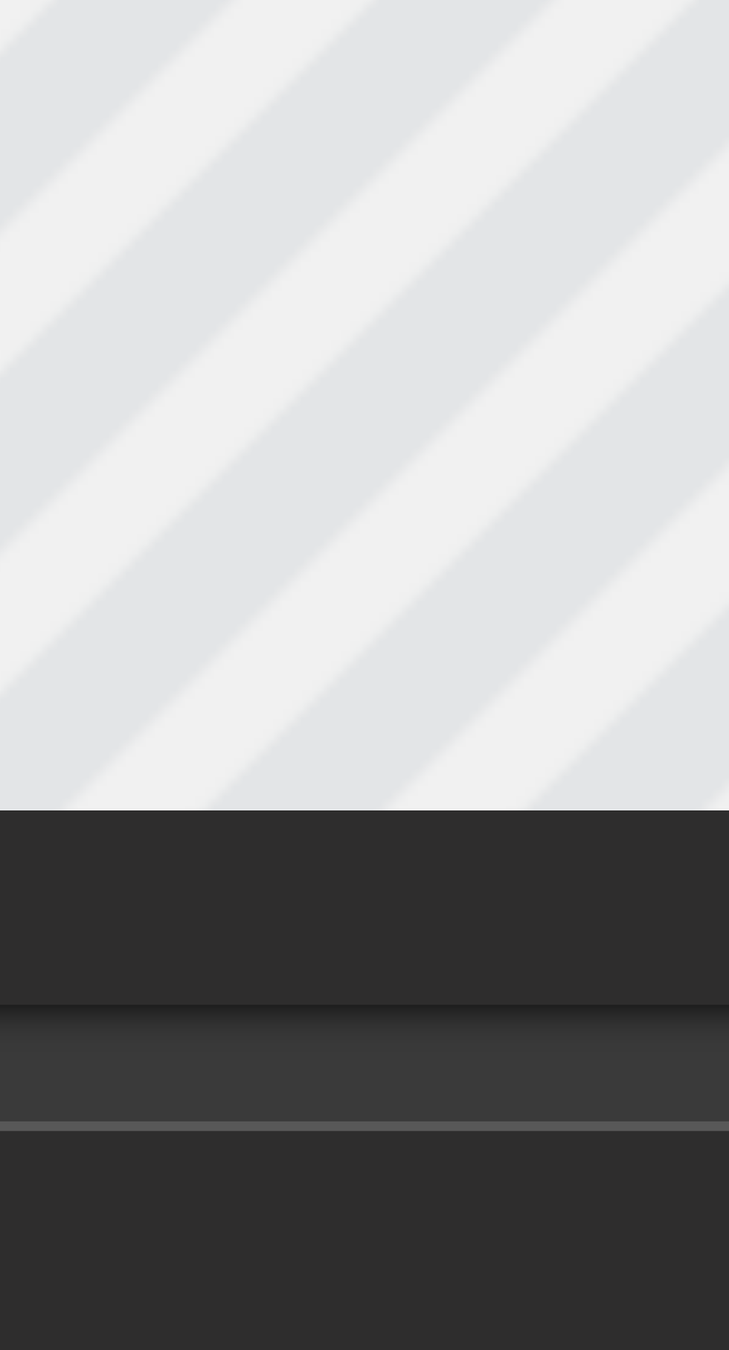
type input "New jsjsjfekfjekDkskfkdfDDDDDDDDdddDDDDdssAAAAAAASAAAA"
type textarea "New jsjsjfekfjek Dkskfkdf D D D D D D D Dddd D D D Ddss A A A A A A A S A A A A"
type input "New jsjsjfekfjekDkskfkdfDDDDDDDDdddDDDDdssAAAAAAASAAAA"
type textarea "New jsjsjfekfjek Dkskfkdf D D D D D D D Dddd D D D Ddss A A A A A A A S A A A A"
type input "New jsjsjfekfjekDkskfkdfDDDDDDDDdddDDDDdssAAAAAAASAAAA"
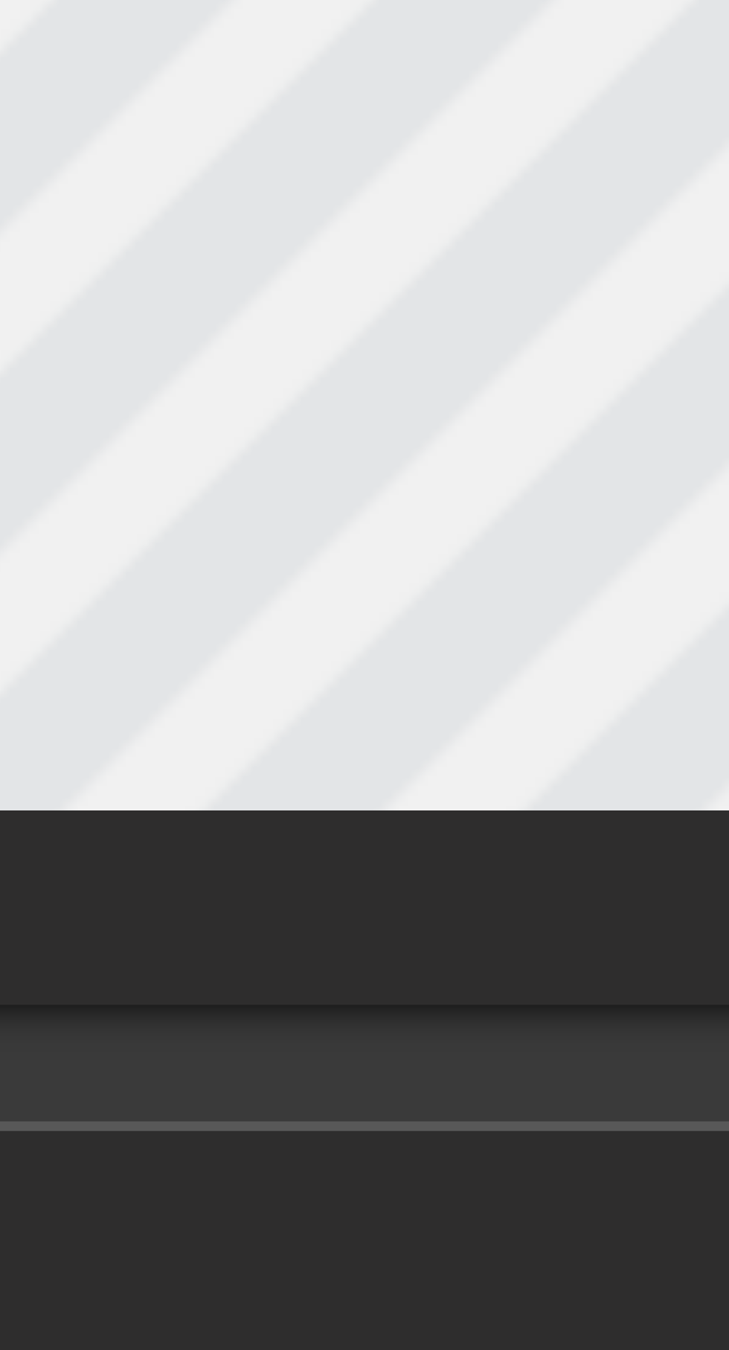
type textarea "New jsjsjfekfjek Dkskfkdf D D D D D D D Dddd D D D Ddss A A A A A A A S A A A A"
type input "New jsjsjfekfjekDkskfkdfDDDDDDDDdddDDDDdssAAAAAAASAAAA"
type textarea "New jsjsjfekfjek Dkskfkdf D D D D D D D Dddd D D D Ddss A A A A A A A S A A A A"
type input "New jsjsjfekfjekDkskfkdfDDDDDDDDdddDDDDdssAAAAAAASAAAA"
type textarea "New jsjsjfekfjek Dkskfkdf D D D D D D D Dddd D D D Ddss A A A A A A A S A A A A"
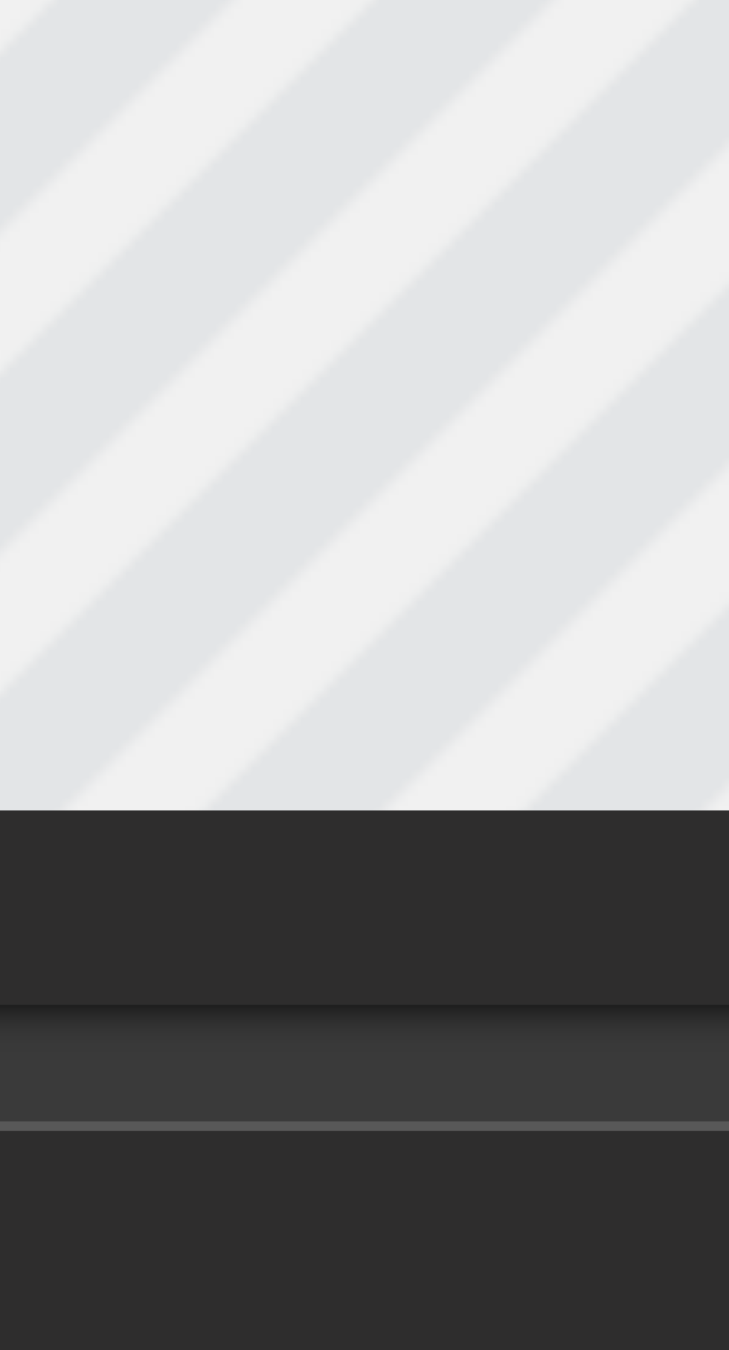
type input "New jsjsjfekfjekDkskfkdfDDDDDDDDdddDDDDdssAAAAAAASAAAA"
type textarea "New jsjsjfekfjek Dkskfkdf D D D D D D D Dddd D D D Ddss A A A A A A A S A A A A"
type input "New jsjsjfekfjekDkskfkdfDDDDDDDDdddDDDDdssAAAAAAASAAAA"
type textarea "New jsjsjfekfjek Dkskfkdf D D D D D D D Dddd D D D Ddss A A A A A A A S A A A A"
type input "New jsjsjfekfjekDkskfkdfDDDDDDDDdddDDDDdssAAAAAAASAAAA"
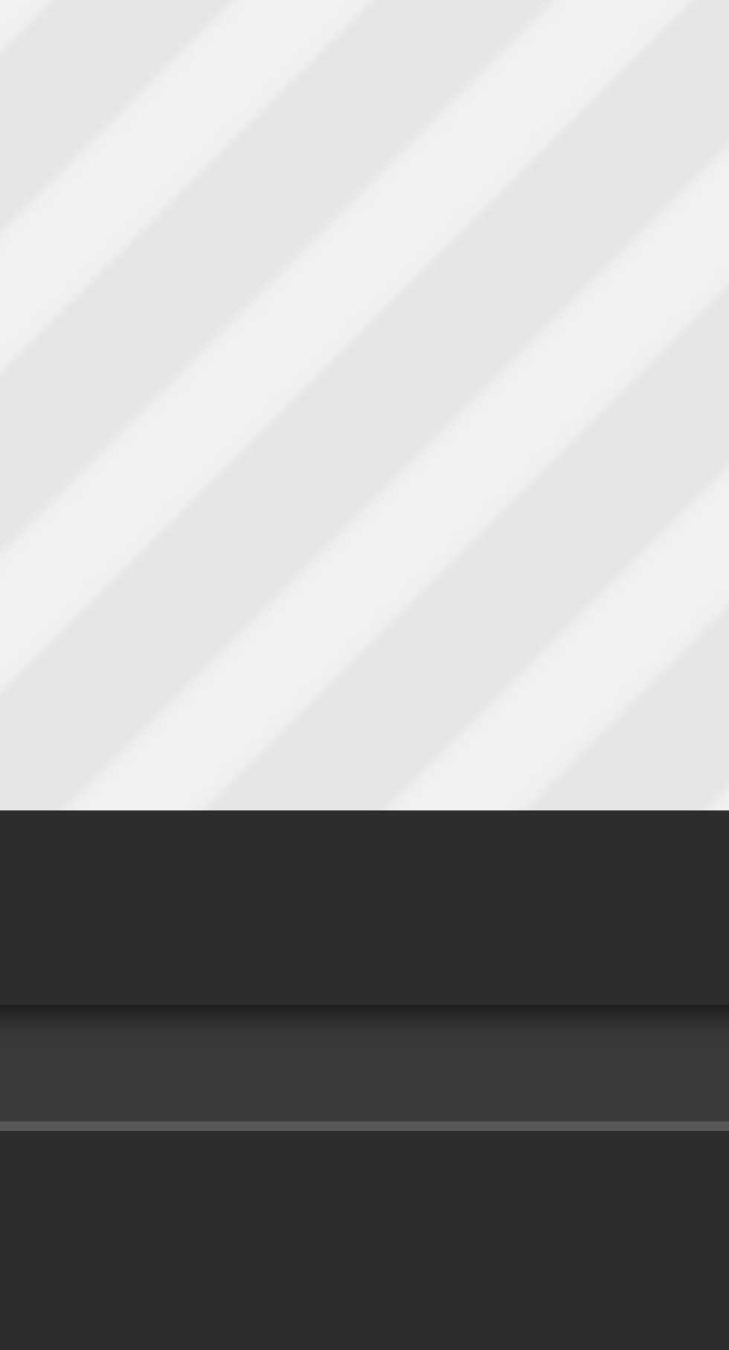
type textarea "New jsjsjfekfjek Dkskfkdf D D D D D D D Dddd D D D Ddss A A A A A A A S A A A A"
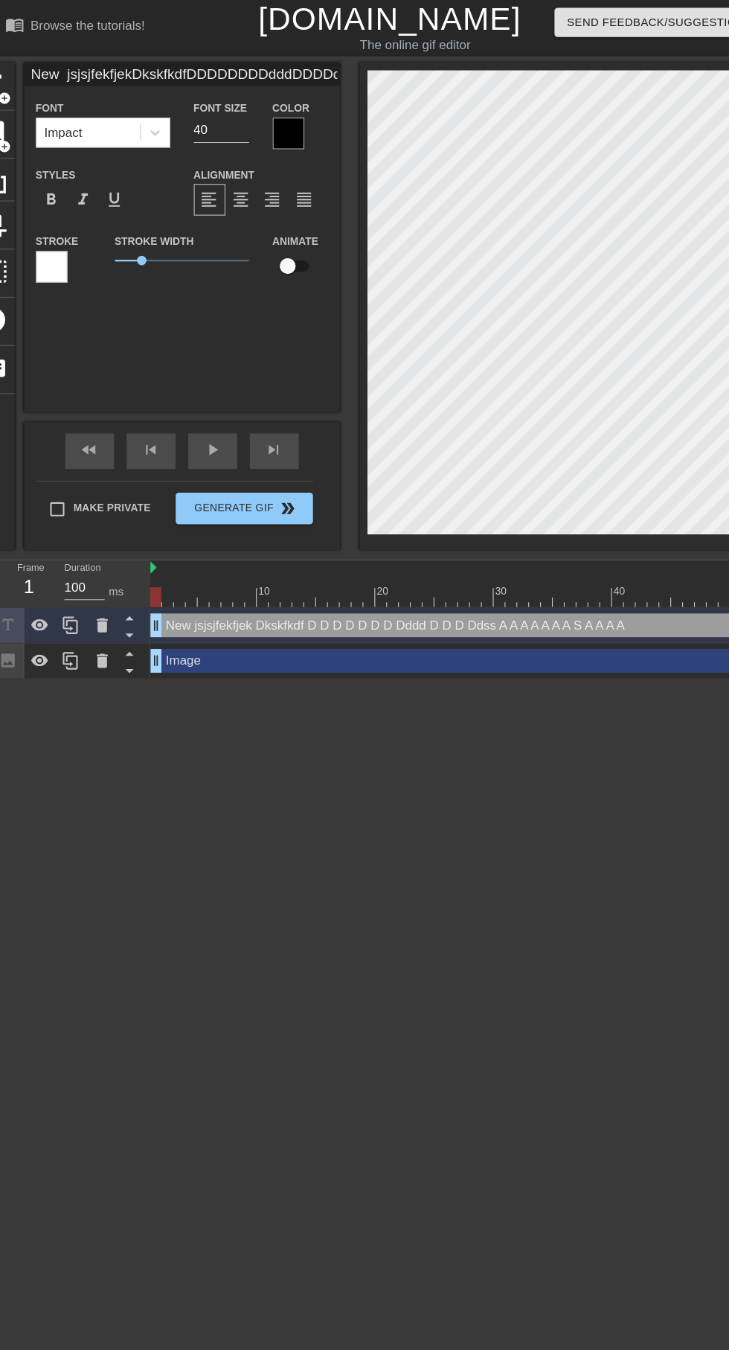
scroll to position [0, 0]
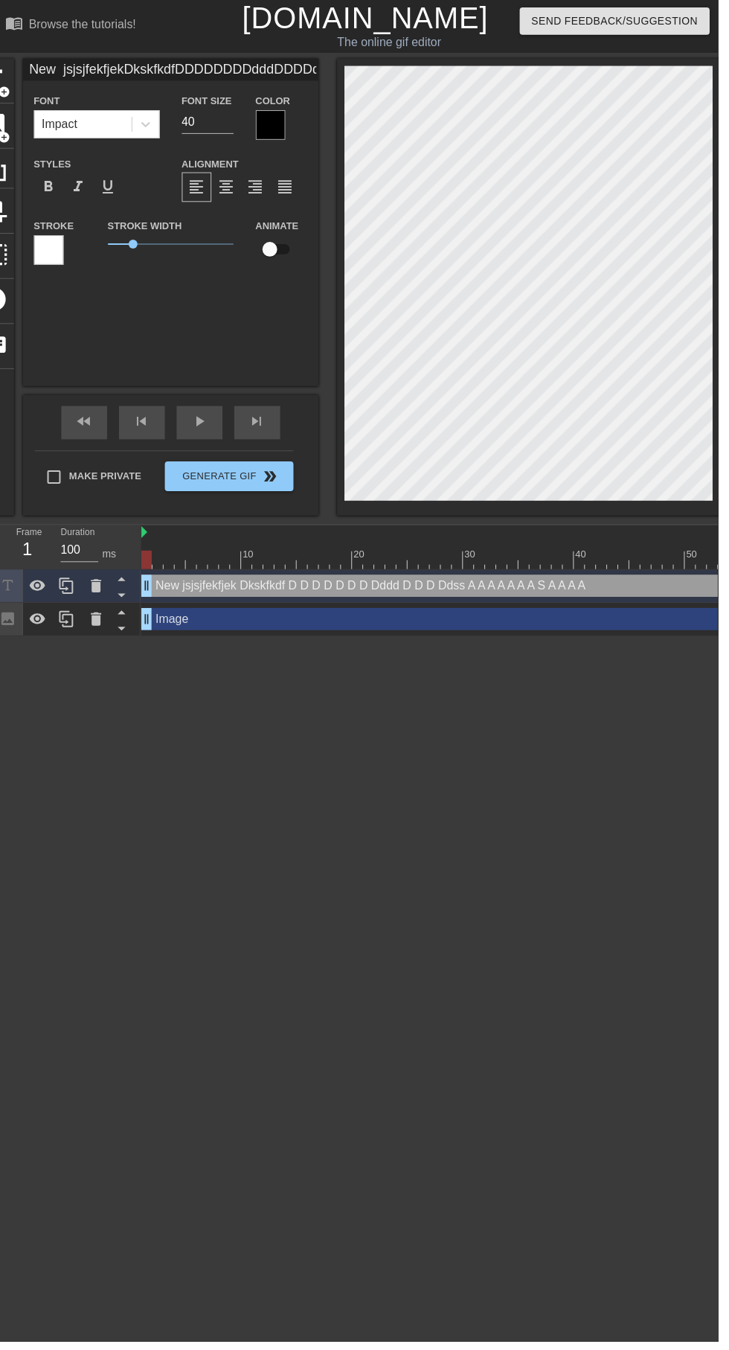
click at [493, 592] on div "New jsjsjfekfjek Dkskfkdf D D D D D D D Dddd D D D Ddss A A A A A A A S A A A A…" at bounding box center [679, 589] width 1061 height 22
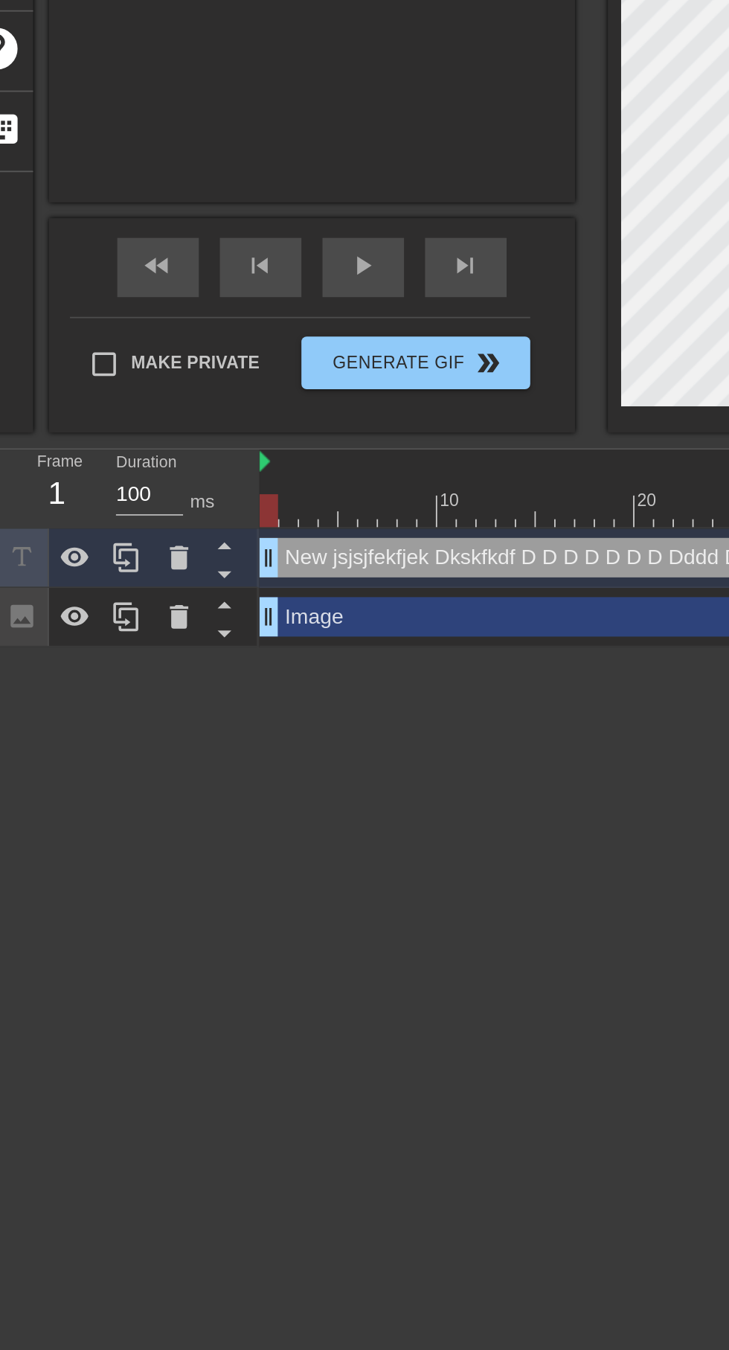
click at [100, 597] on icon at bounding box center [104, 589] width 18 height 18
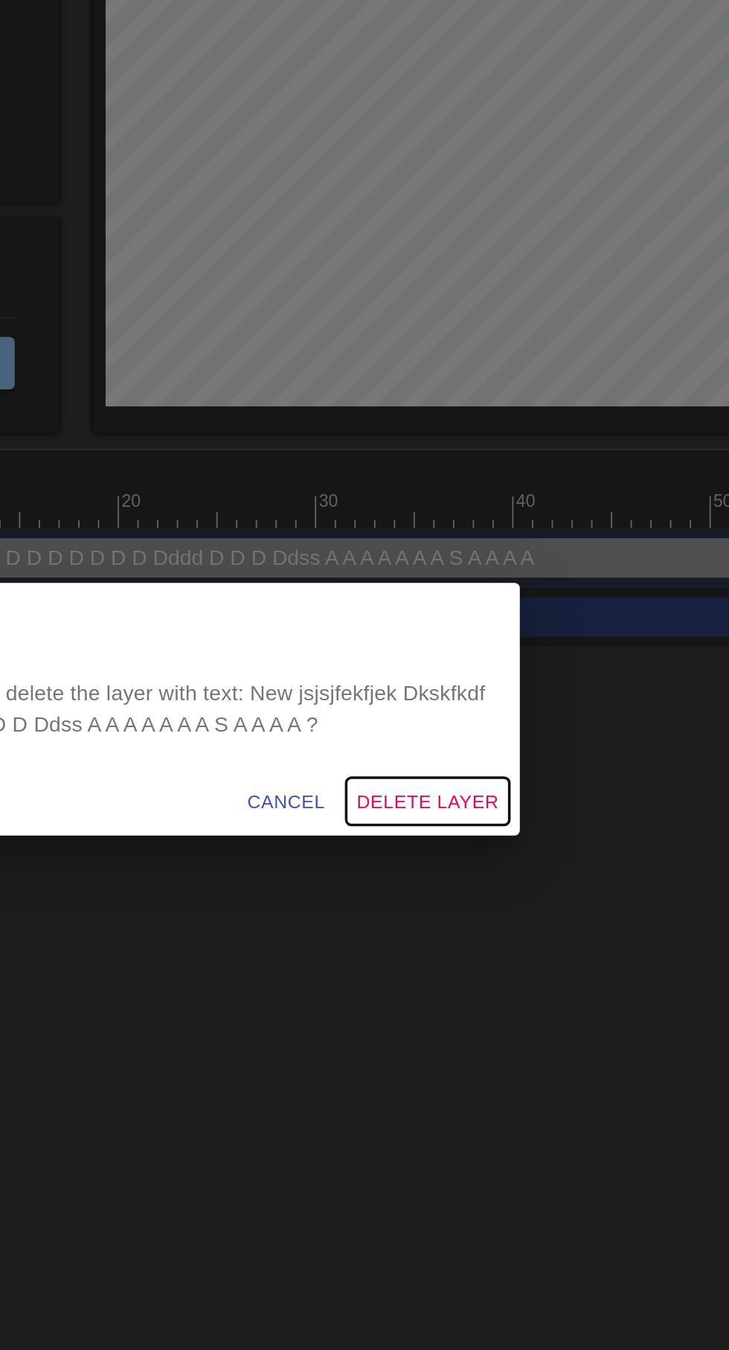
click at [560, 741] on button "Delete Layer" at bounding box center [536, 728] width 92 height 28
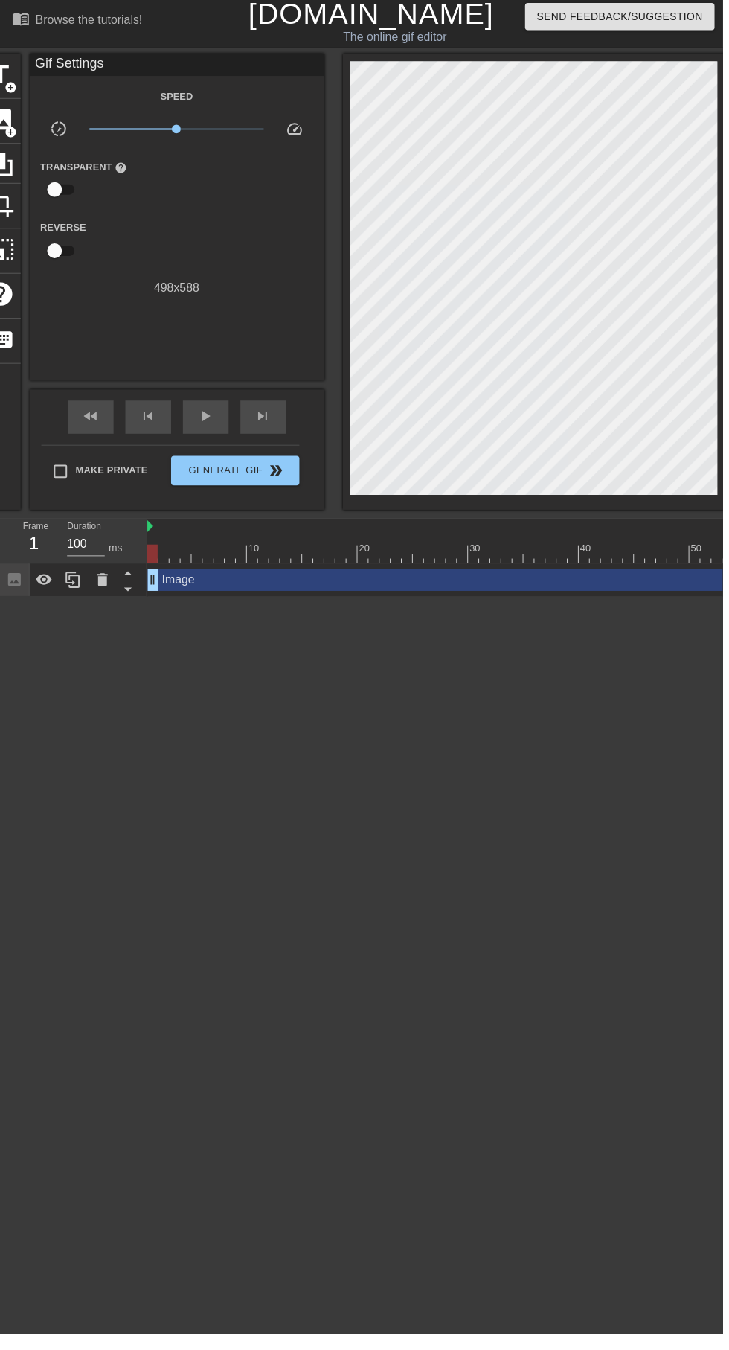
click at [1, 77] on span "title" at bounding box center [1, 79] width 28 height 28
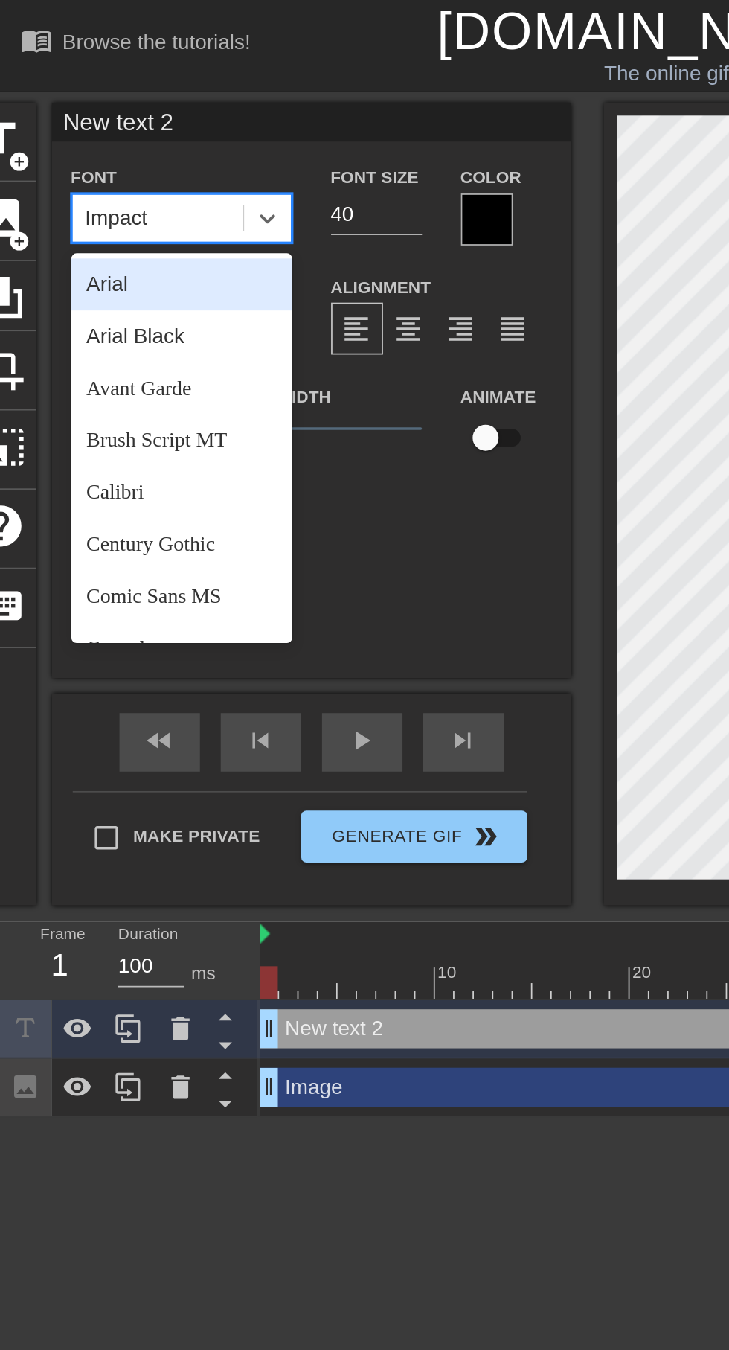
click at [65, 156] on div "Arial" at bounding box center [104, 163] width 127 height 30
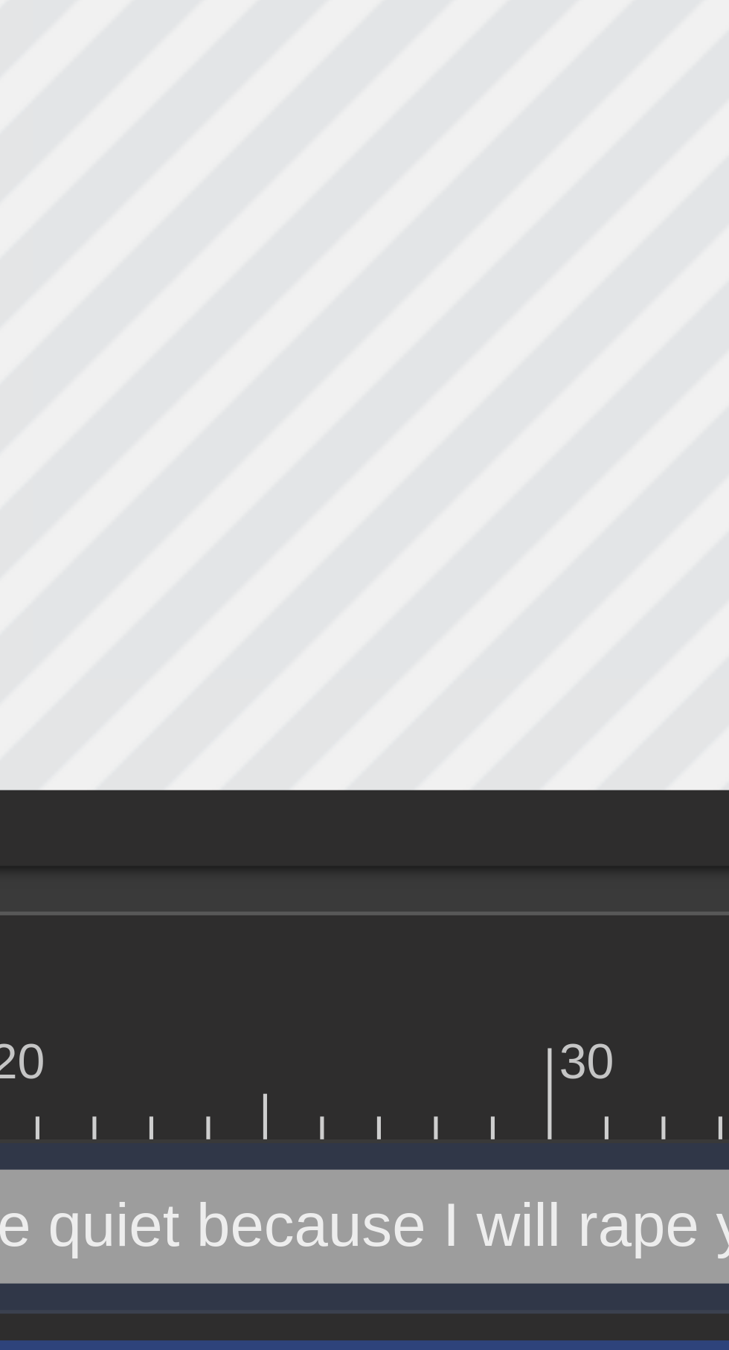
click at [446, 578] on div "Hey Elise,you hav e to be quiet because I will rape you. drag_handle drag_handle" at bounding box center [679, 589] width 1061 height 22
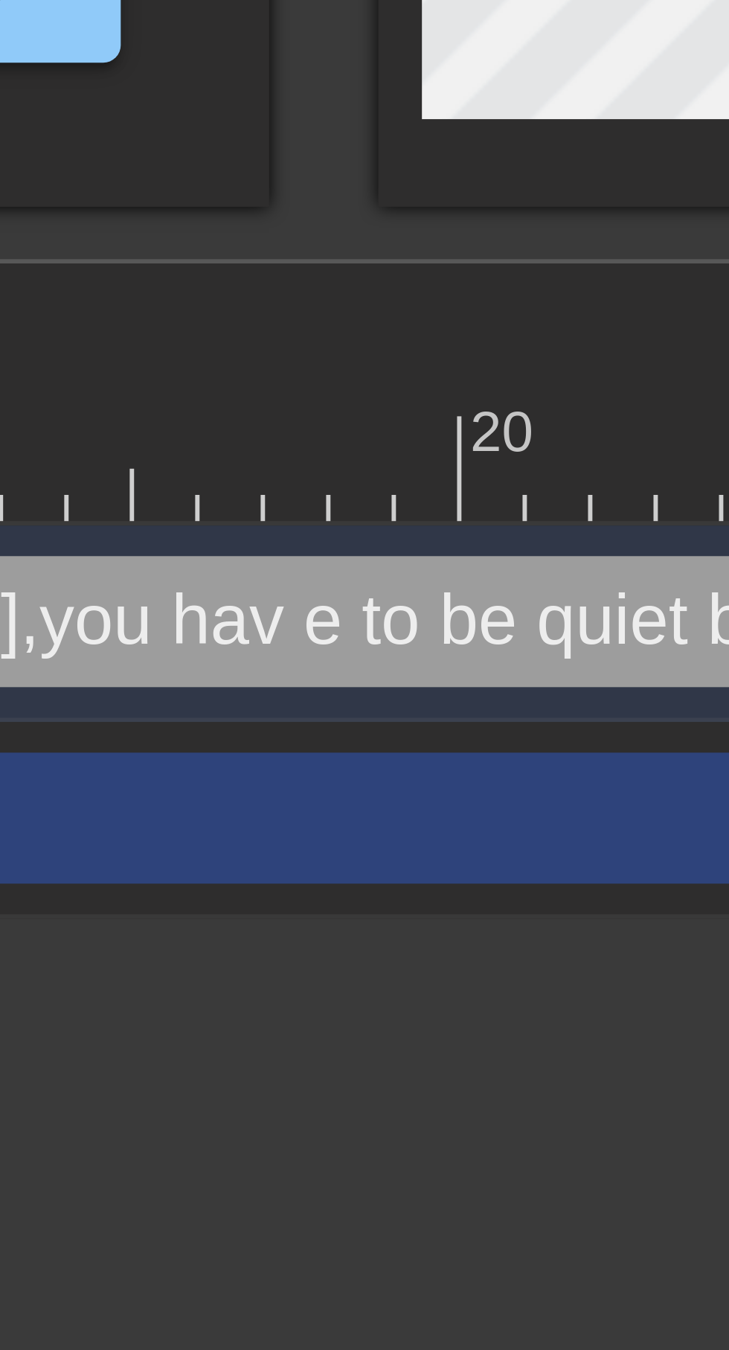
scroll to position [0, 1]
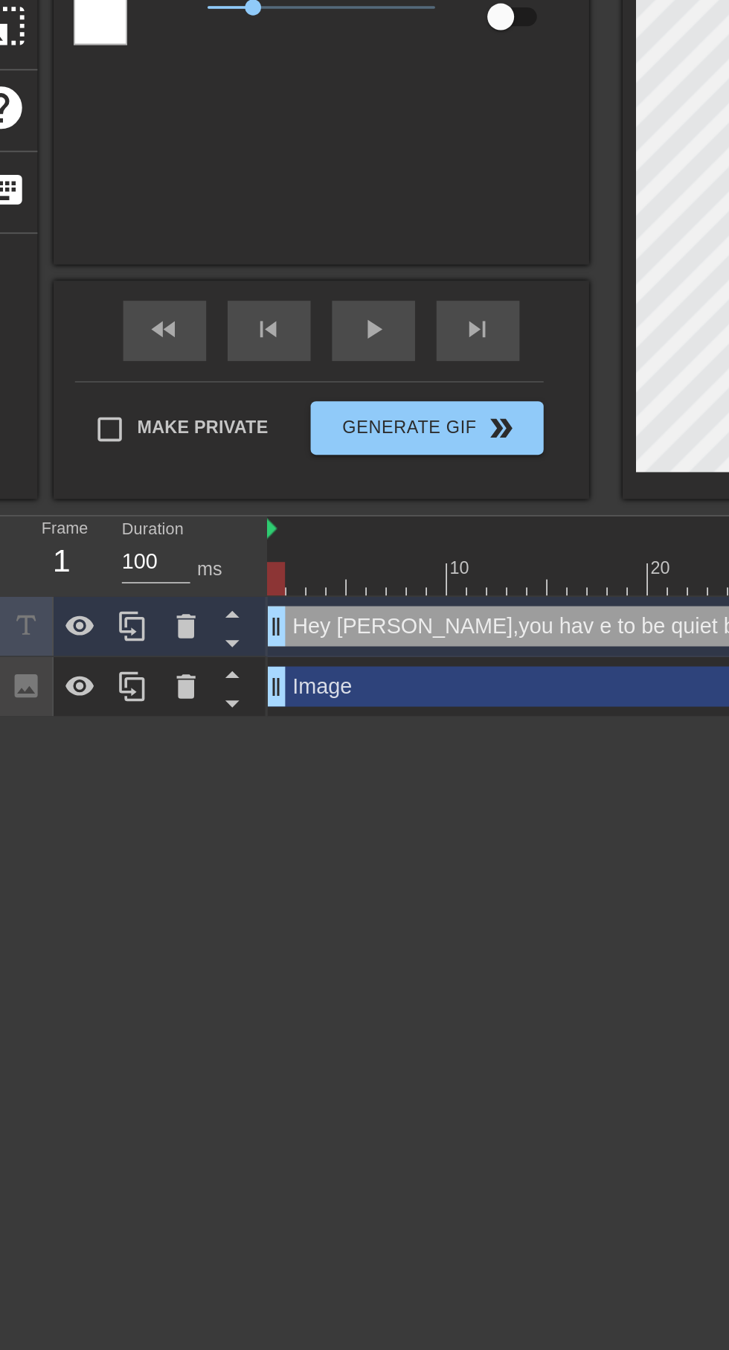
click at [114, 584] on div at bounding box center [104, 589] width 30 height 33
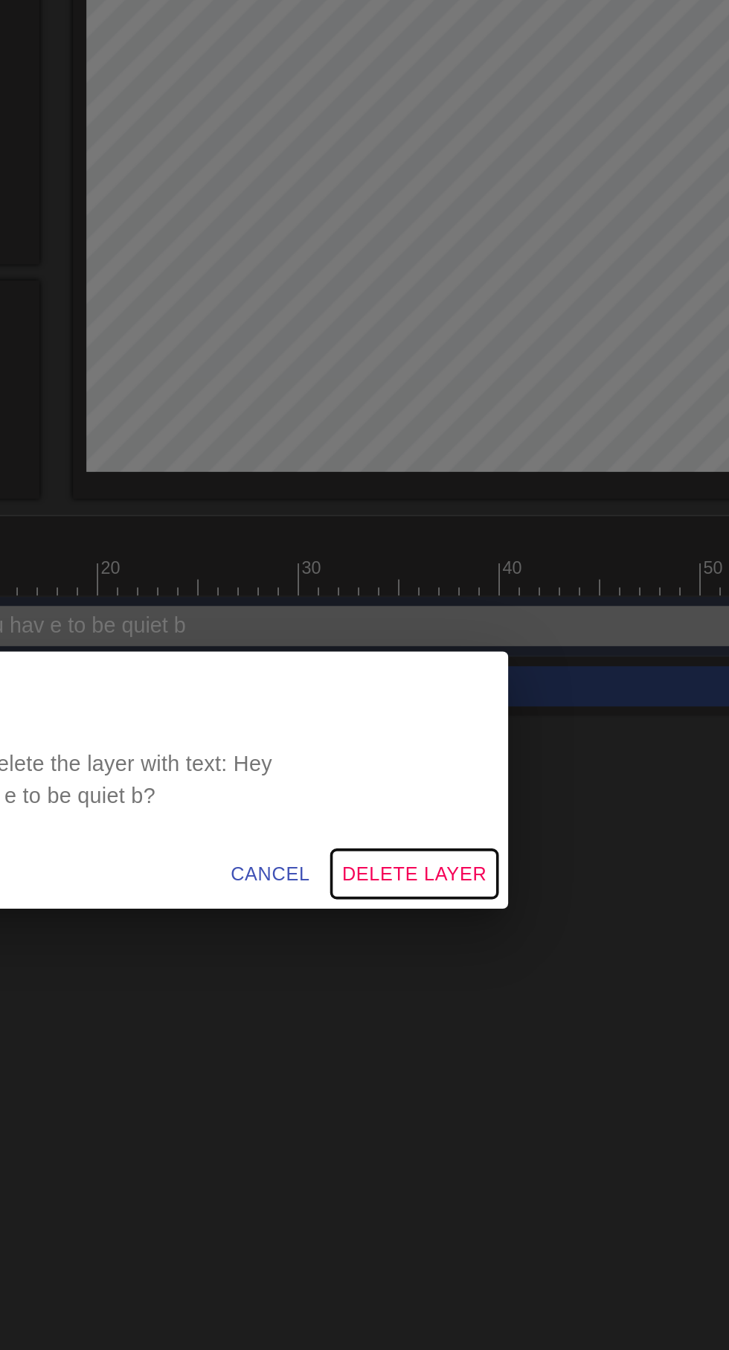
click at [573, 737] on span "Delete Layer" at bounding box center [536, 727] width 80 height 19
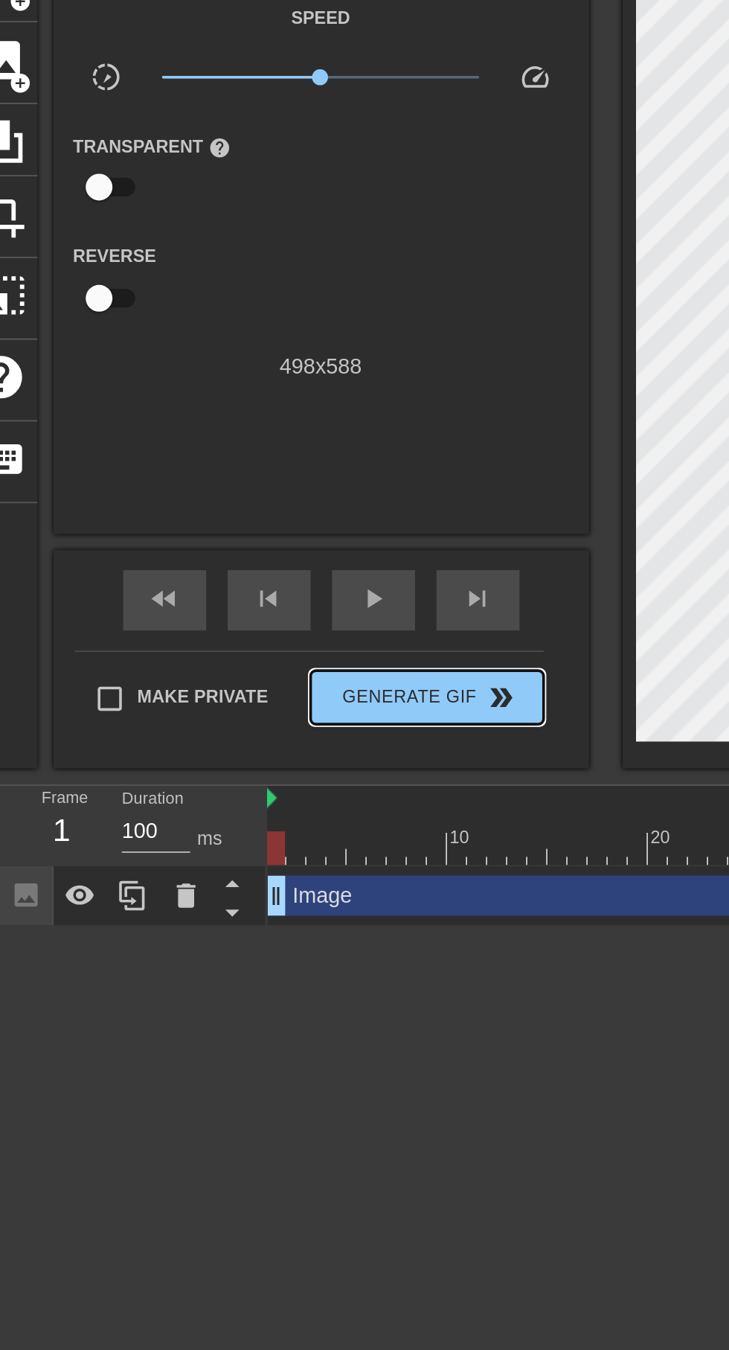
click at [278, 465] on button "Generate Gif double_arrow" at bounding box center [237, 479] width 129 height 30
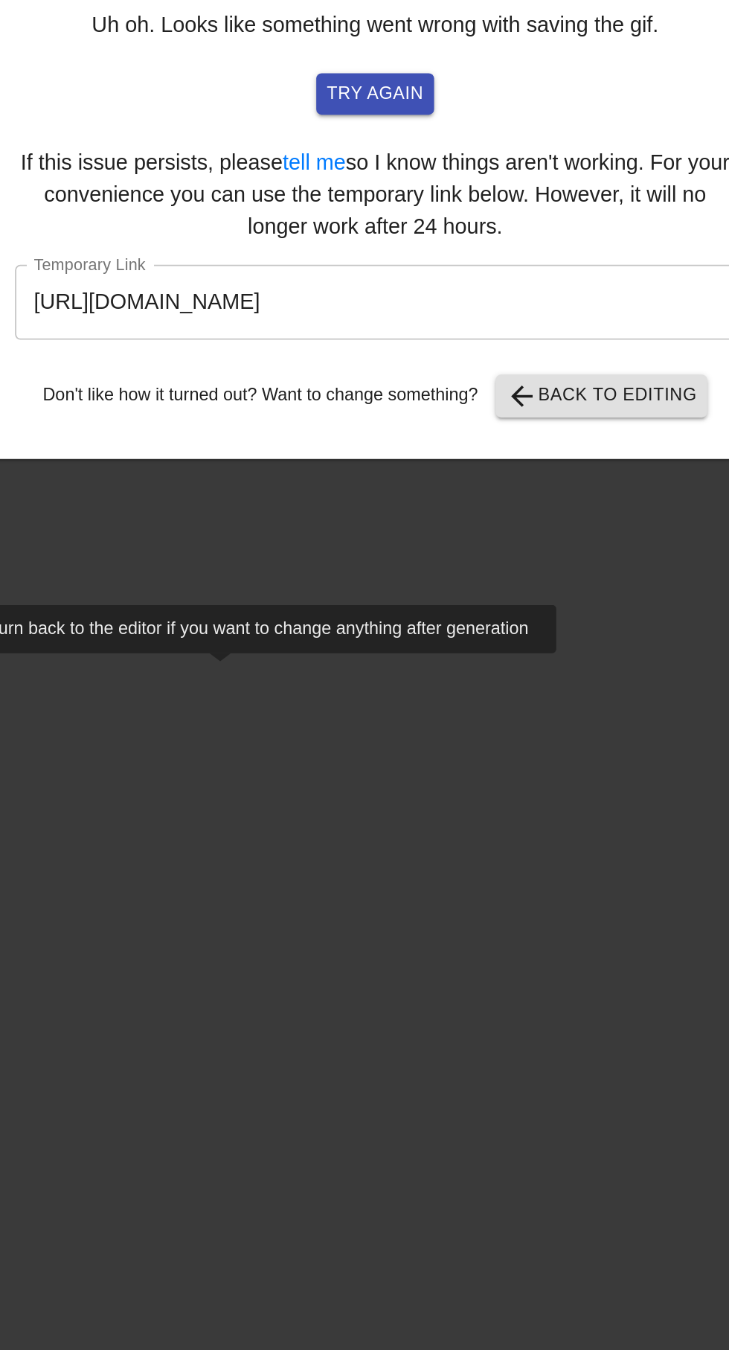
click at [458, 243] on input "https://www.gifntext.com/temp_generations/SVM7dZv2.gif" at bounding box center [356, 260] width 400 height 42
